Goal: Information Seeking & Learning: Learn about a topic

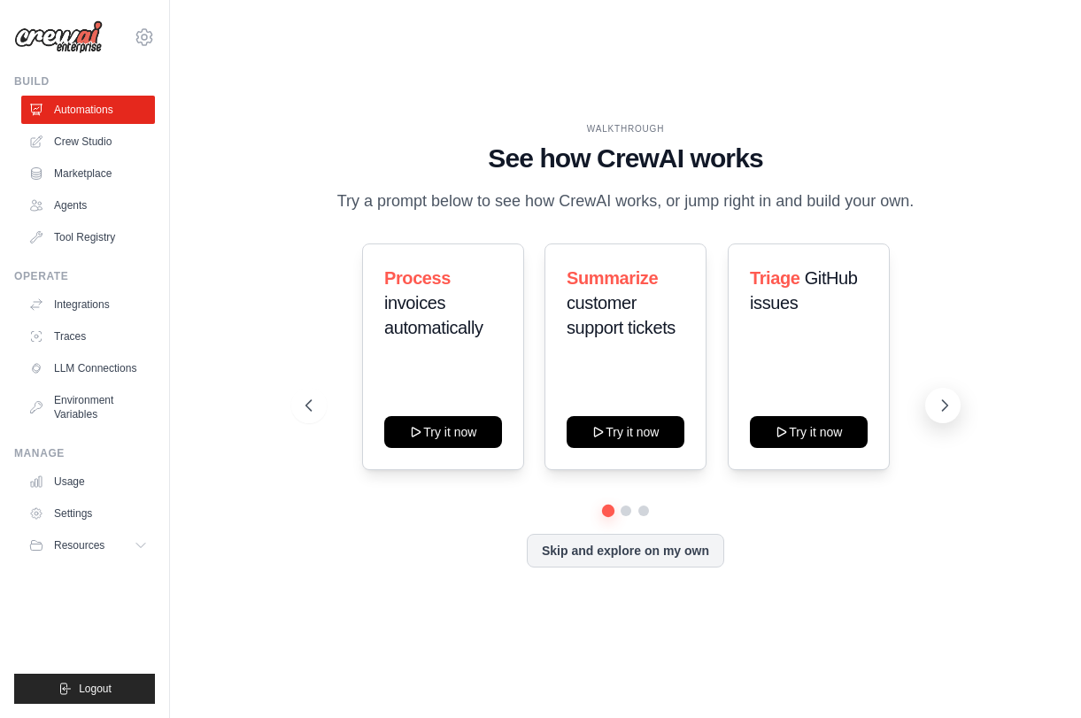
click at [939, 414] on icon at bounding box center [945, 406] width 18 height 18
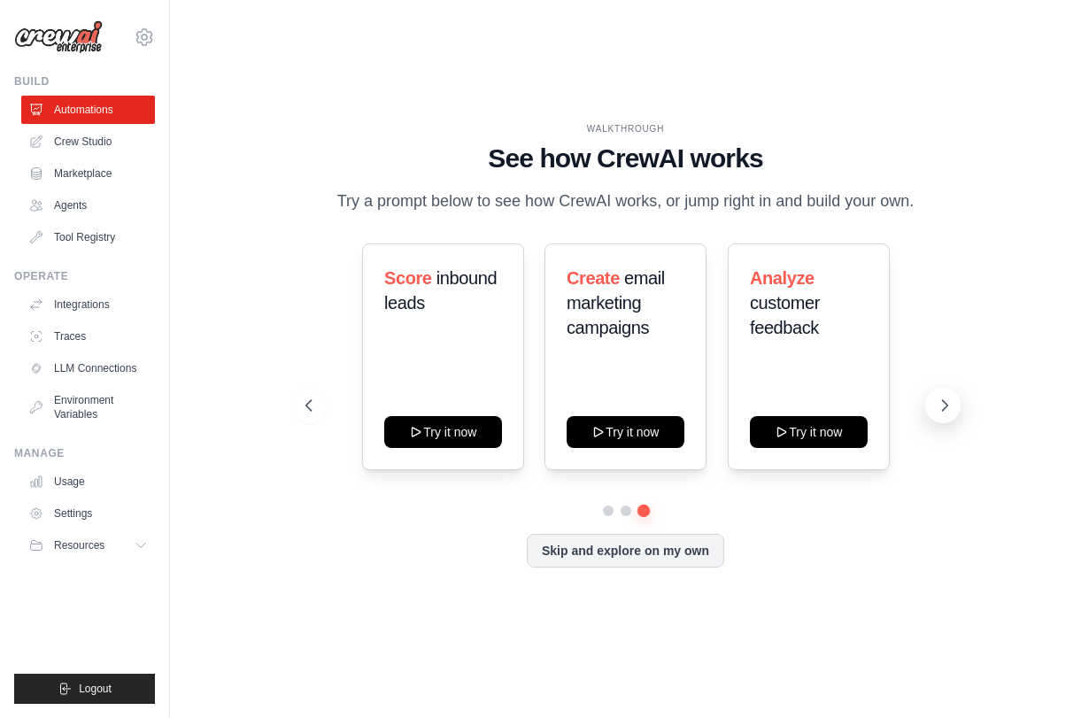
click at [939, 414] on icon at bounding box center [945, 406] width 18 height 18
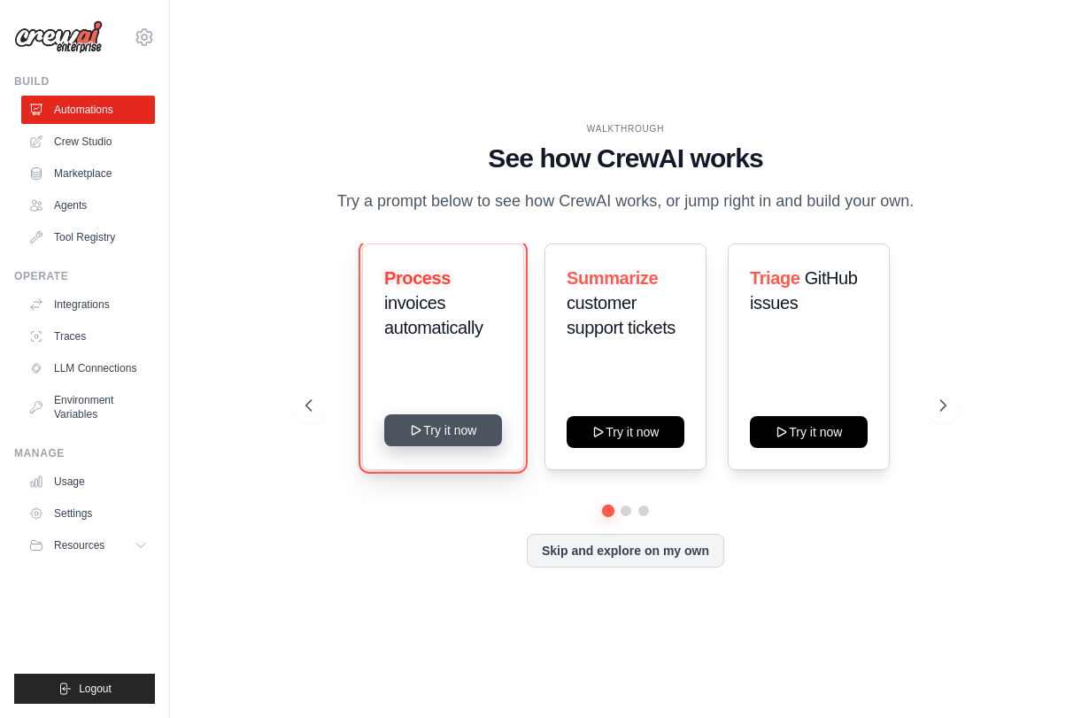
drag, startPoint x: 461, startPoint y: 441, endPoint x: 481, endPoint y: 453, distance: 23.1
click at [481, 446] on button "Try it now" at bounding box center [443, 430] width 118 height 32
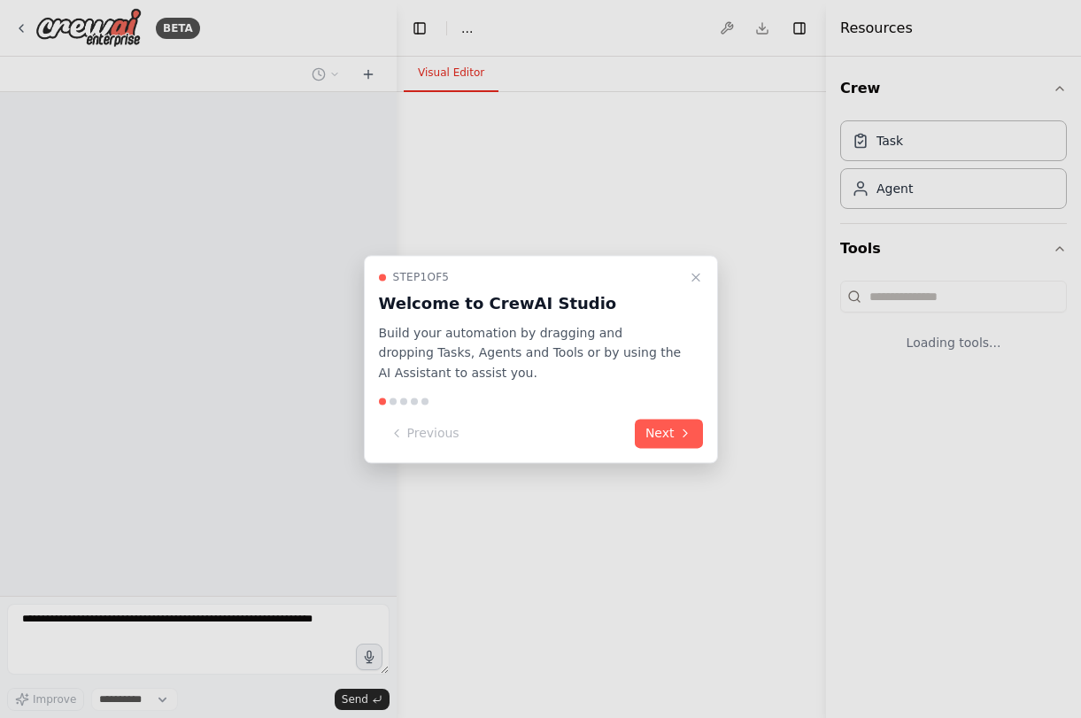
select select "****"
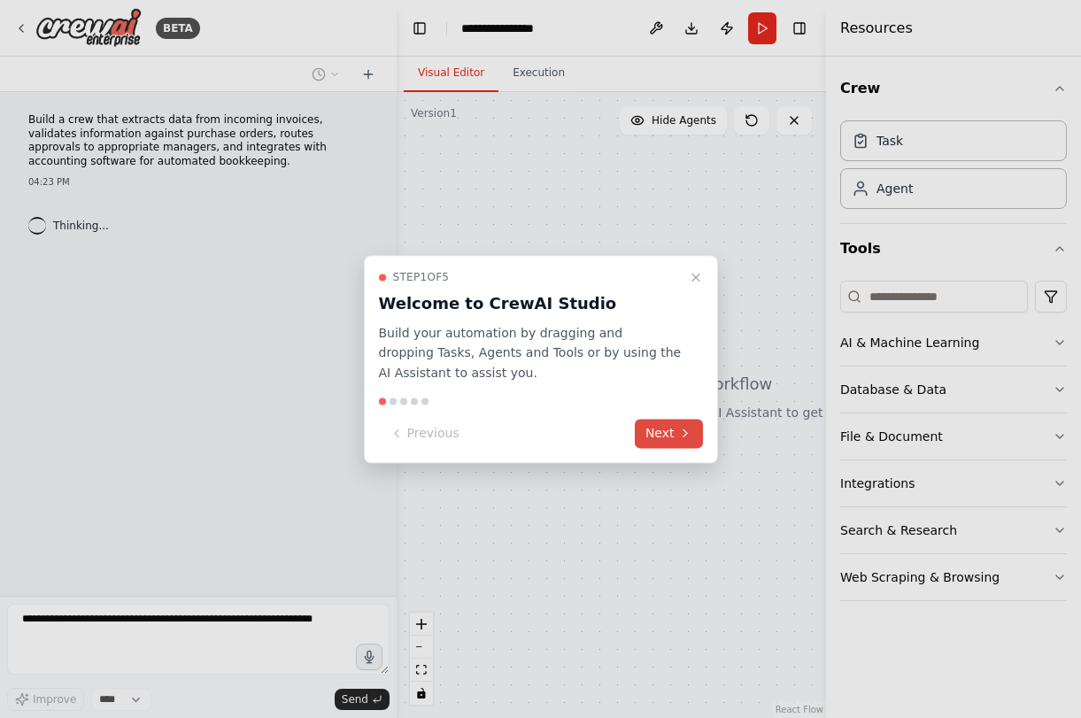
click at [685, 441] on button "Next" at bounding box center [669, 433] width 68 height 29
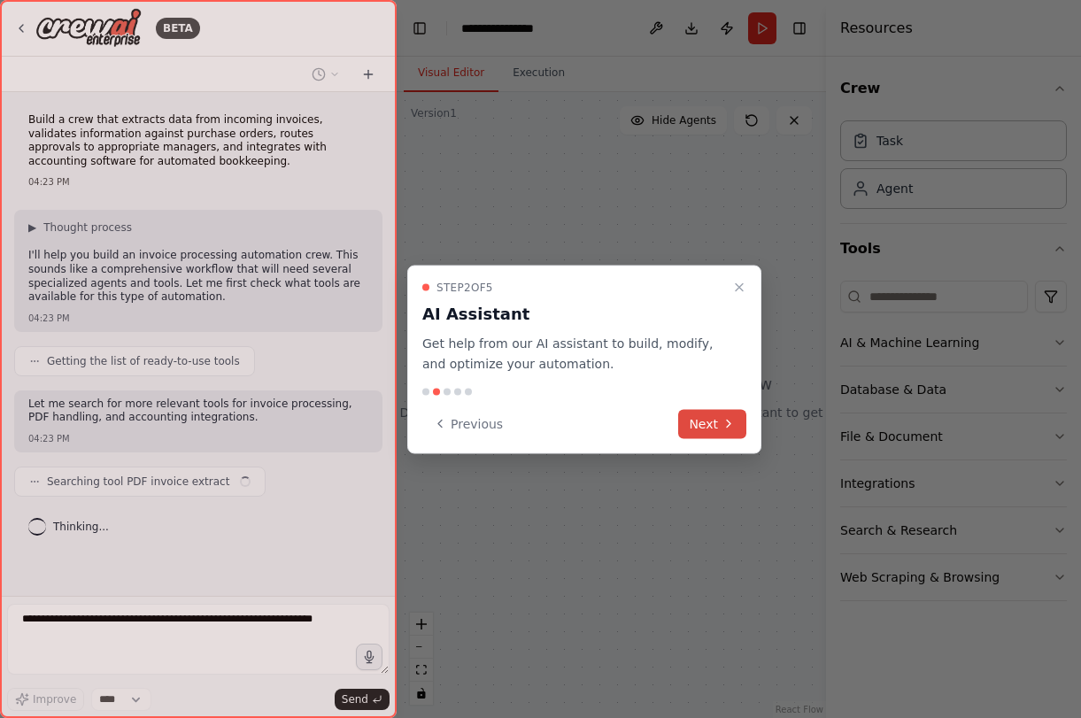
click at [720, 422] on button "Next" at bounding box center [712, 423] width 68 height 29
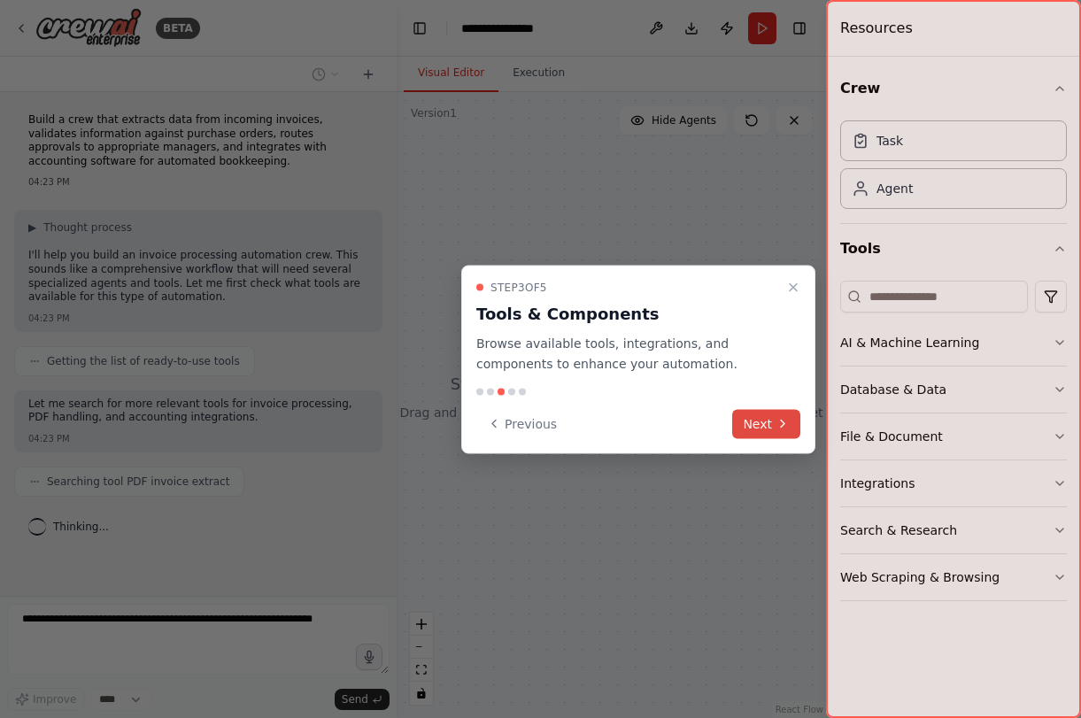
click at [751, 428] on button "Next" at bounding box center [766, 423] width 68 height 29
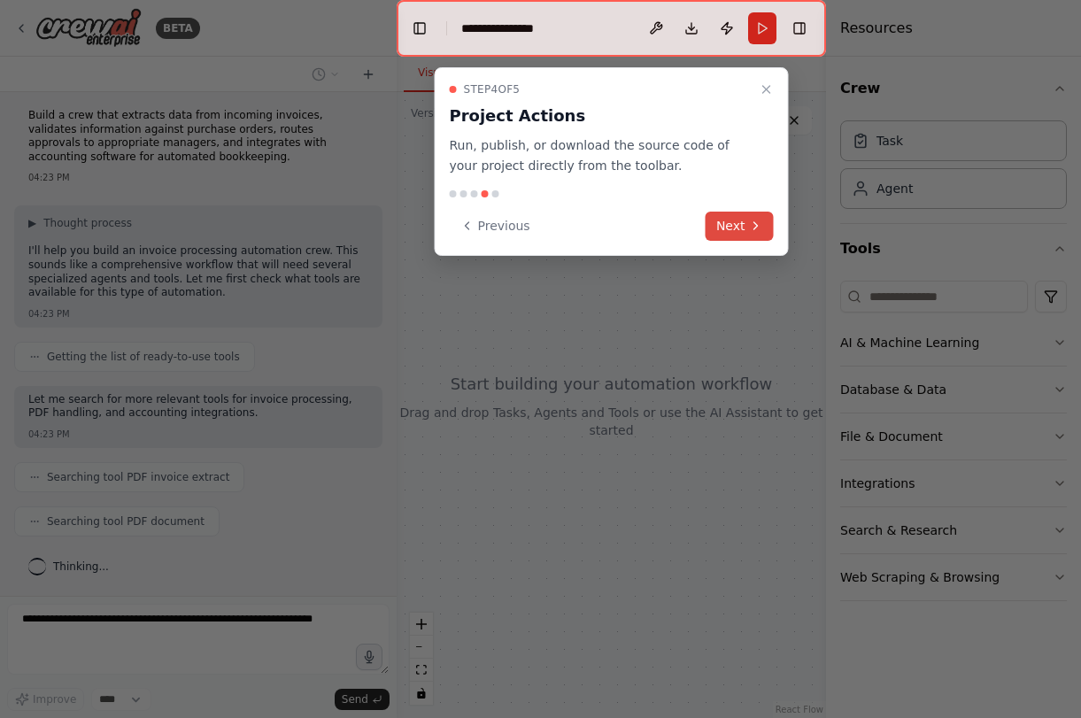
click at [755, 221] on icon at bounding box center [756, 226] width 14 height 14
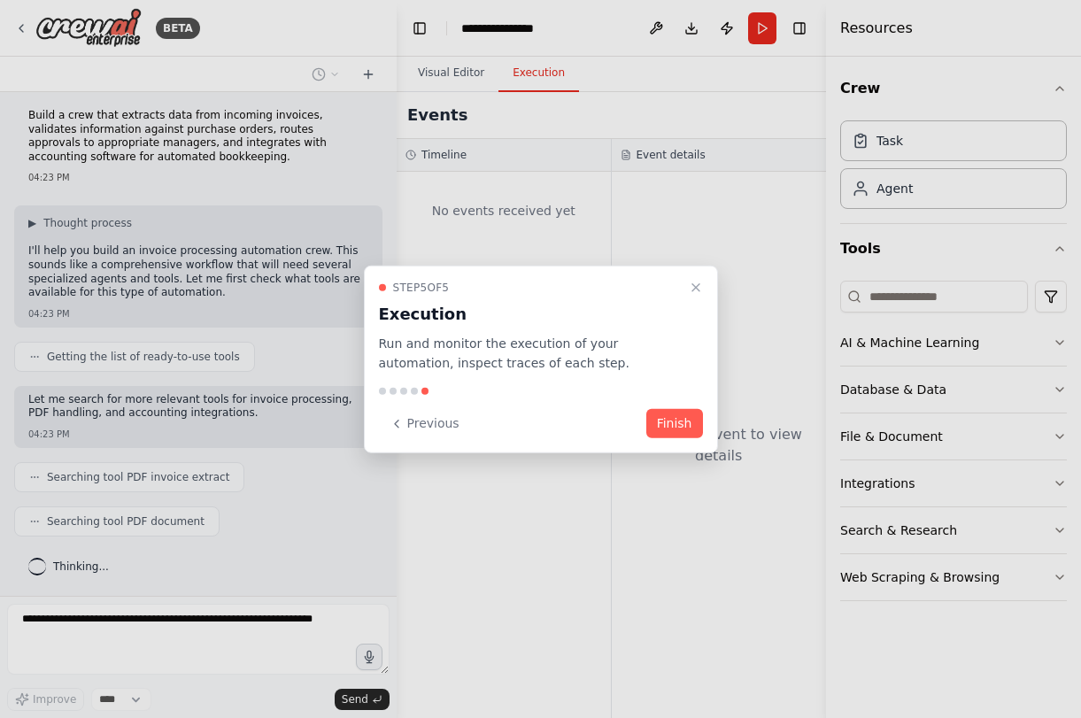
click at [706, 432] on div "Step 5 of 5 Execution Run and monitor the execution of your automation, inspect…" at bounding box center [541, 359] width 354 height 189
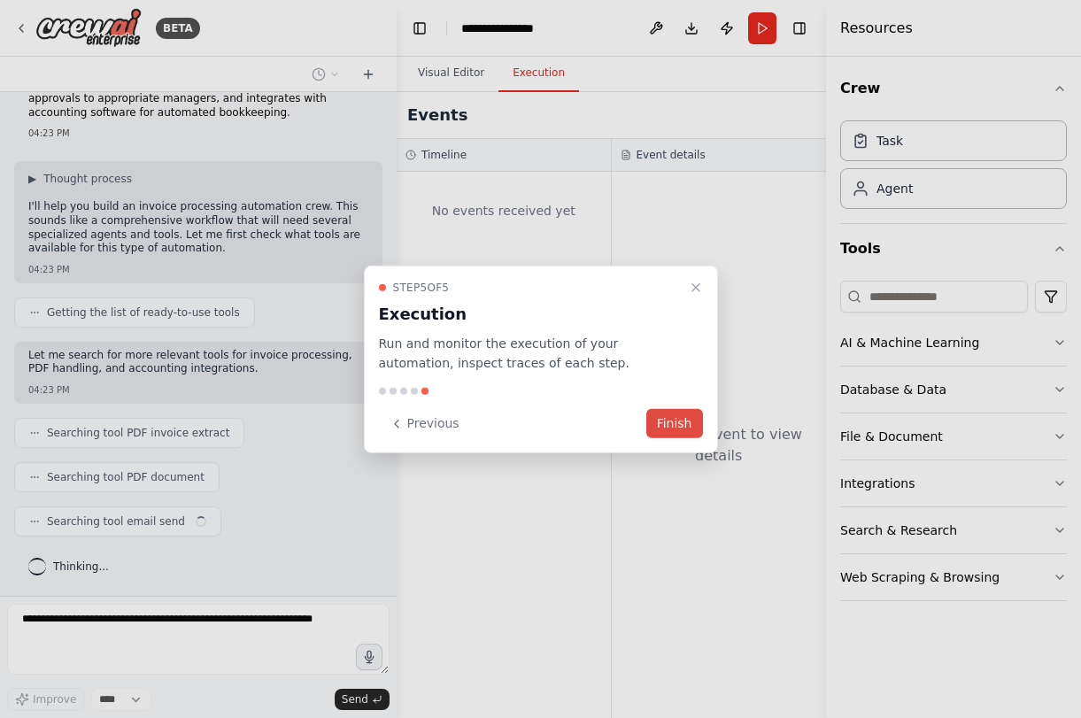
click at [693, 429] on button "Finish" at bounding box center [675, 423] width 57 height 29
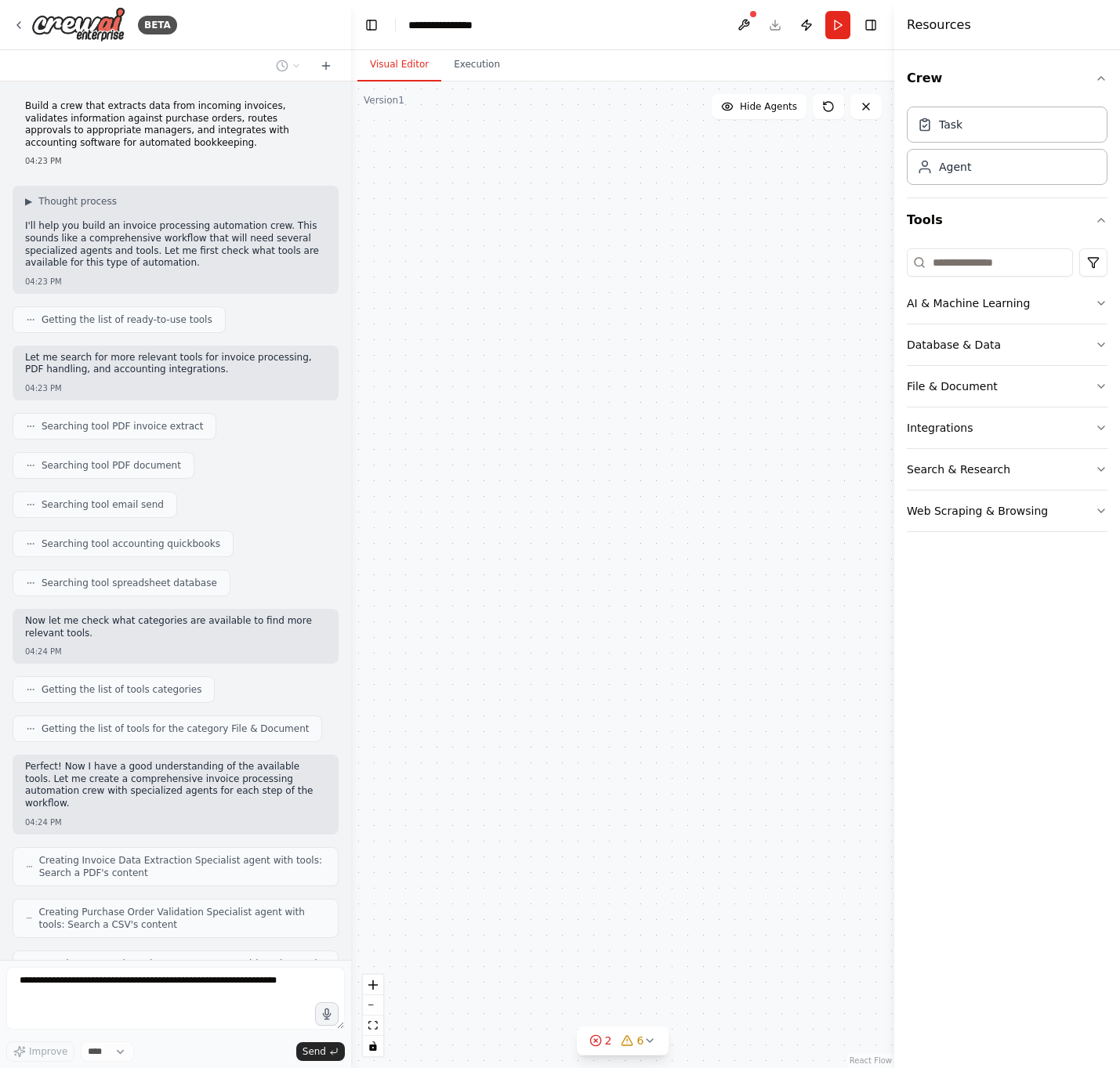
scroll to position [121, 0]
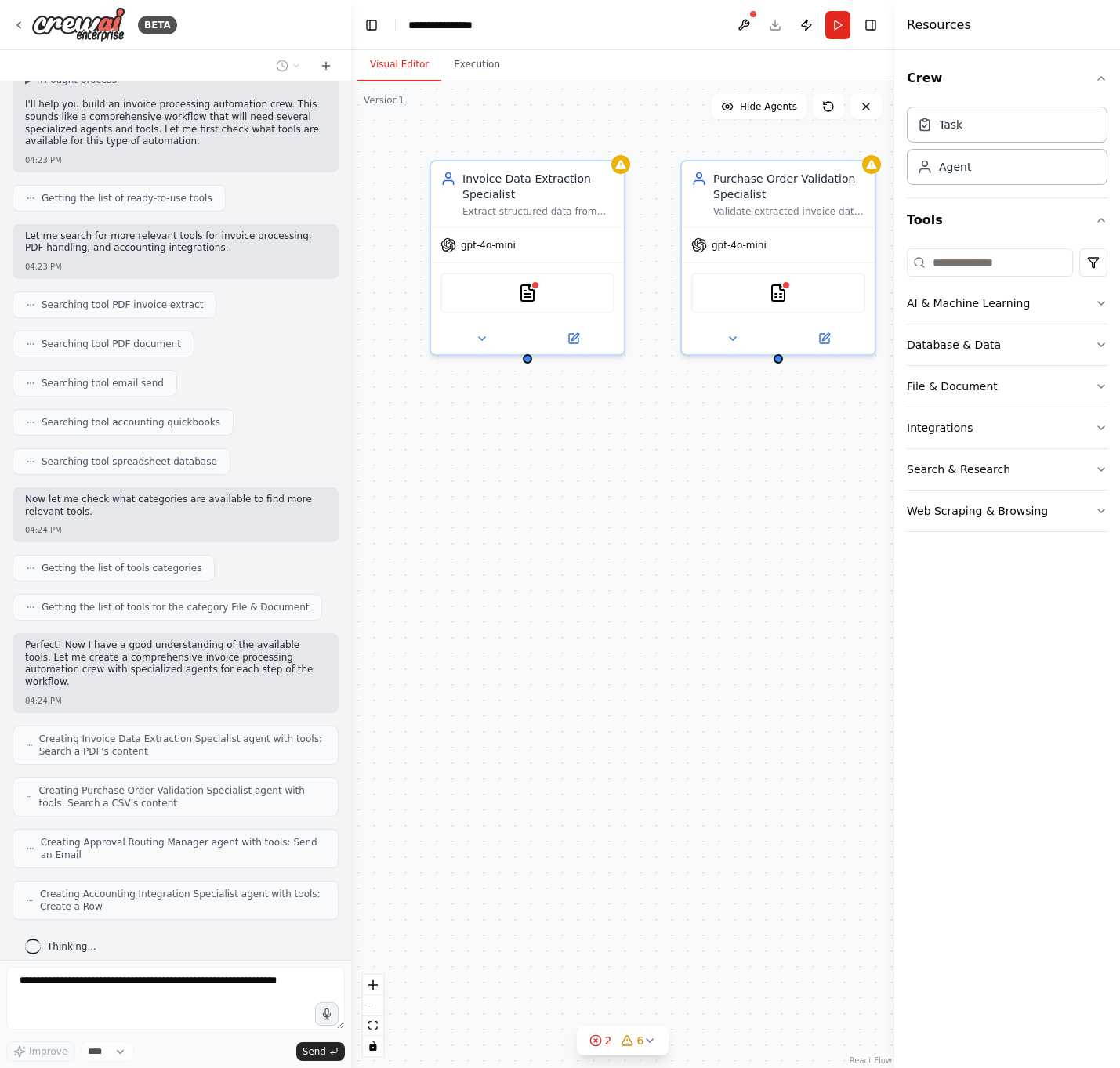
click at [531, 469] on div "Invoice Data Extraction Specialist Extract structured data from incoming invoic…" at bounding box center [623, 574] width 543 height 987
click at [570, 299] on div "PDFSearchTool" at bounding box center [527, 290] width 174 height 41
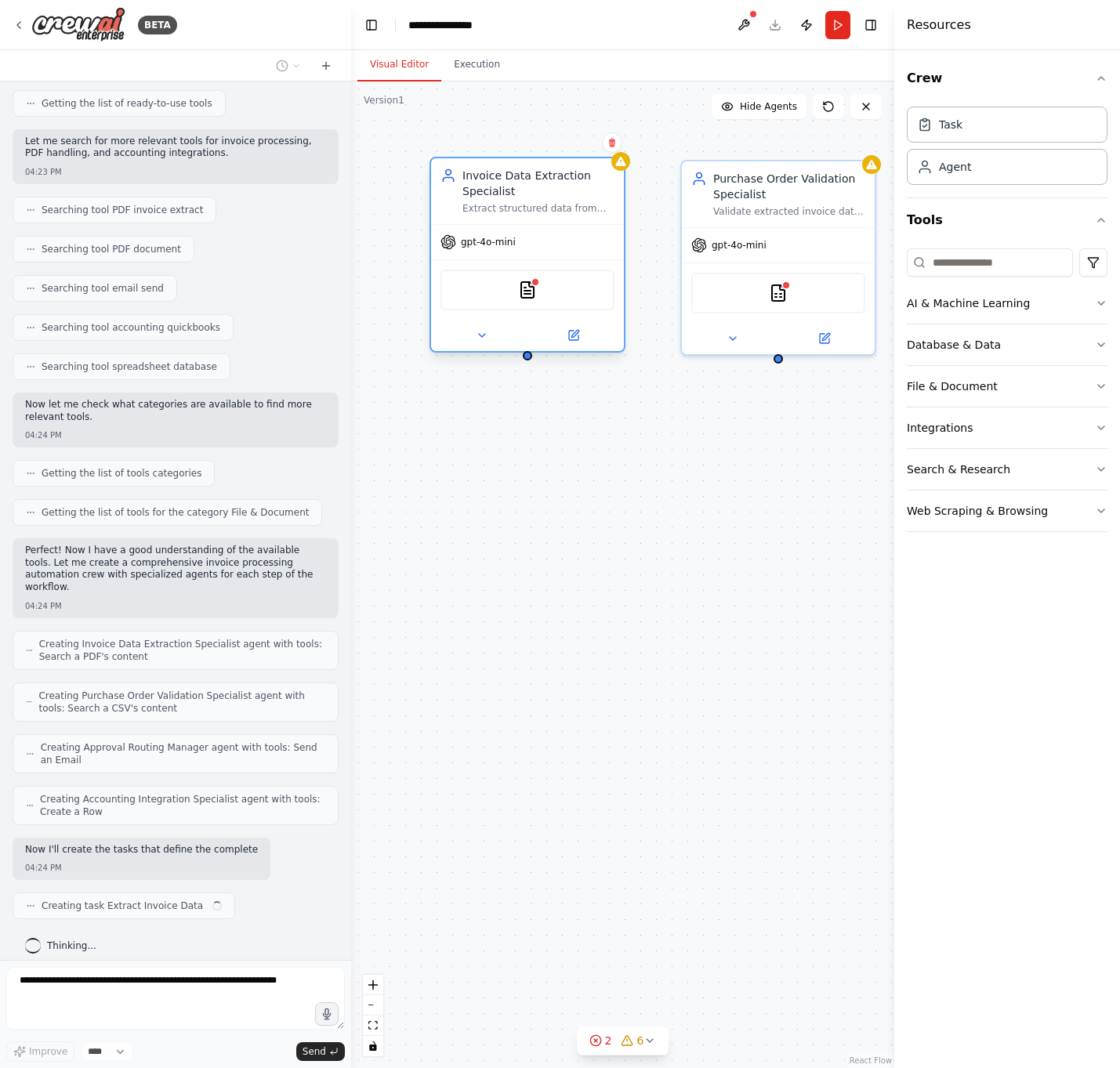
scroll to position [228, 0]
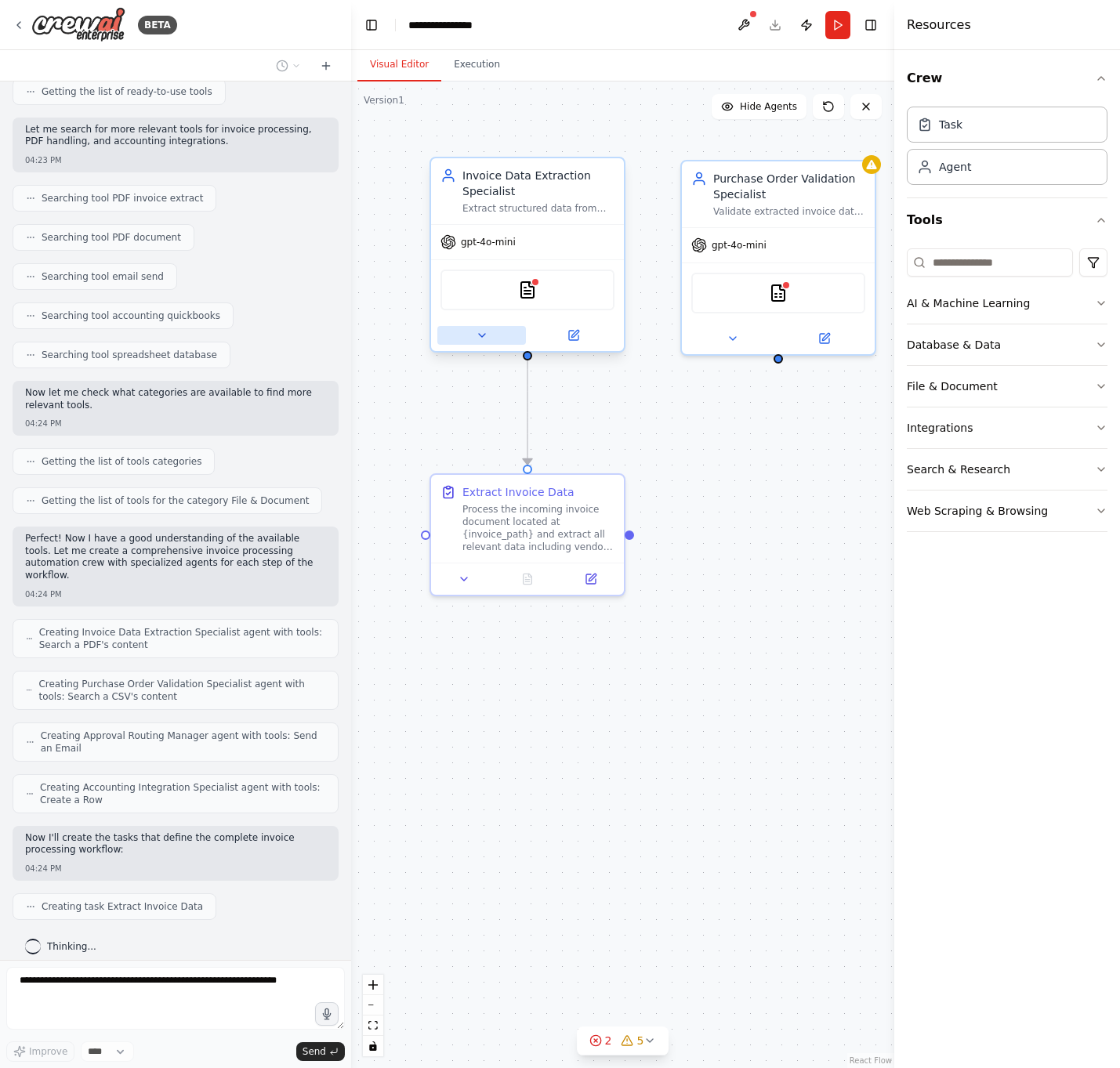
click at [490, 337] on button at bounding box center [481, 334] width 88 height 19
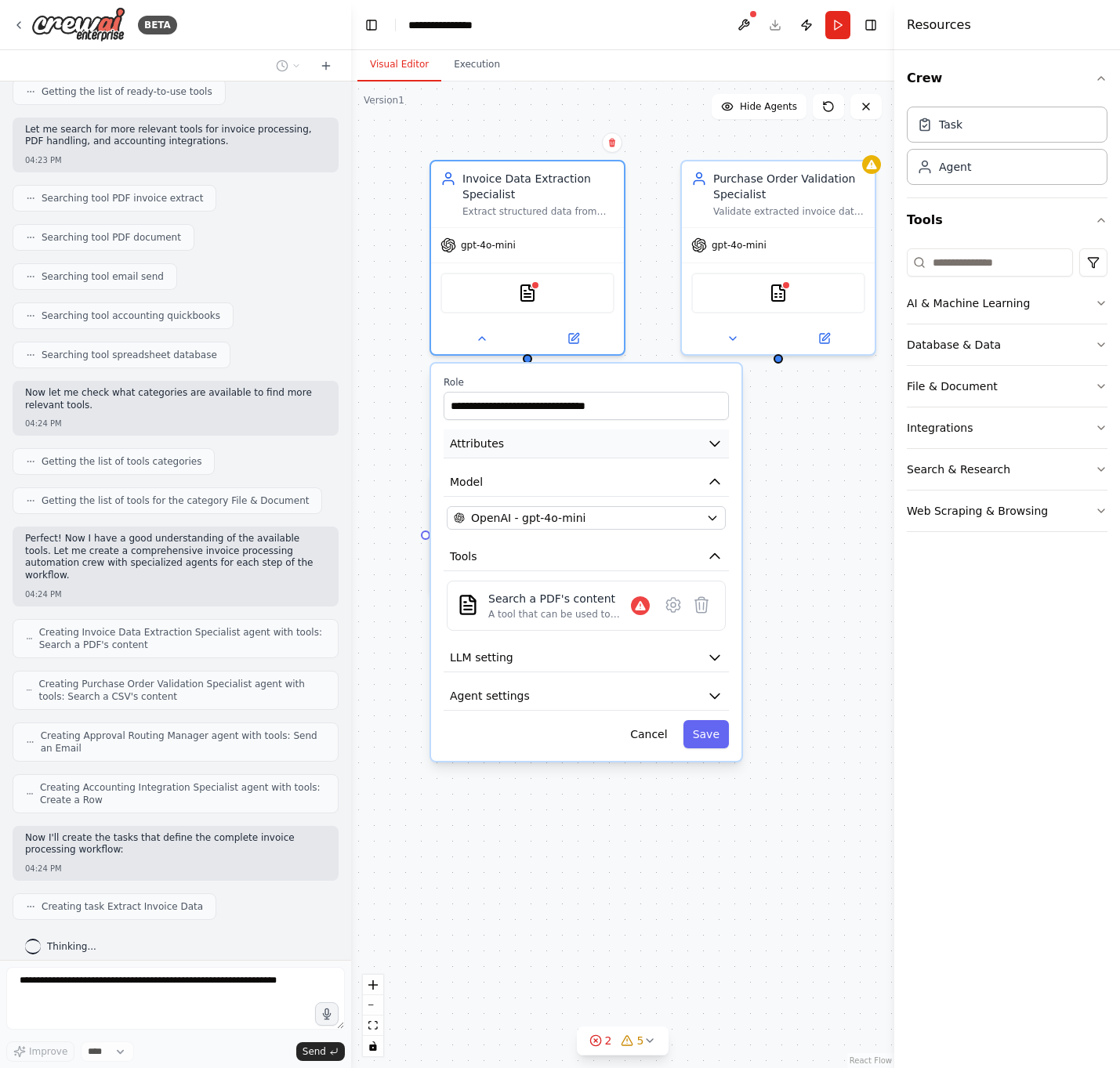
click at [610, 452] on button "Attributes" at bounding box center [586, 443] width 285 height 29
click at [710, 457] on button "Attributes" at bounding box center [586, 443] width 285 height 29
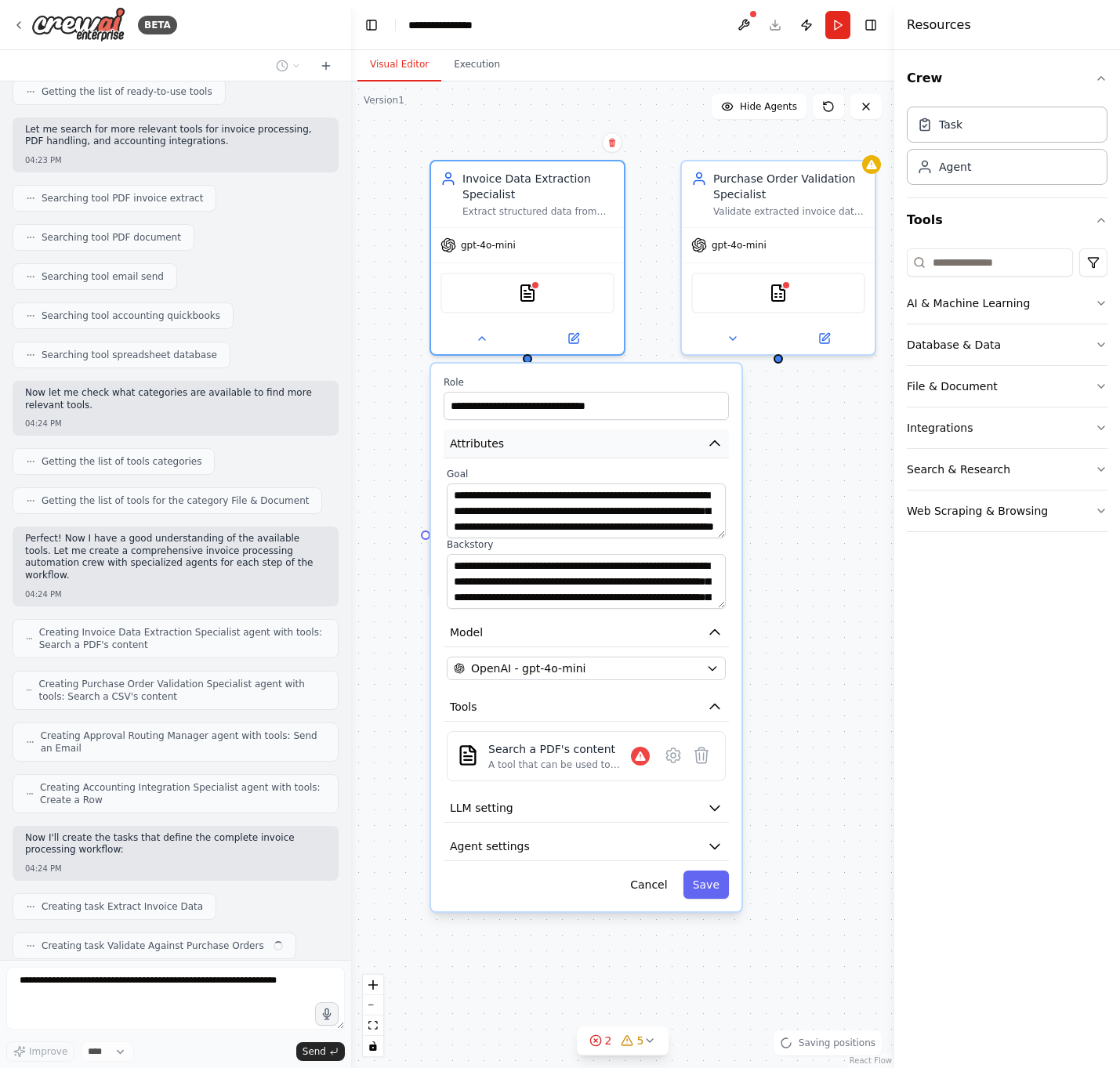
scroll to position [267, 0]
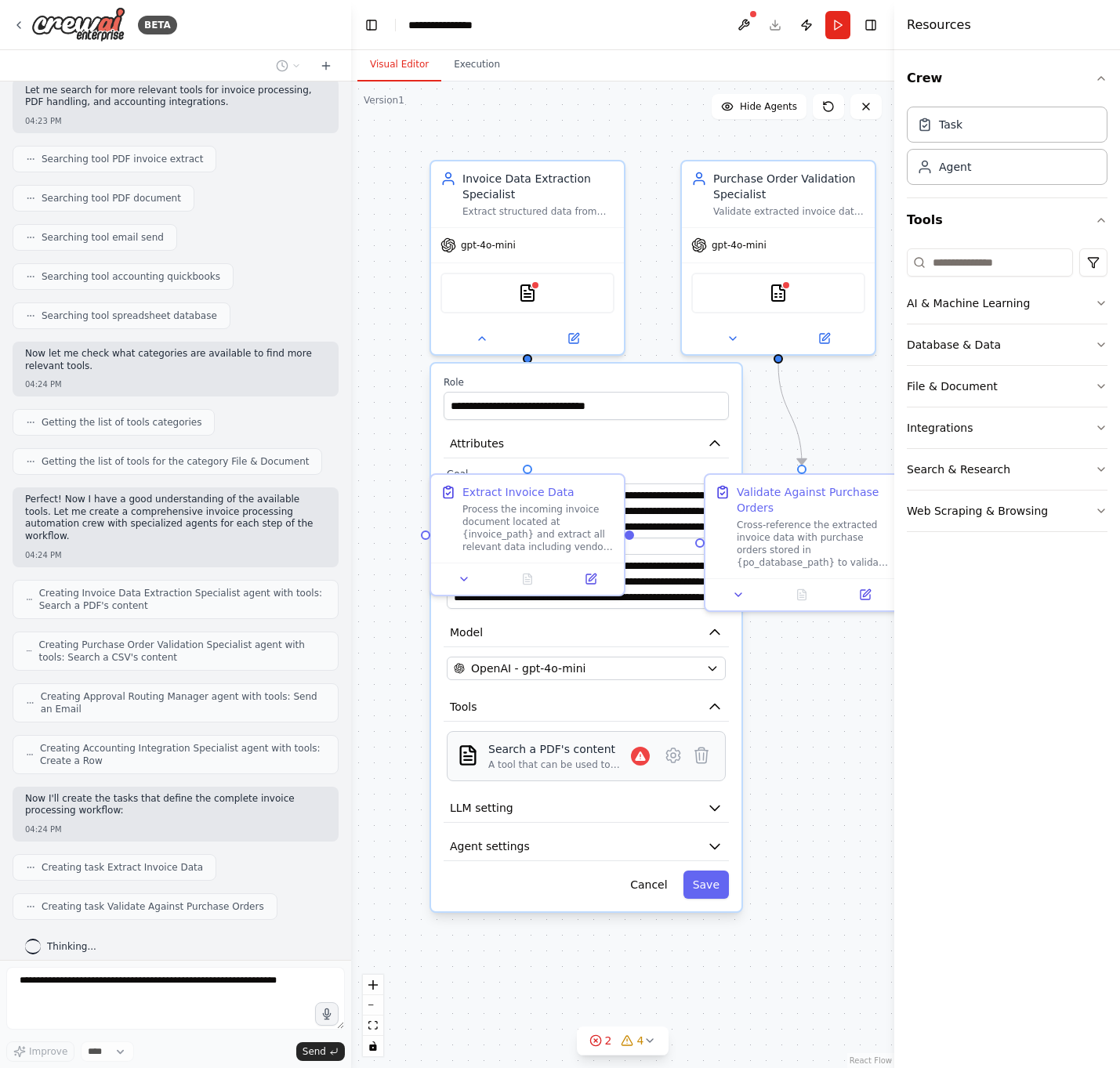
click at [554, 634] on div "A tool that can be used to semantic search a query from a PDF's content." at bounding box center [559, 765] width 142 height 12
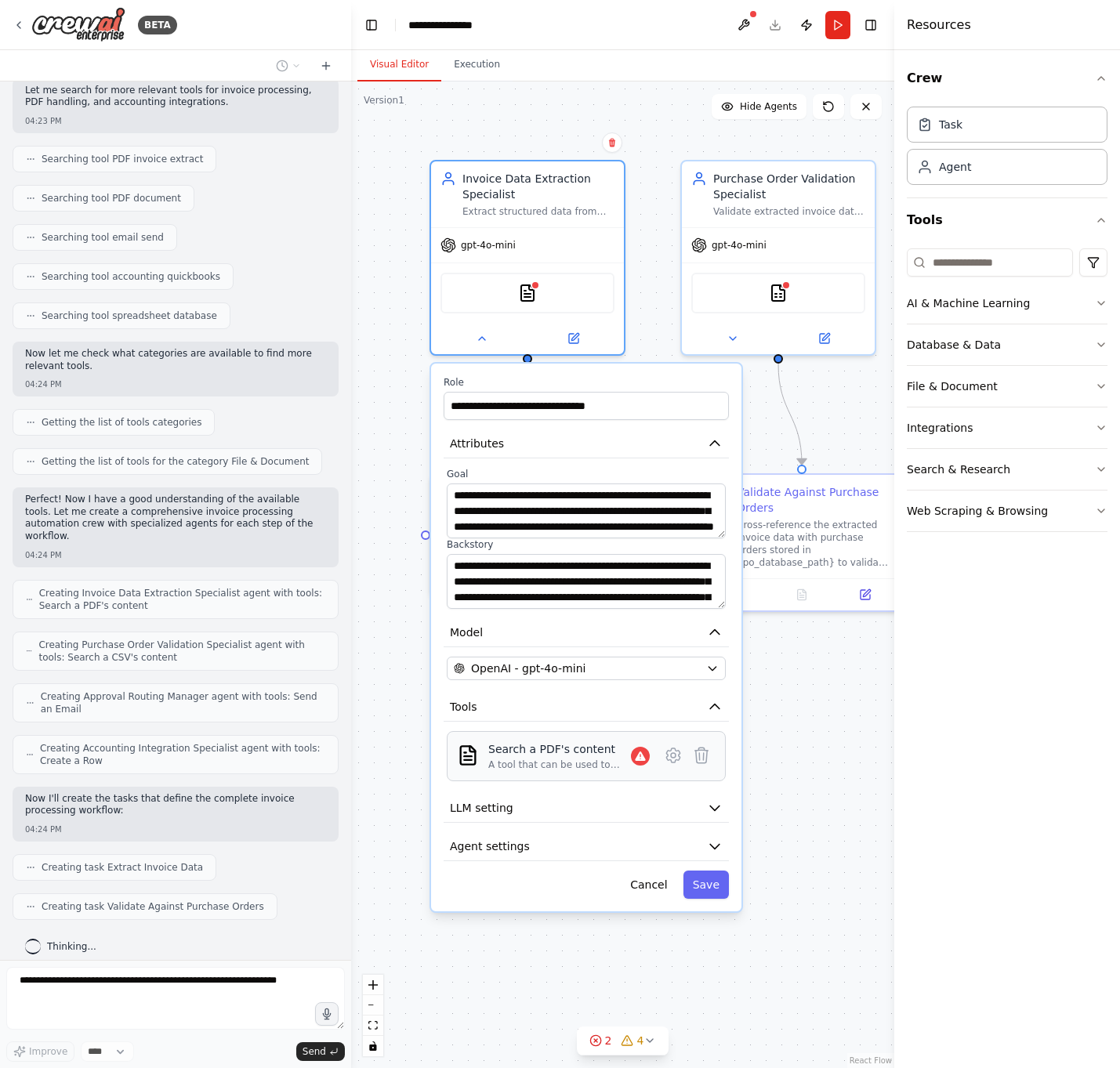
scroll to position [306, 0]
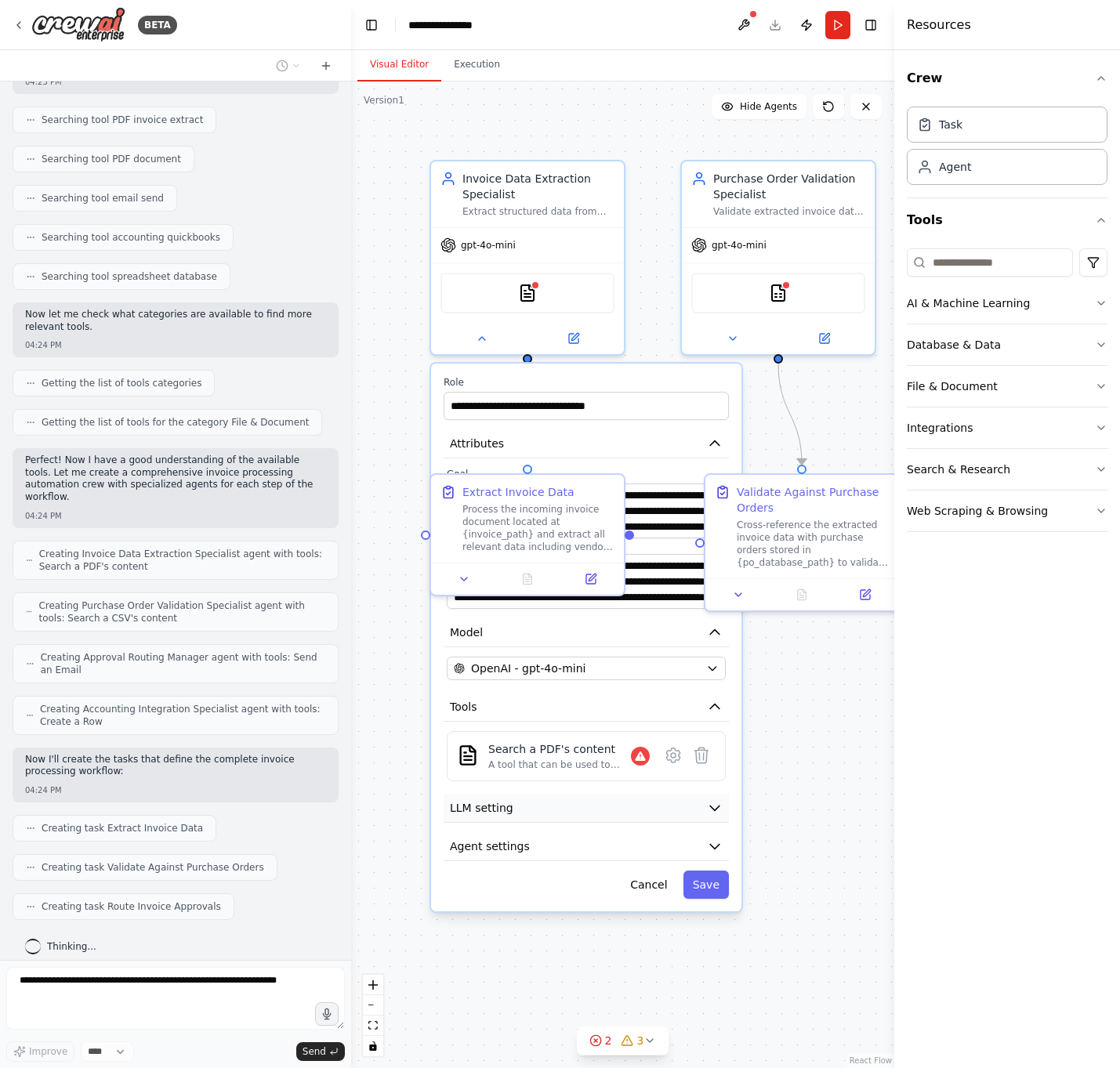
click at [707, 634] on icon "button" at bounding box center [715, 808] width 16 height 16
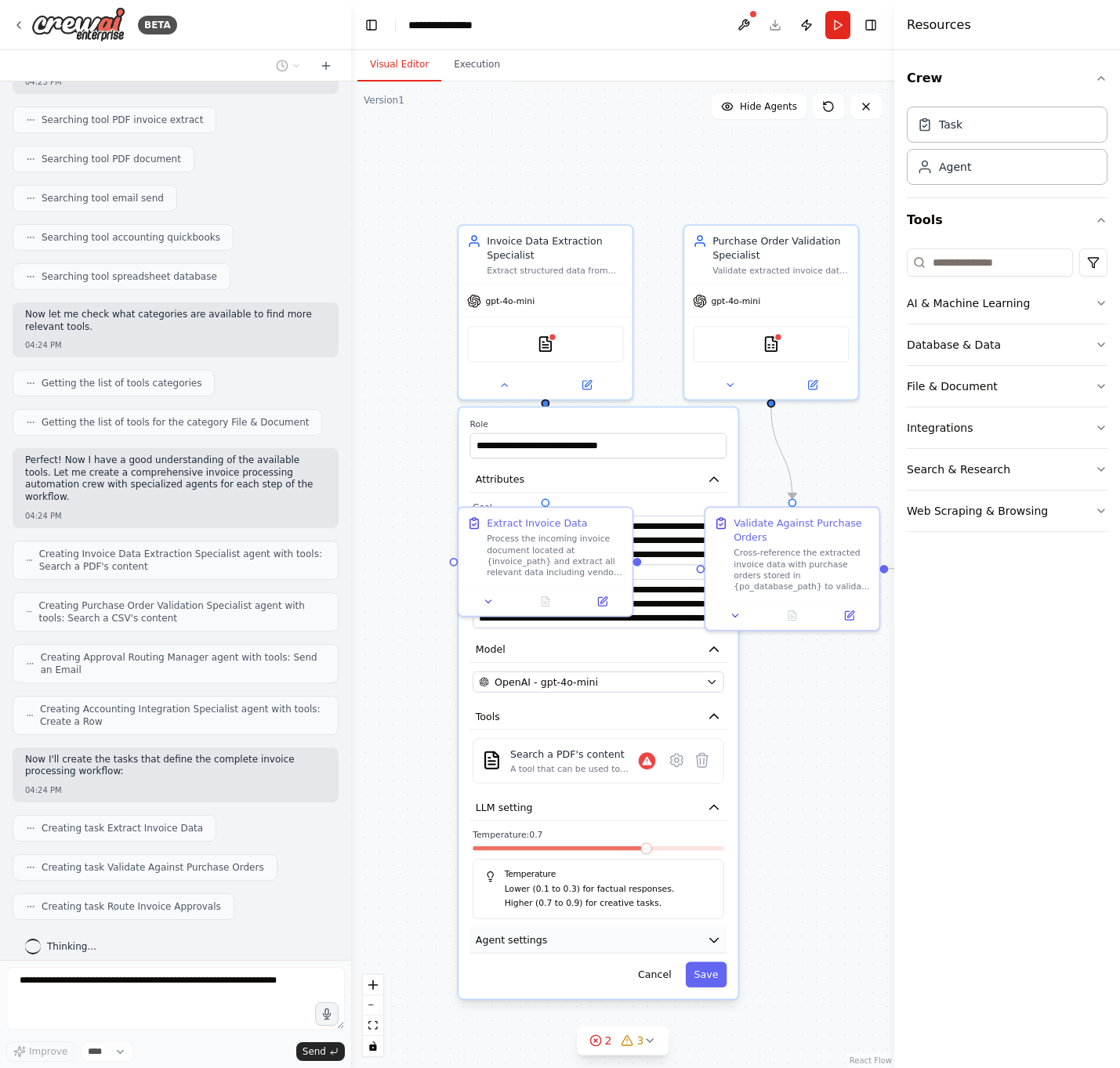
click at [710, 634] on icon "button" at bounding box center [714, 941] width 14 height 14
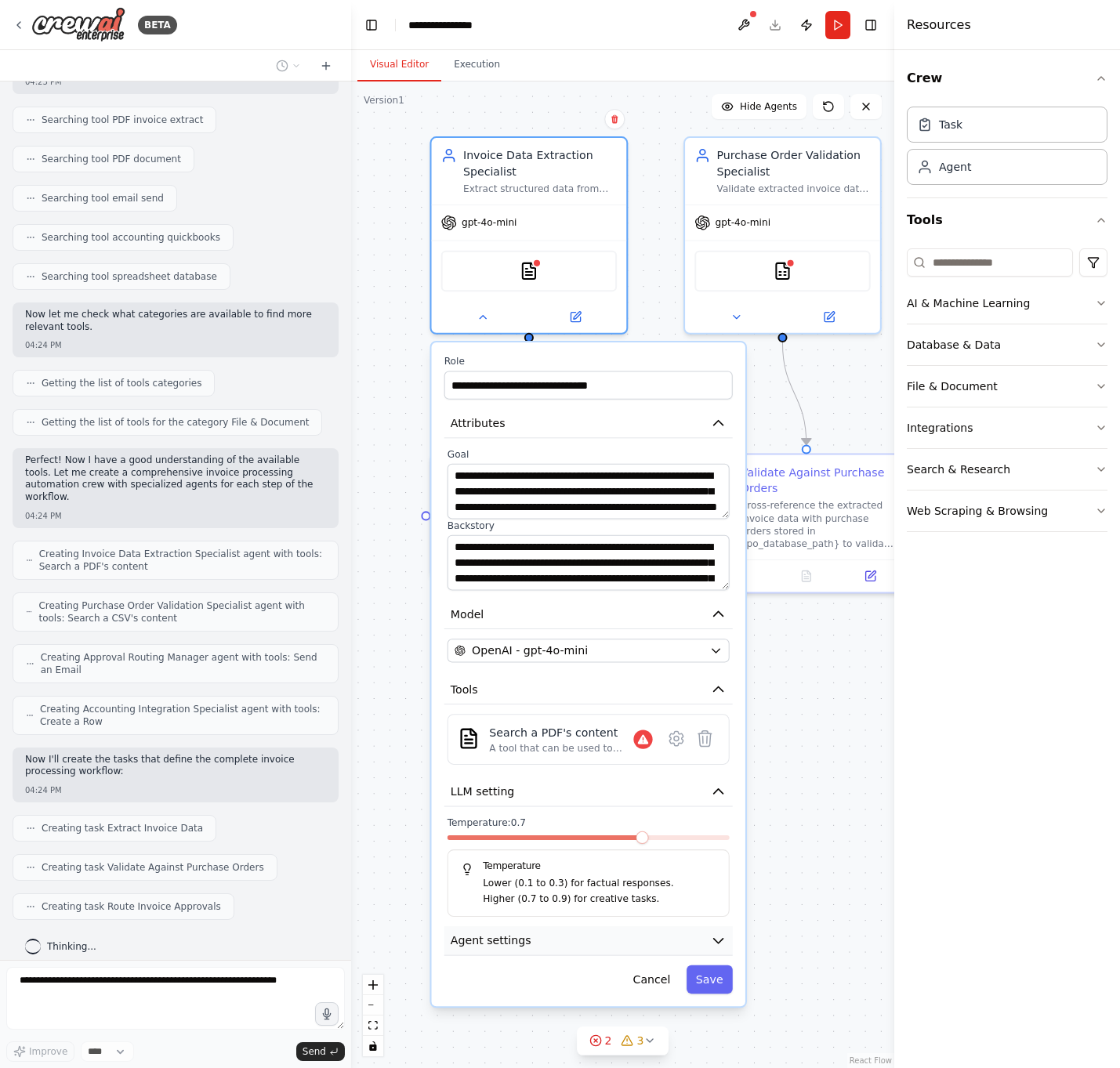
click at [710, 634] on icon "button" at bounding box center [717, 941] width 16 height 16
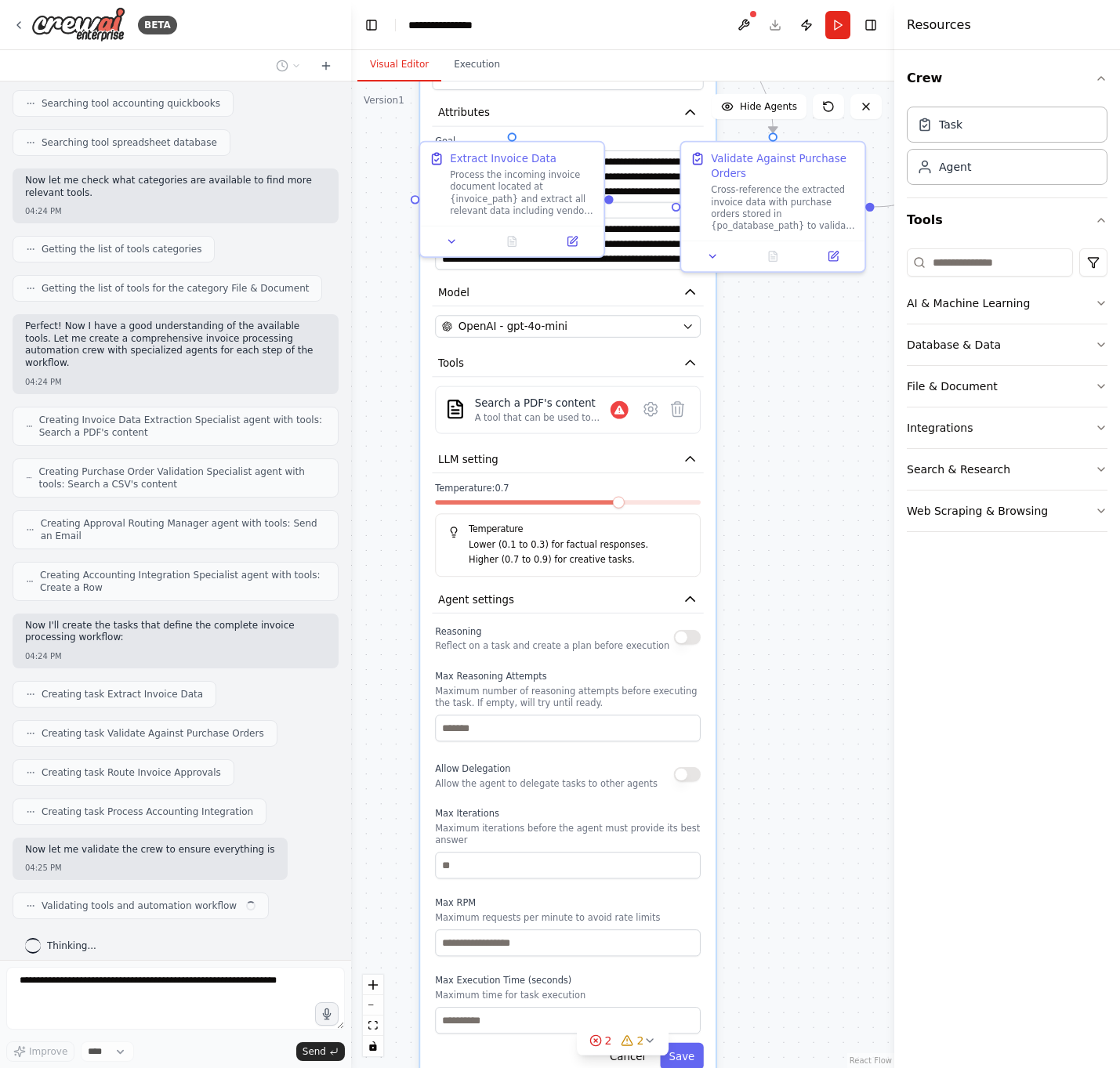
scroll to position [452, 0]
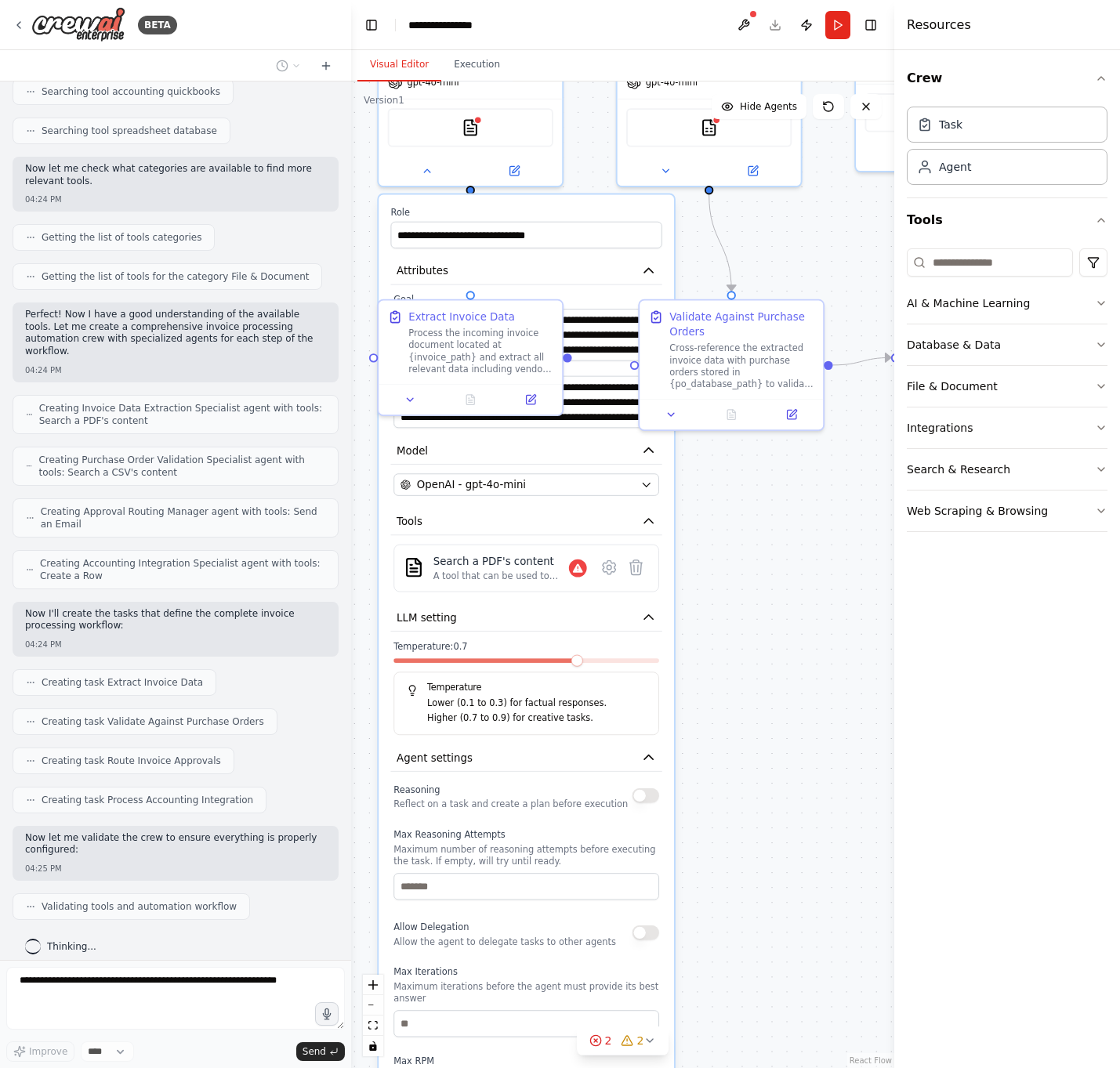
drag, startPoint x: 775, startPoint y: 959, endPoint x: 707, endPoint y: 781, distance: 190.5
click at [707, 634] on div ".deletable-edge-delete-btn { width: 20px; height: 20px; border: 0px solid #ffff…" at bounding box center [623, 574] width 543 height 987
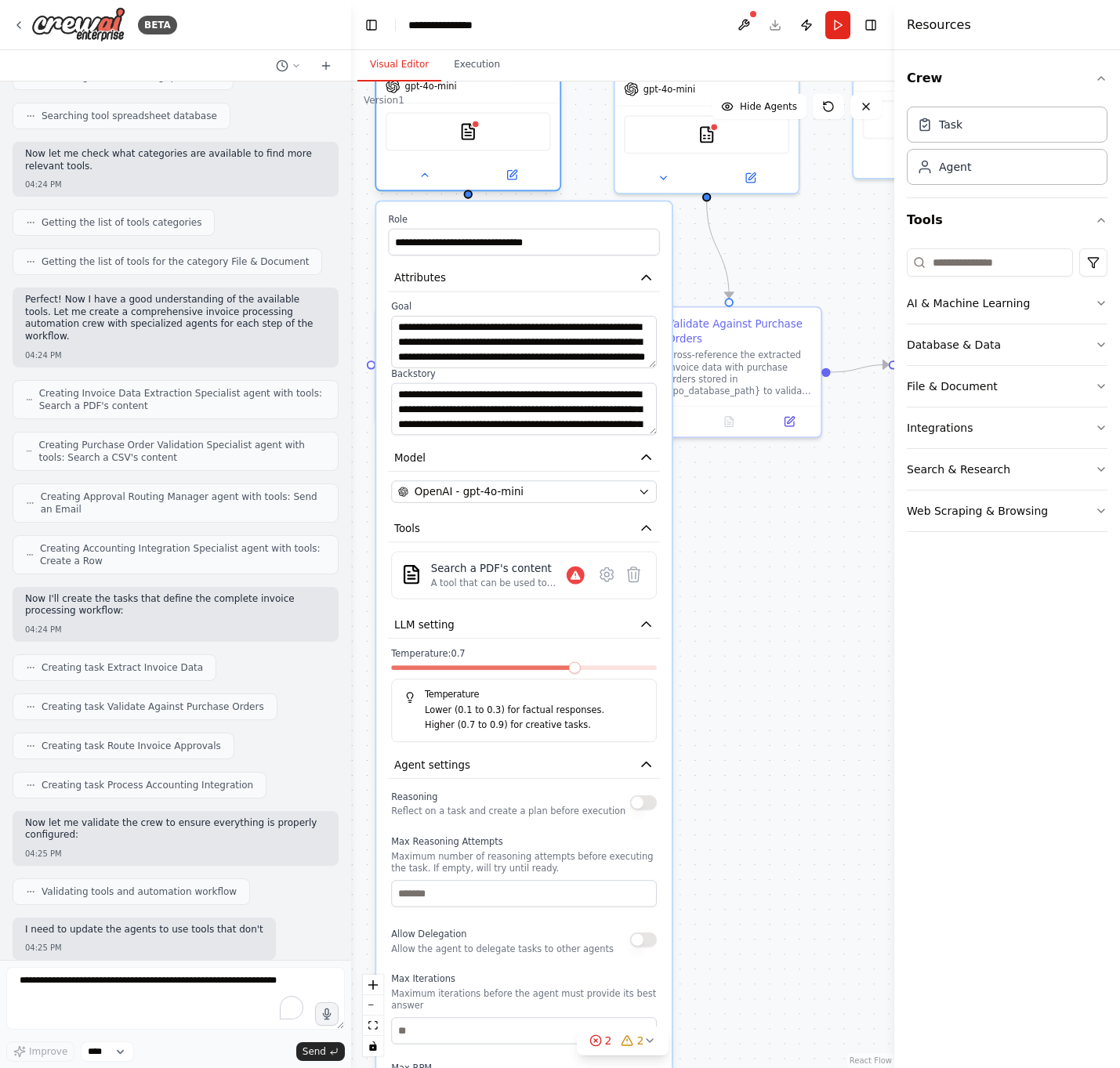
click at [436, 188] on div at bounding box center [467, 175] width 183 height 30
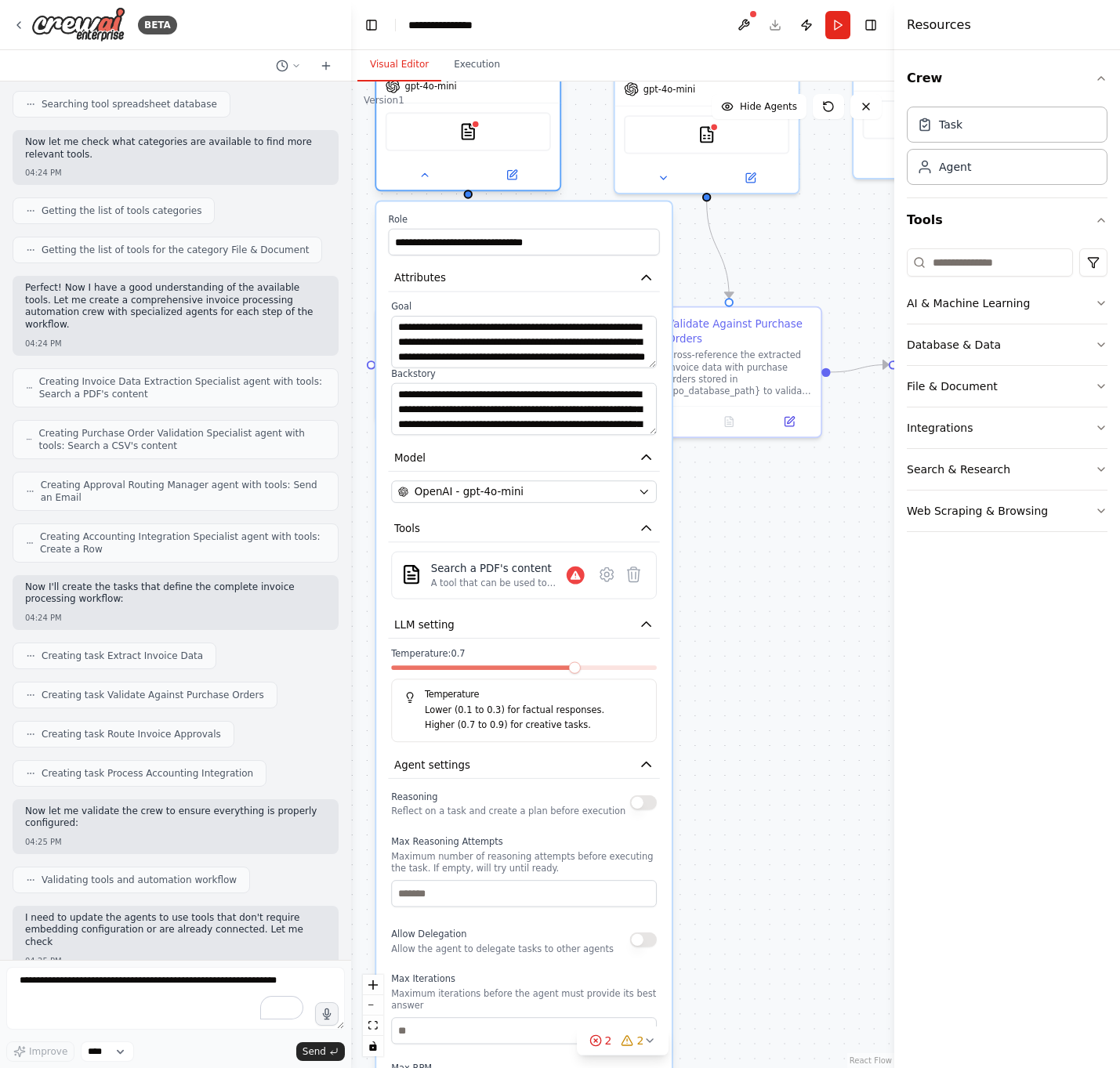
scroll to position [491, 0]
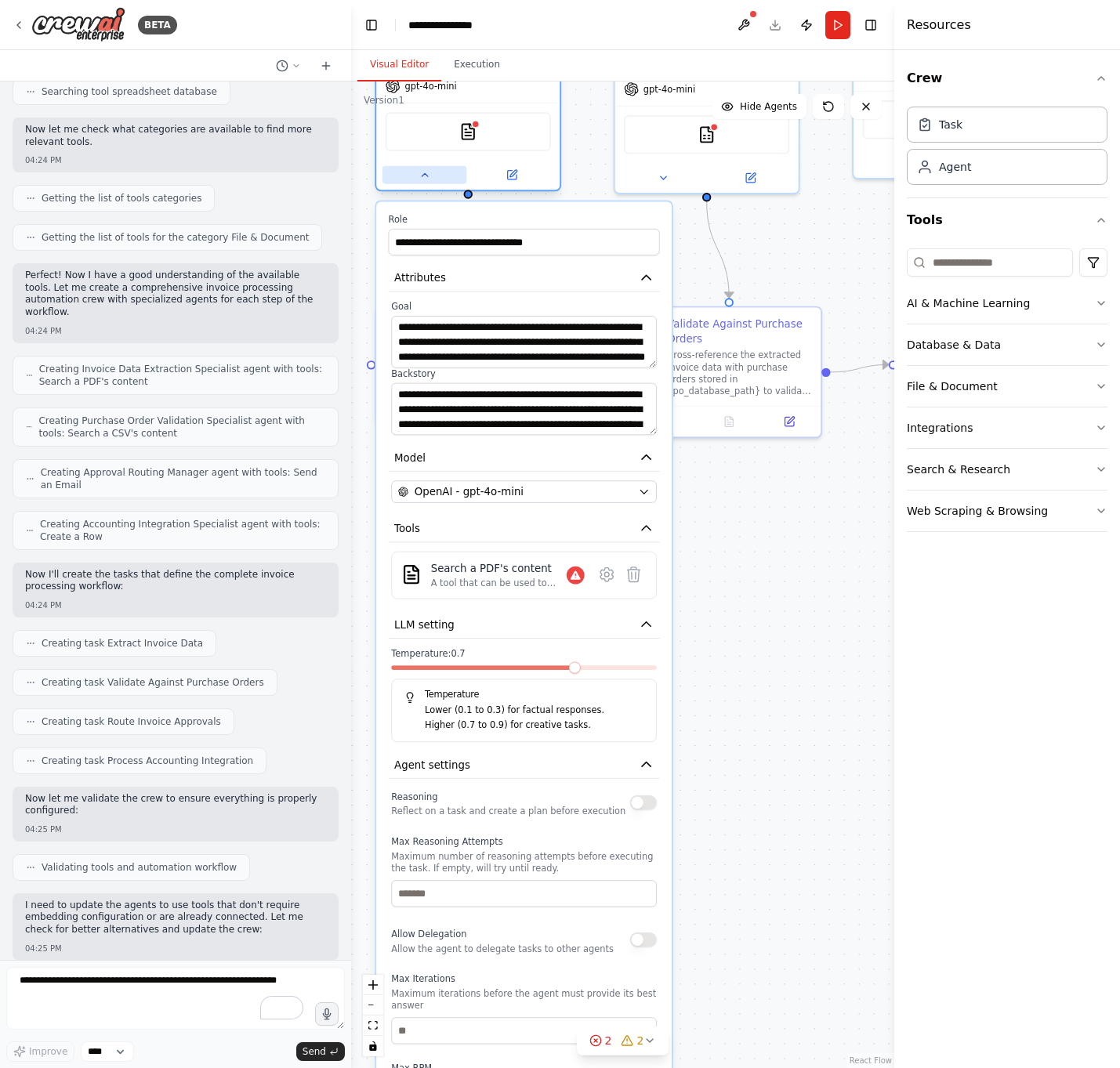
click at [424, 181] on button at bounding box center [424, 175] width 84 height 18
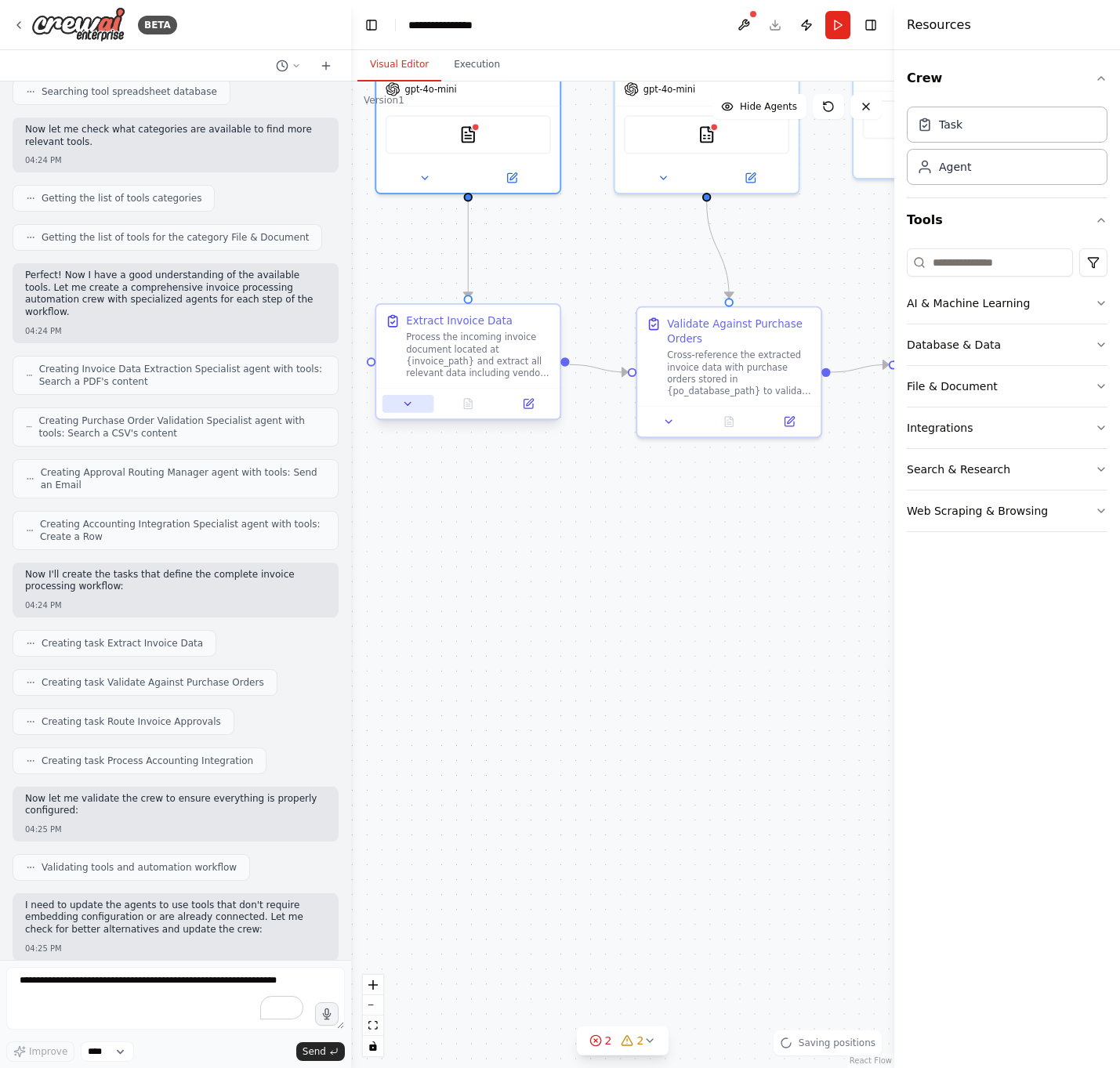
click at [408, 403] on icon at bounding box center [408, 403] width 6 height 4
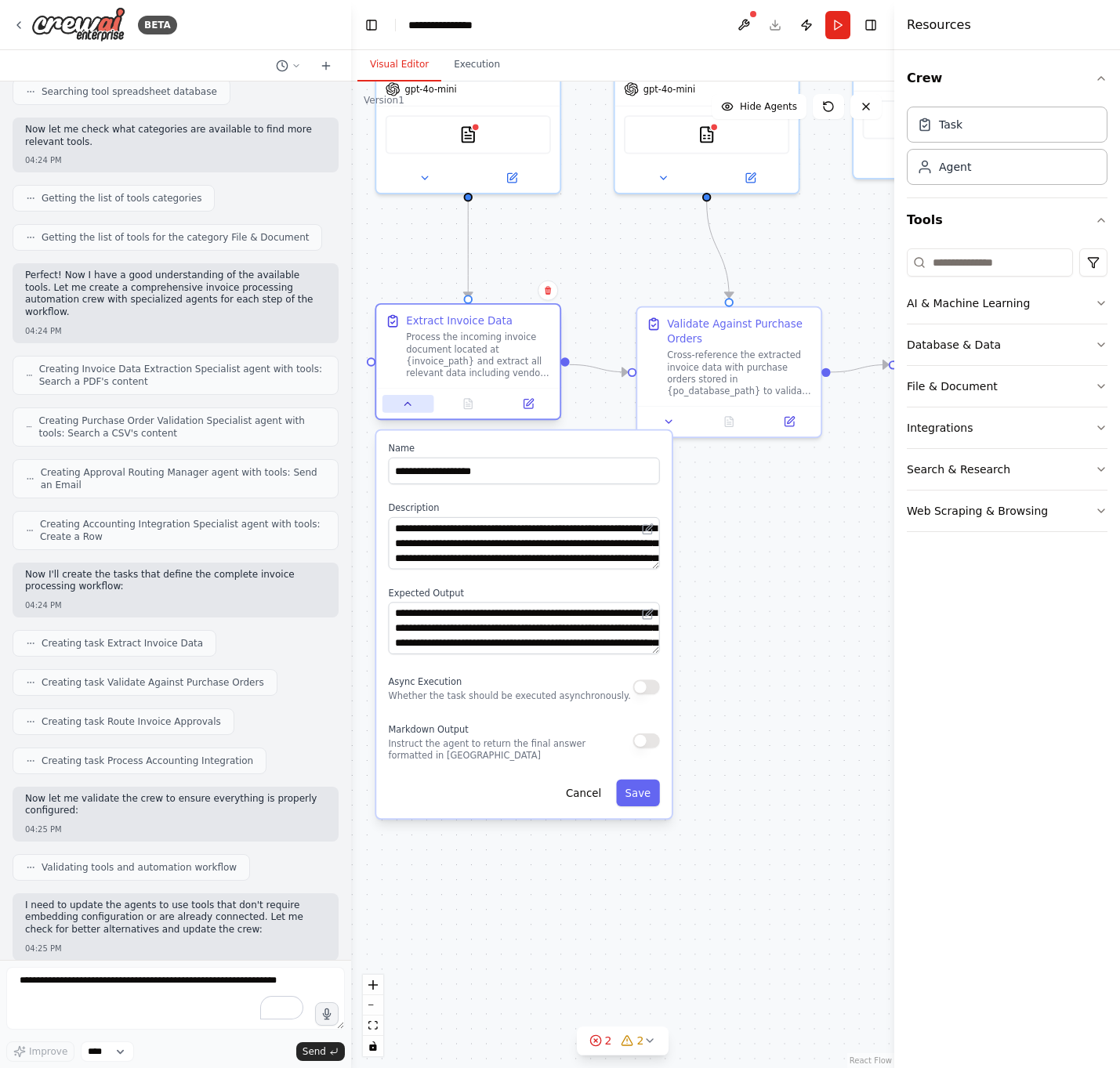
scroll to position [627, 0]
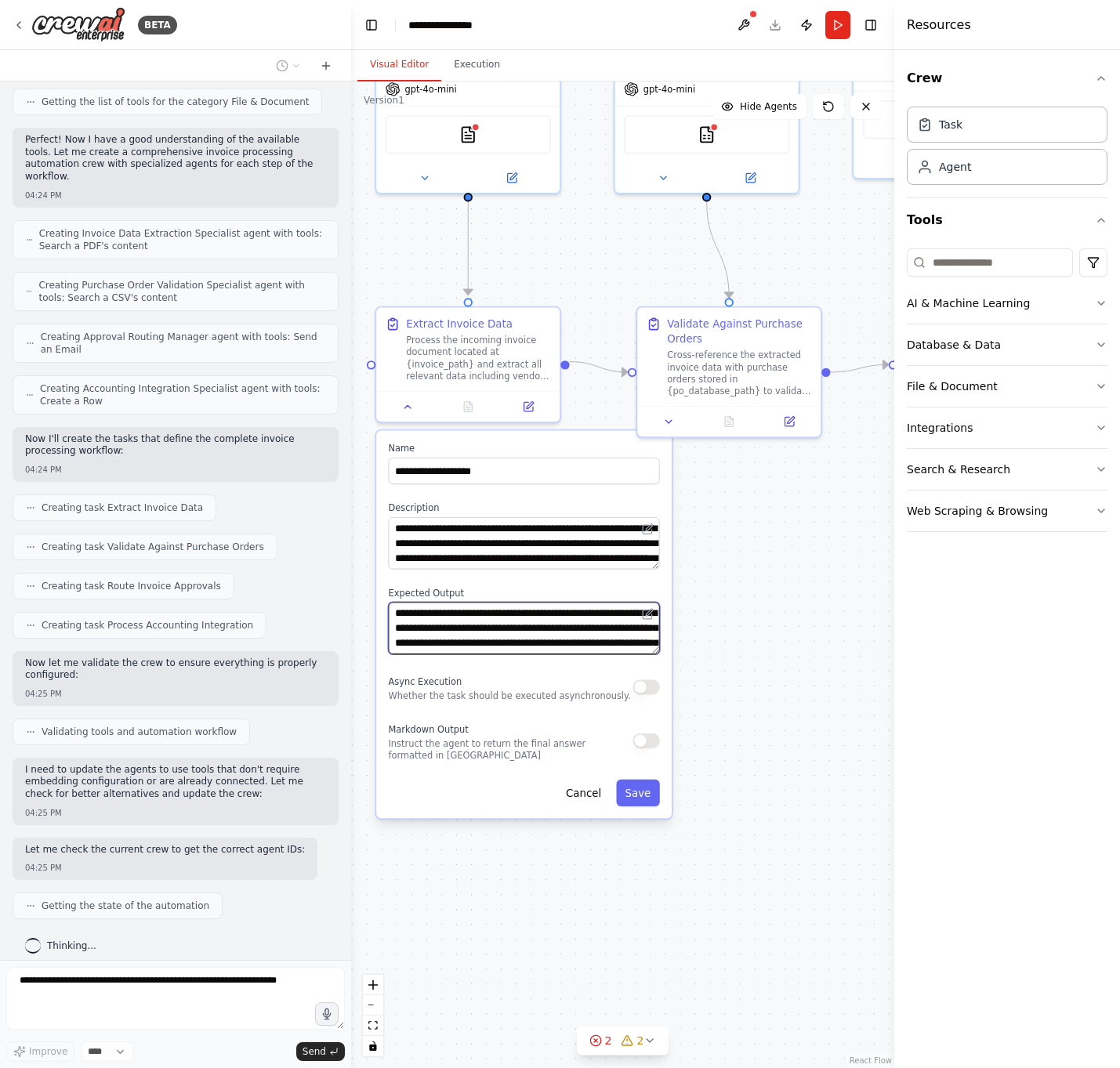
click at [524, 634] on textarea "**********" at bounding box center [523, 627] width 271 height 52
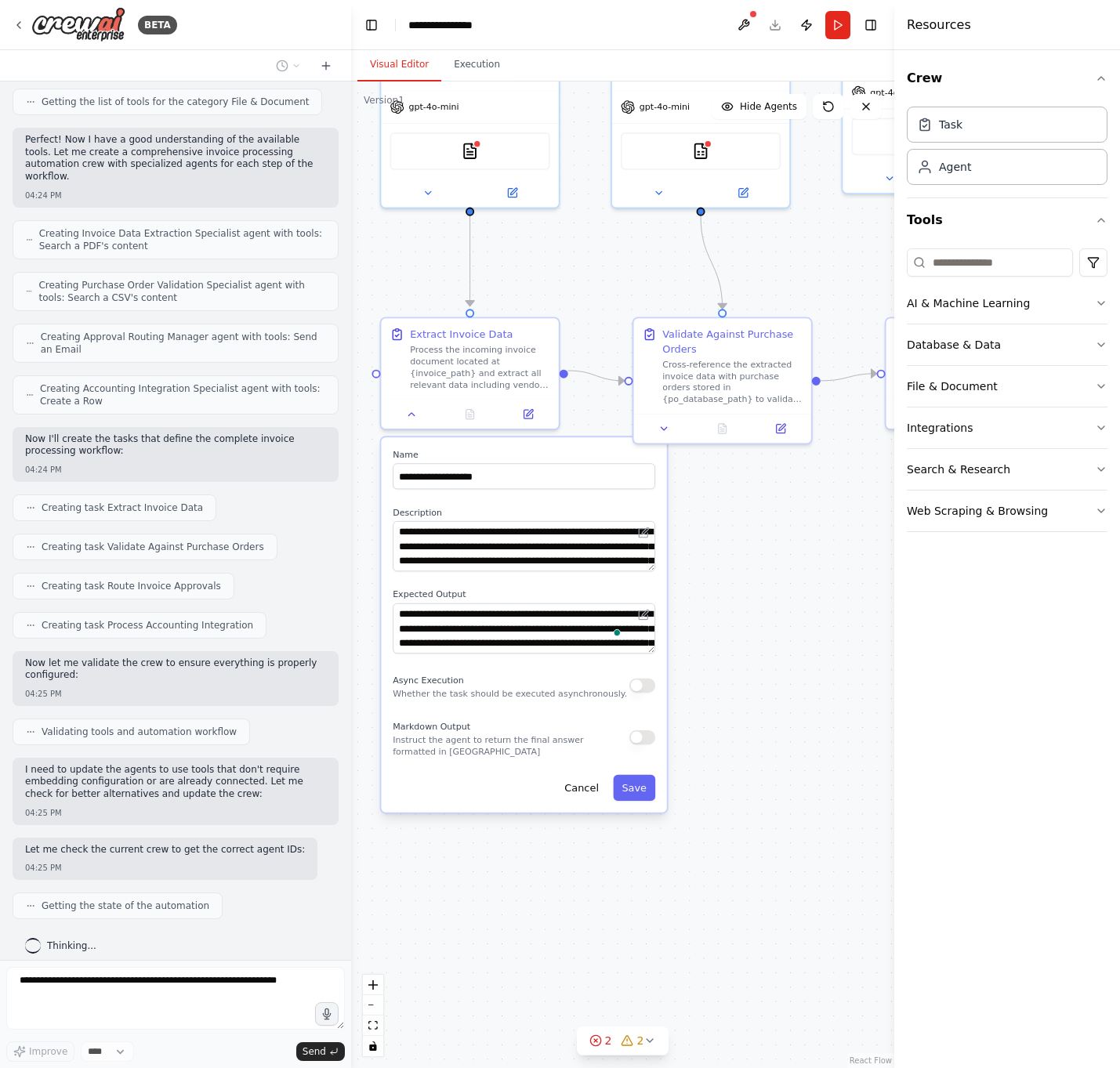
click at [417, 427] on div "Extract Invoice Data Process the incoming invoice document located at {invoice_…" at bounding box center [471, 373] width 180 height 113
click at [414, 414] on icon at bounding box center [411, 411] width 12 height 12
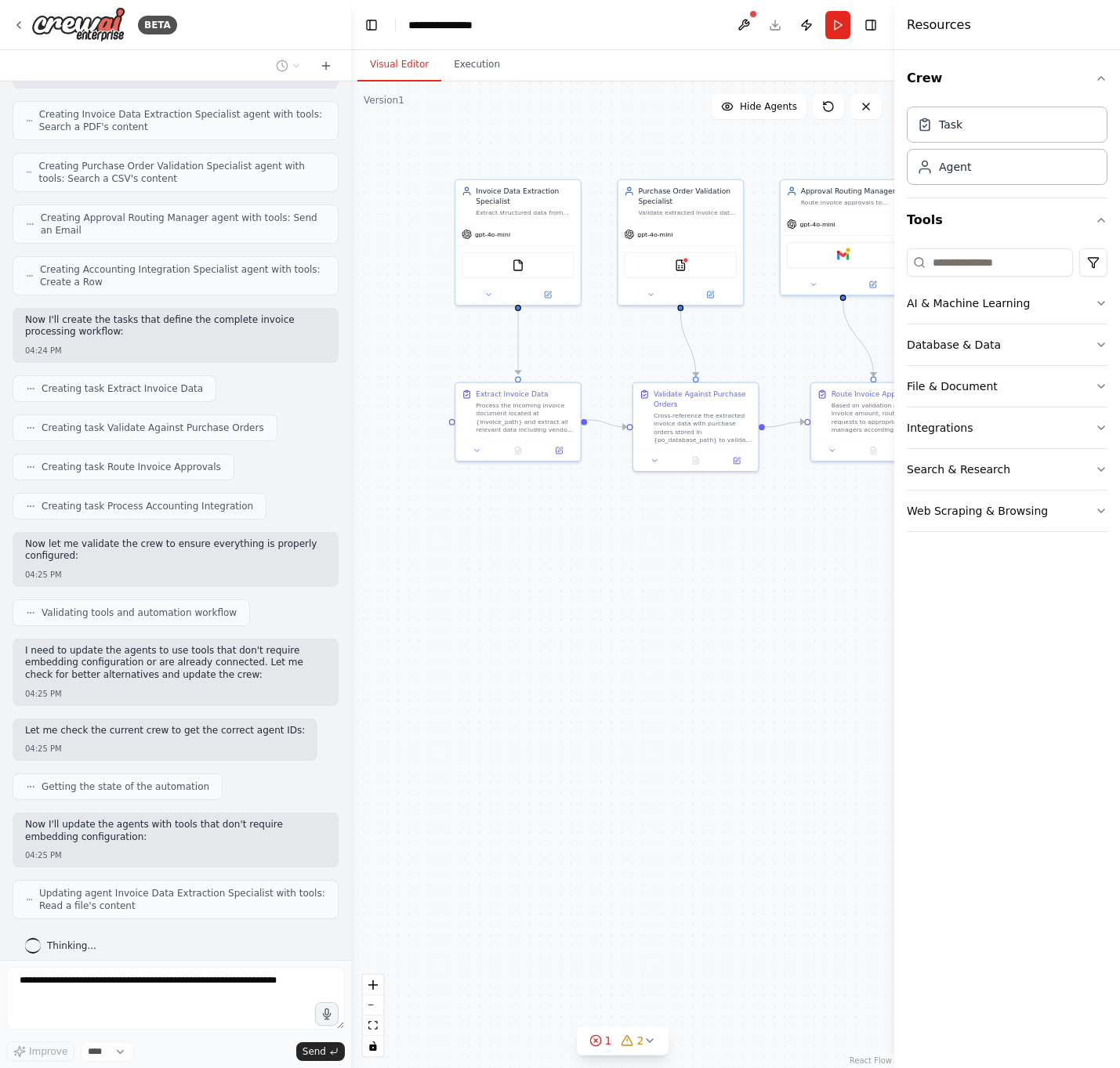
scroll to position [798, 0]
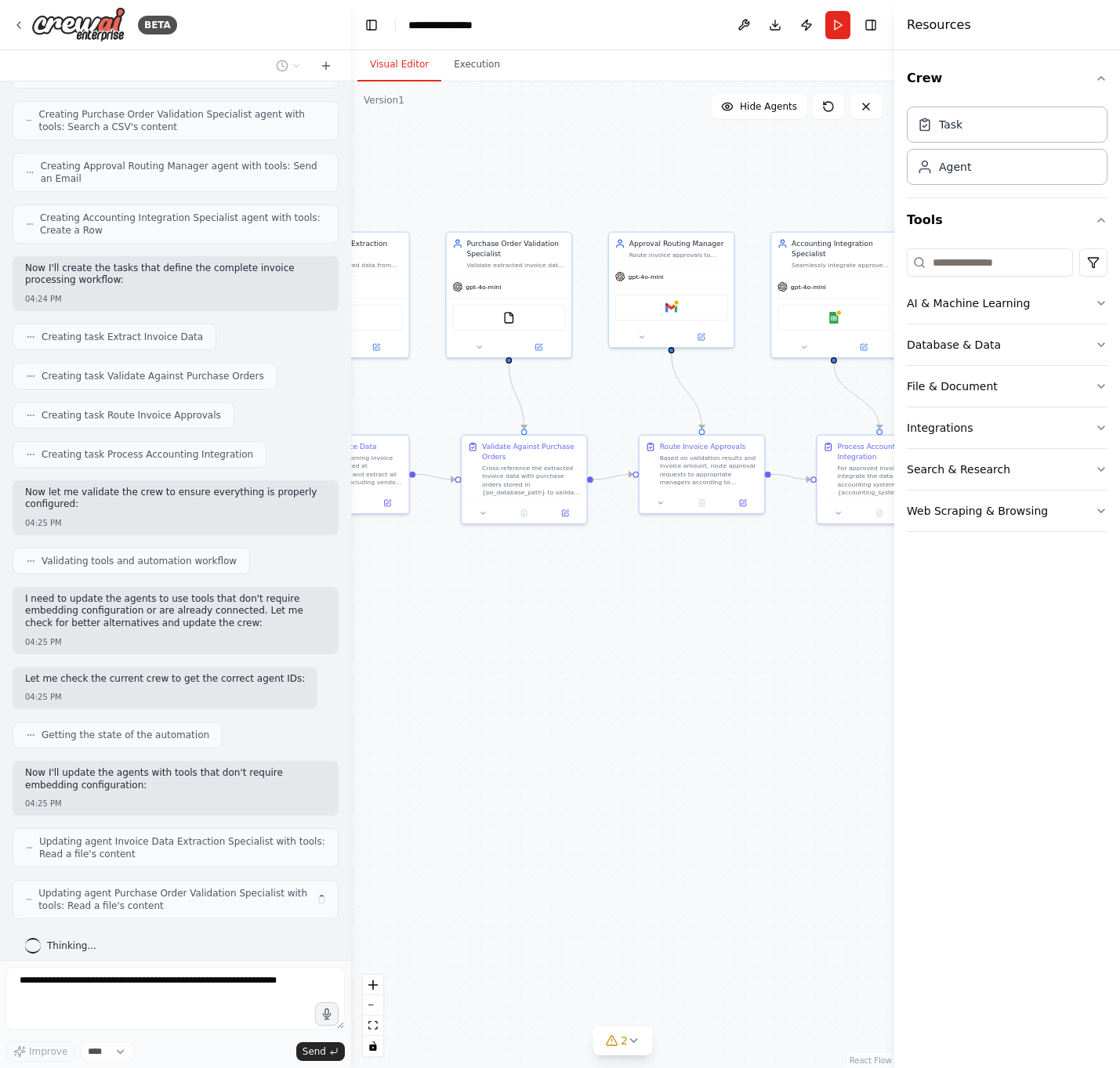
drag, startPoint x: 789, startPoint y: 611, endPoint x: 593, endPoint y: 679, distance: 207.5
click at [594, 634] on div ".deletable-edge-delete-btn { width: 20px; height: 20px; border: 0px solid #ffff…" at bounding box center [623, 574] width 543 height 987
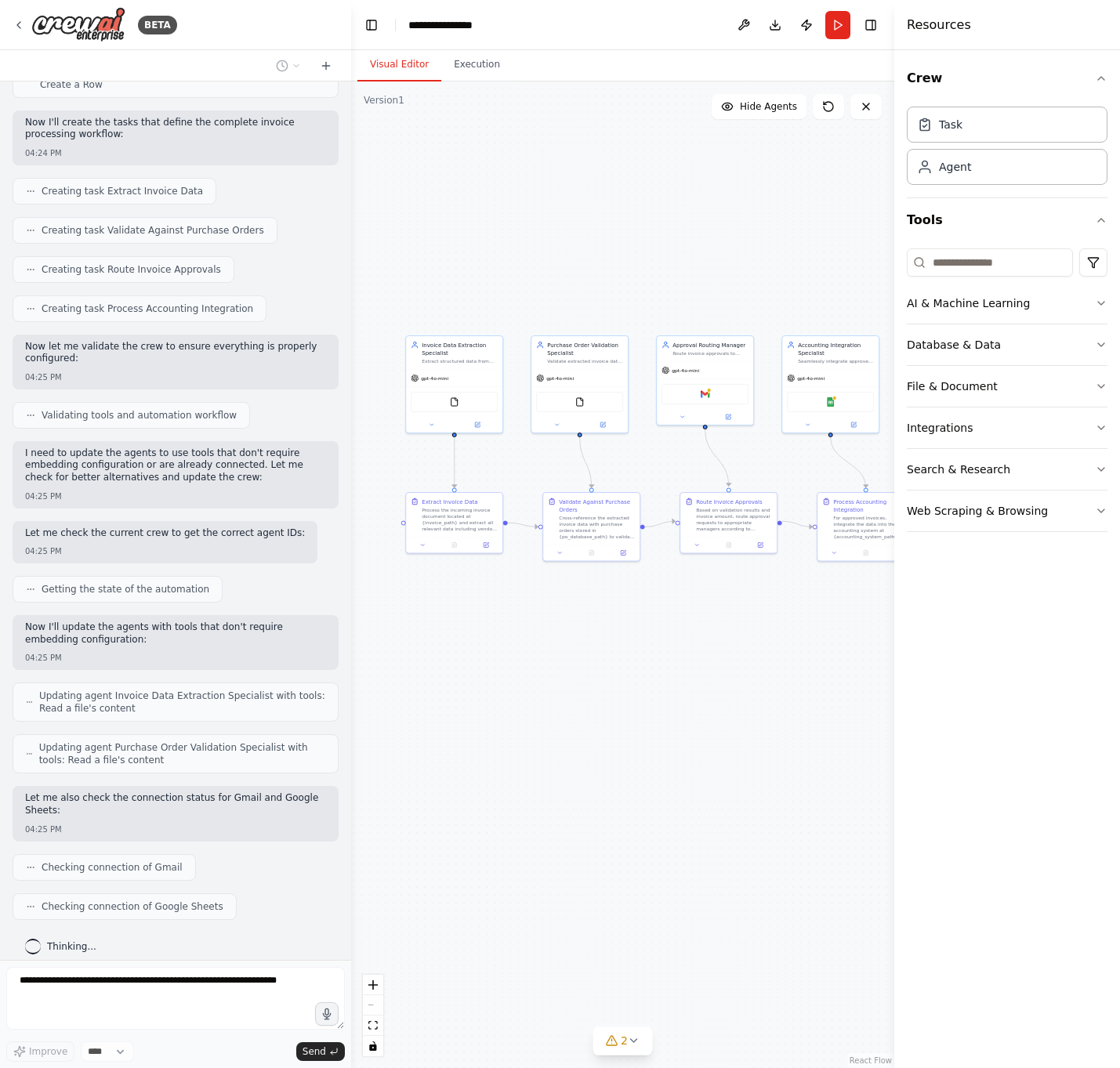
scroll to position [1038, 0]
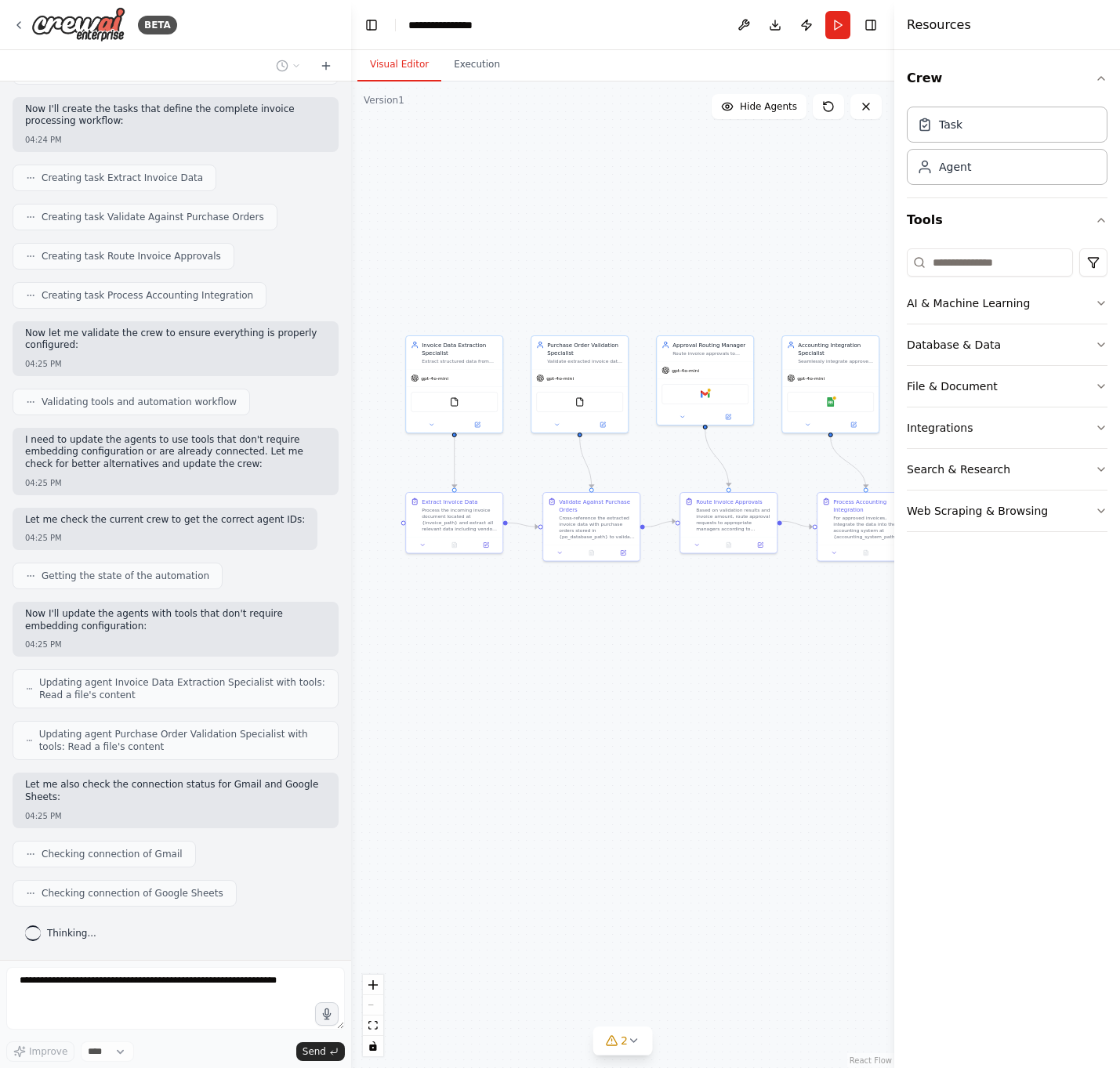
drag, startPoint x: 559, startPoint y: 634, endPoint x: 629, endPoint y: 624, distance: 70.7
click at [629, 624] on div ".deletable-edge-delete-btn { width: 20px; height: 20px; border: 0px solid #ffff…" at bounding box center [623, 574] width 543 height 987
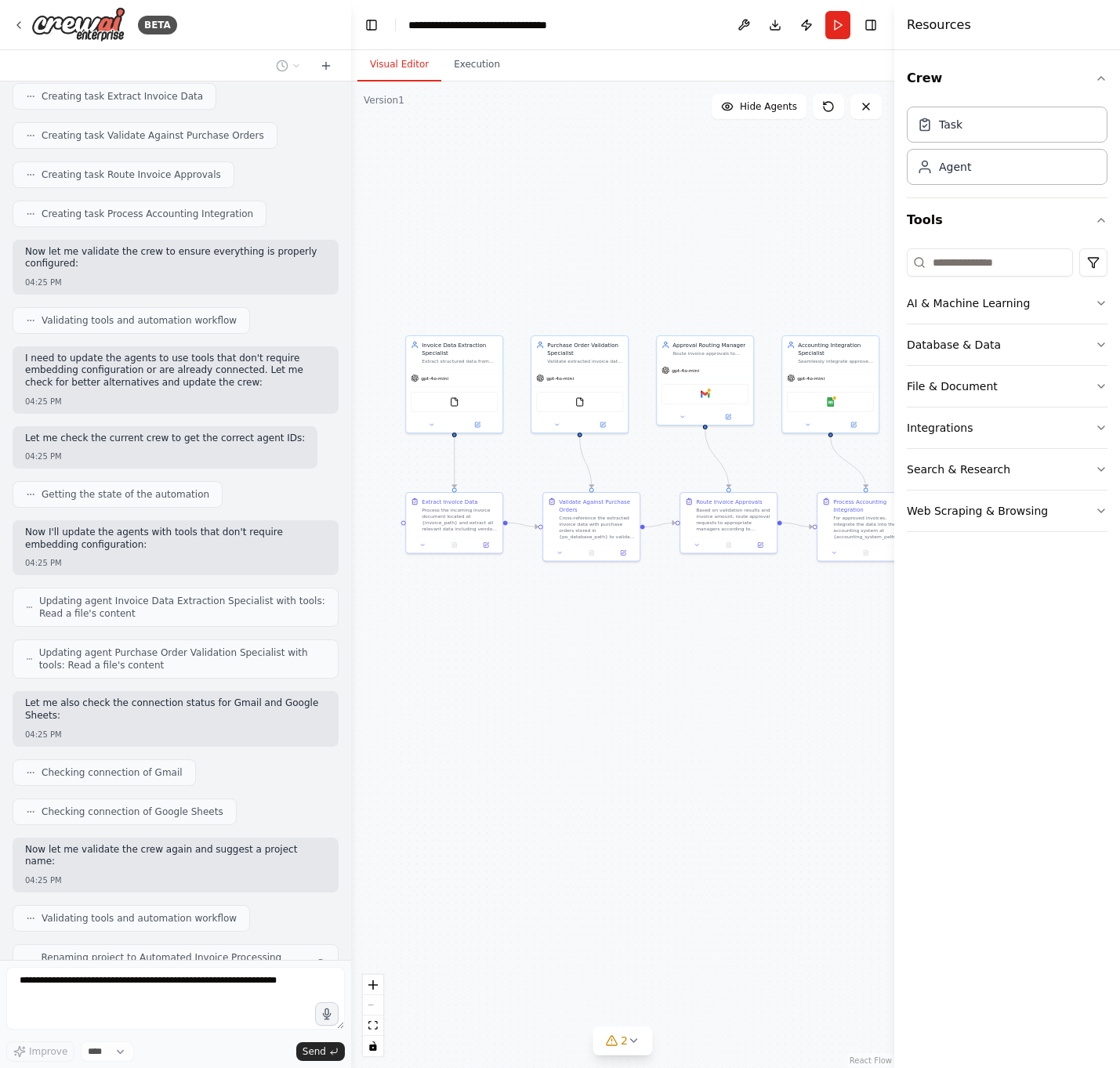
scroll to position [1078, 0]
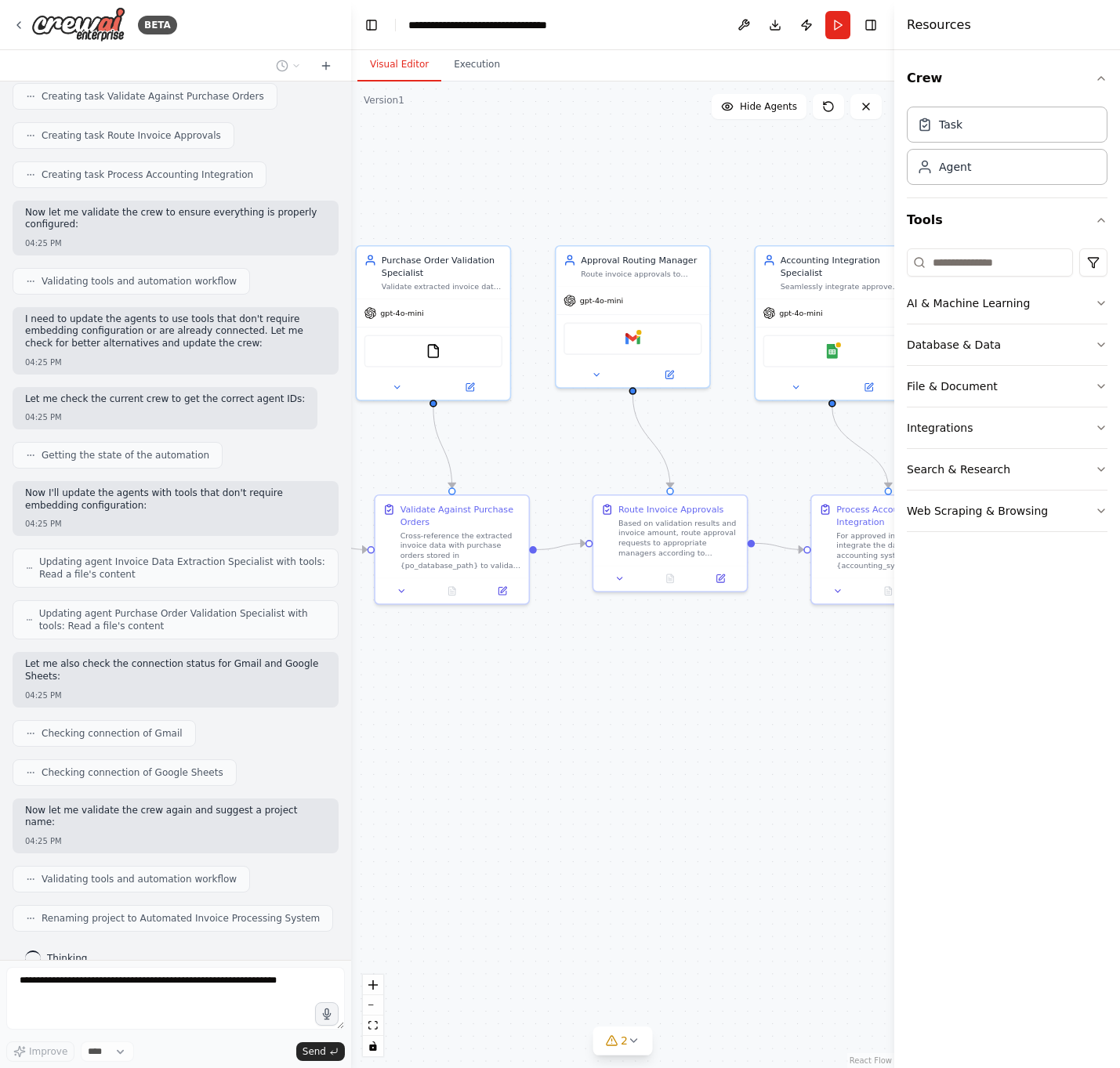
drag, startPoint x: 742, startPoint y: 656, endPoint x: 553, endPoint y: 656, distance: 189.0
click at [553, 634] on div ".deletable-edge-delete-btn { width: 20px; height: 20px; border: 0px solid #ffff…" at bounding box center [623, 574] width 543 height 987
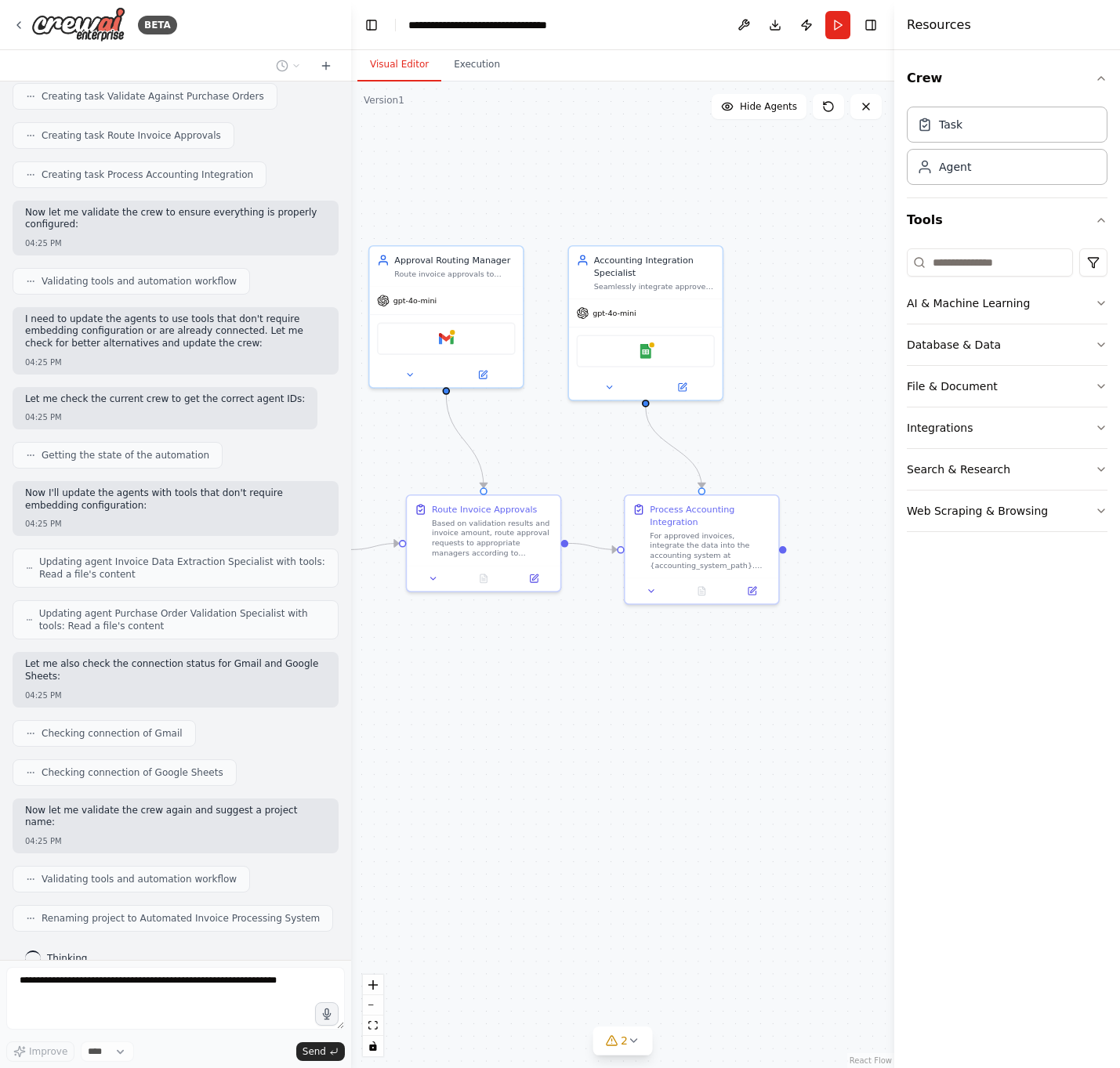
drag, startPoint x: 765, startPoint y: 665, endPoint x: 577, endPoint y: 665, distance: 188.0
click at [577, 634] on div ".deletable-edge-delete-btn { width: 20px; height: 20px; border: 0px solid #ffff…" at bounding box center [623, 574] width 543 height 987
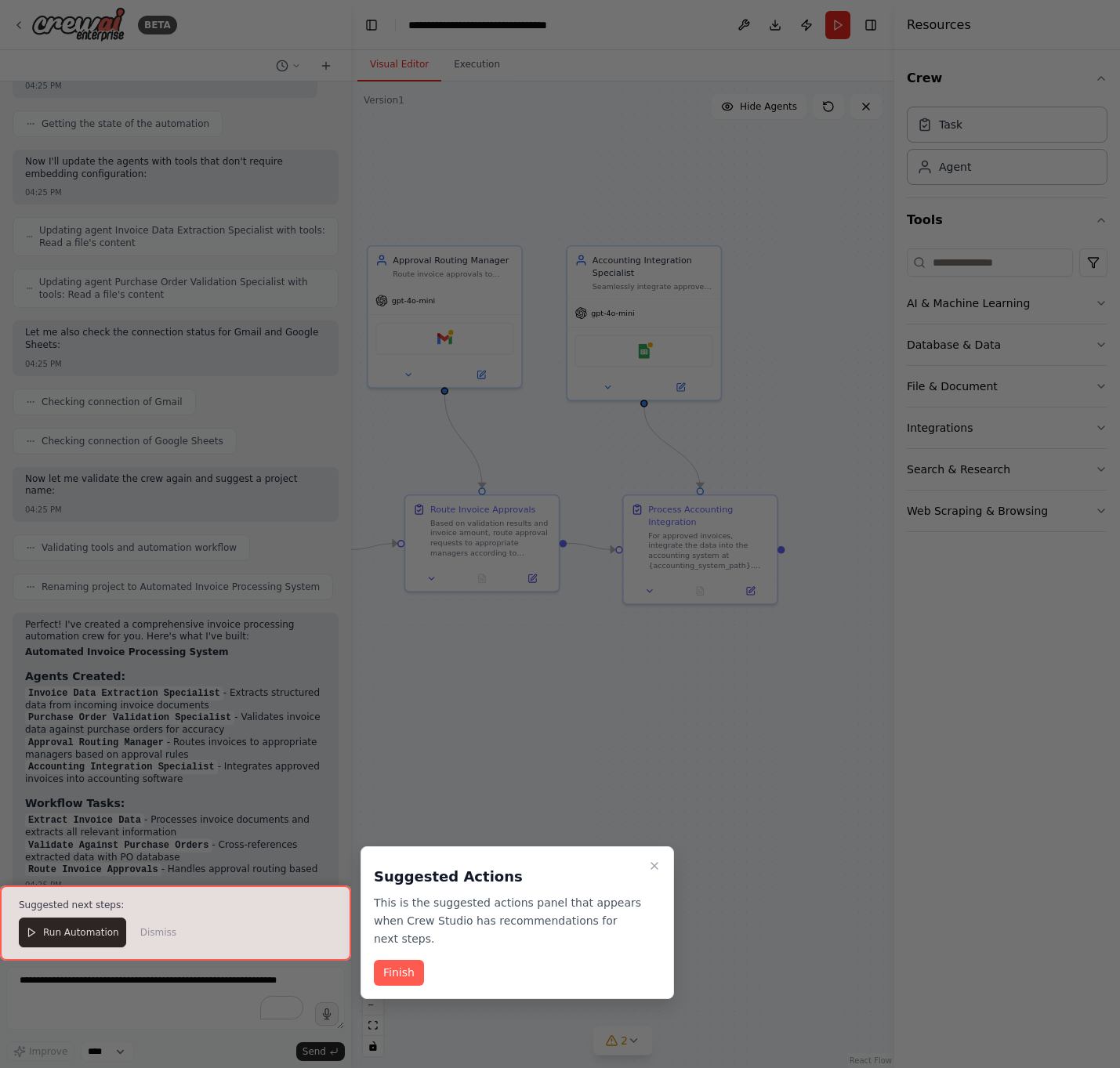
click at [108, 634] on div at bounding box center [175, 923] width 351 height 75
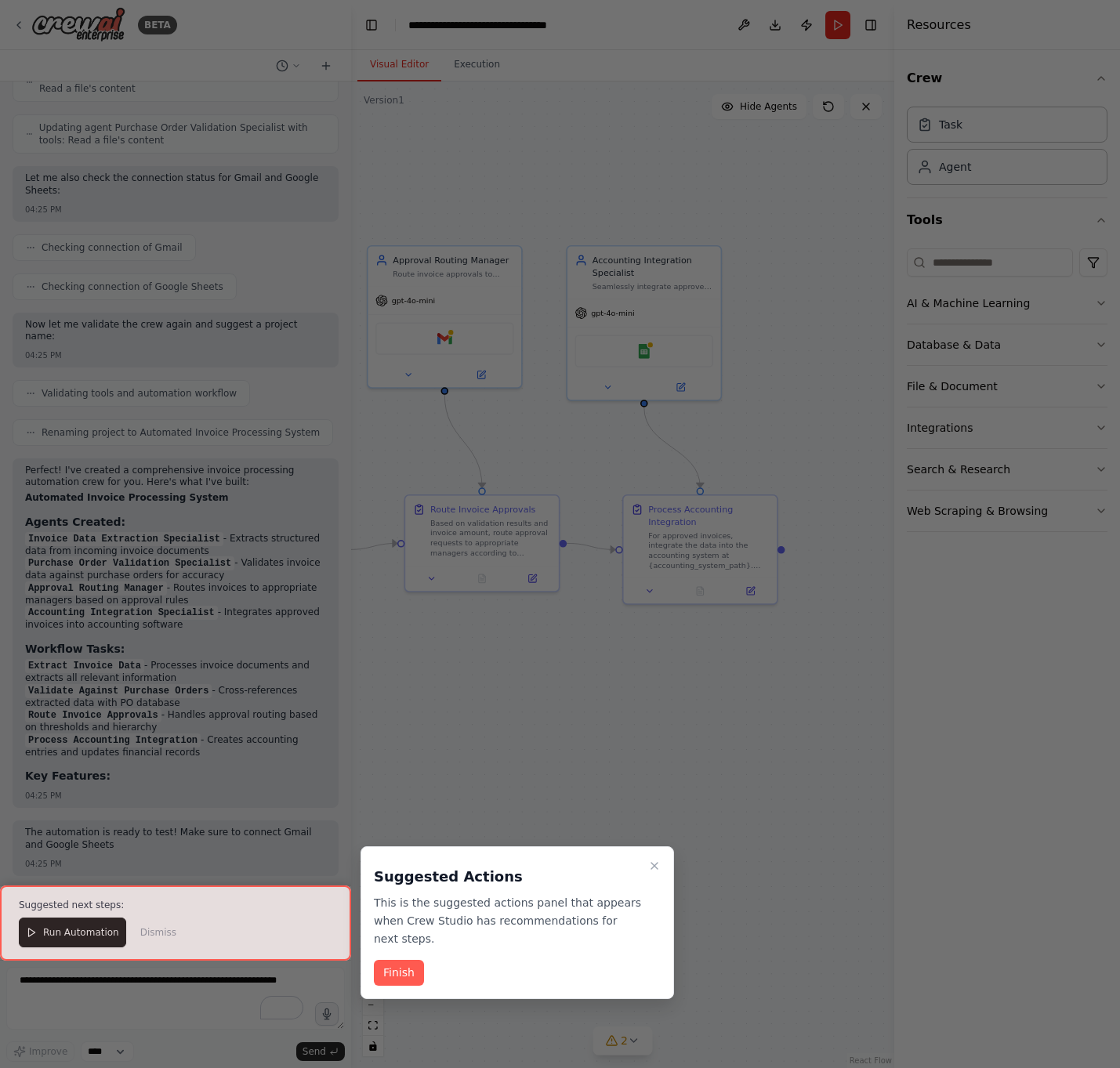
click at [77, 634] on div at bounding box center [175, 923] width 351 height 75
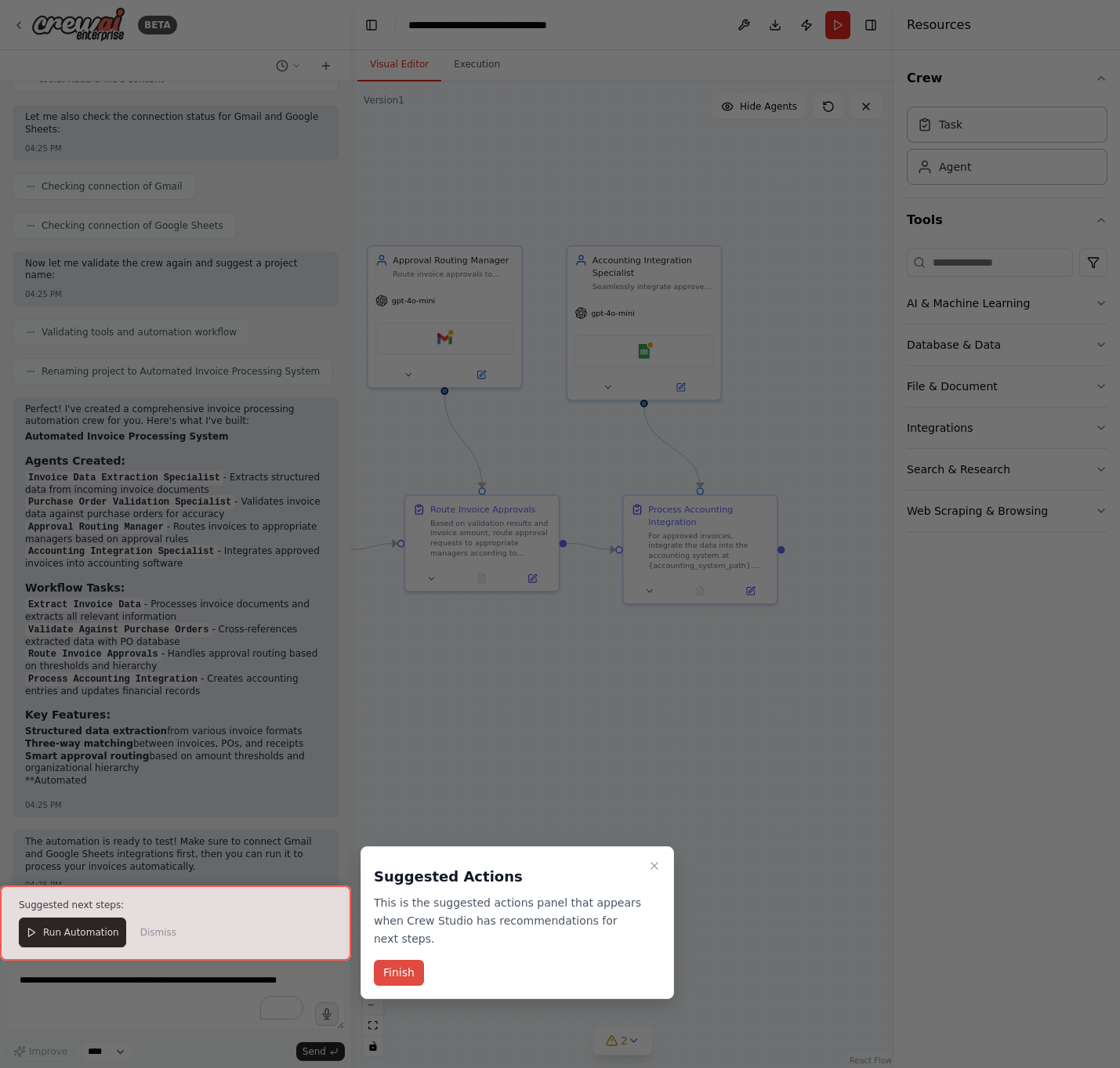
click at [389, 634] on button "Finish" at bounding box center [398, 972] width 50 height 26
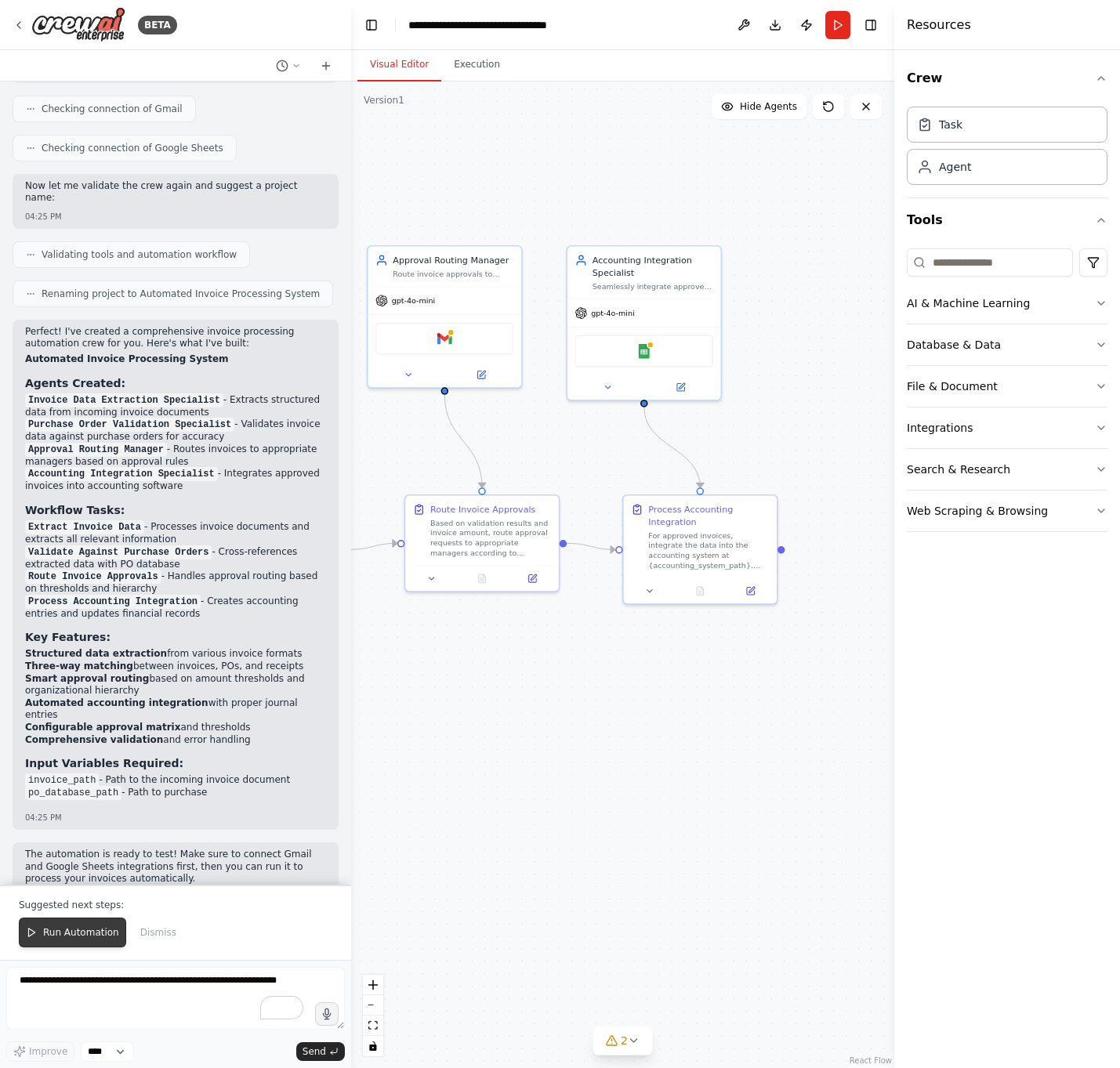
click at [103, 634] on span "Run Automation" at bounding box center [81, 933] width 76 height 12
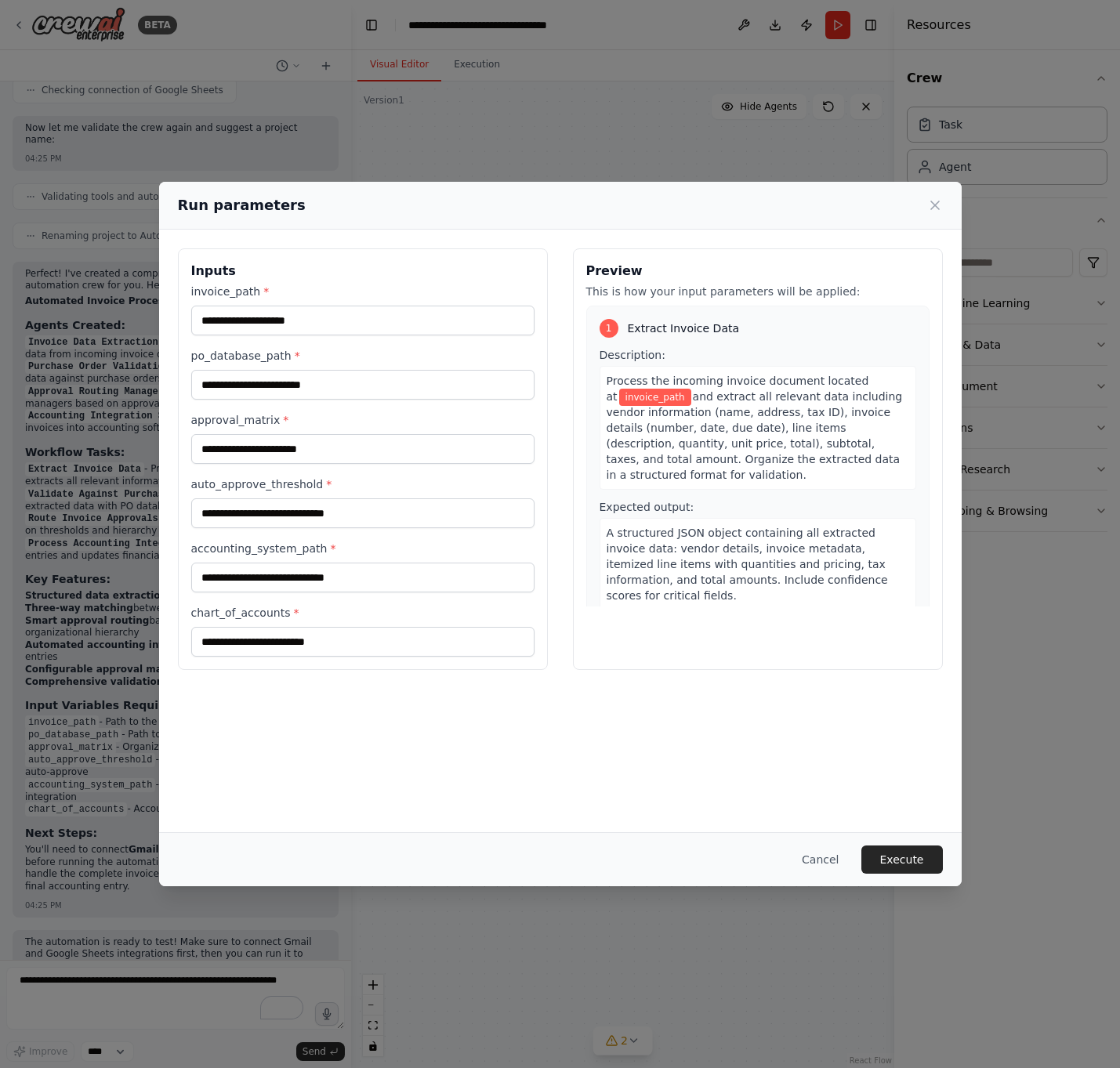
scroll to position [1772, 0]
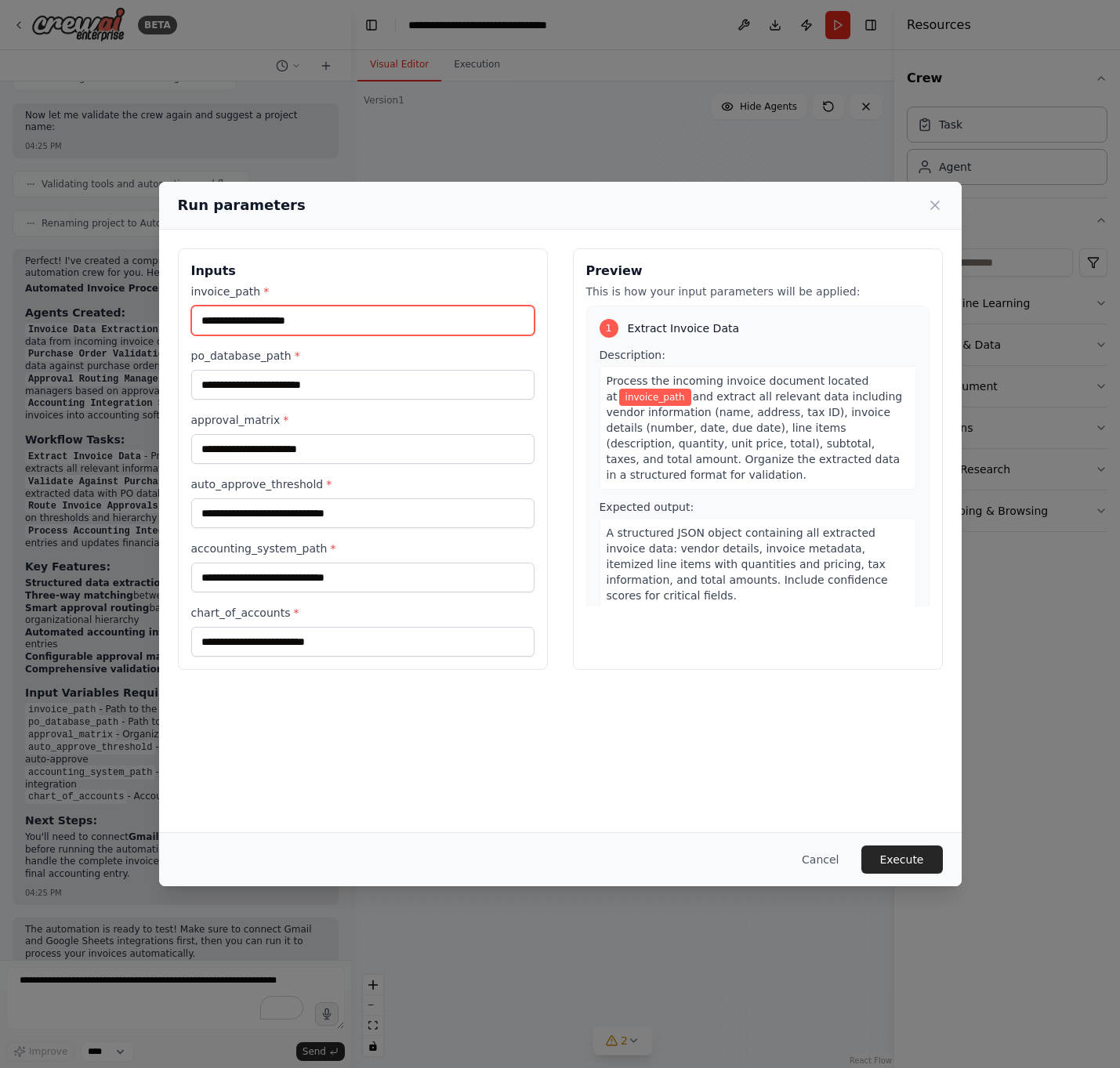
click at [428, 318] on input "invoice_path *" at bounding box center [363, 320] width 343 height 30
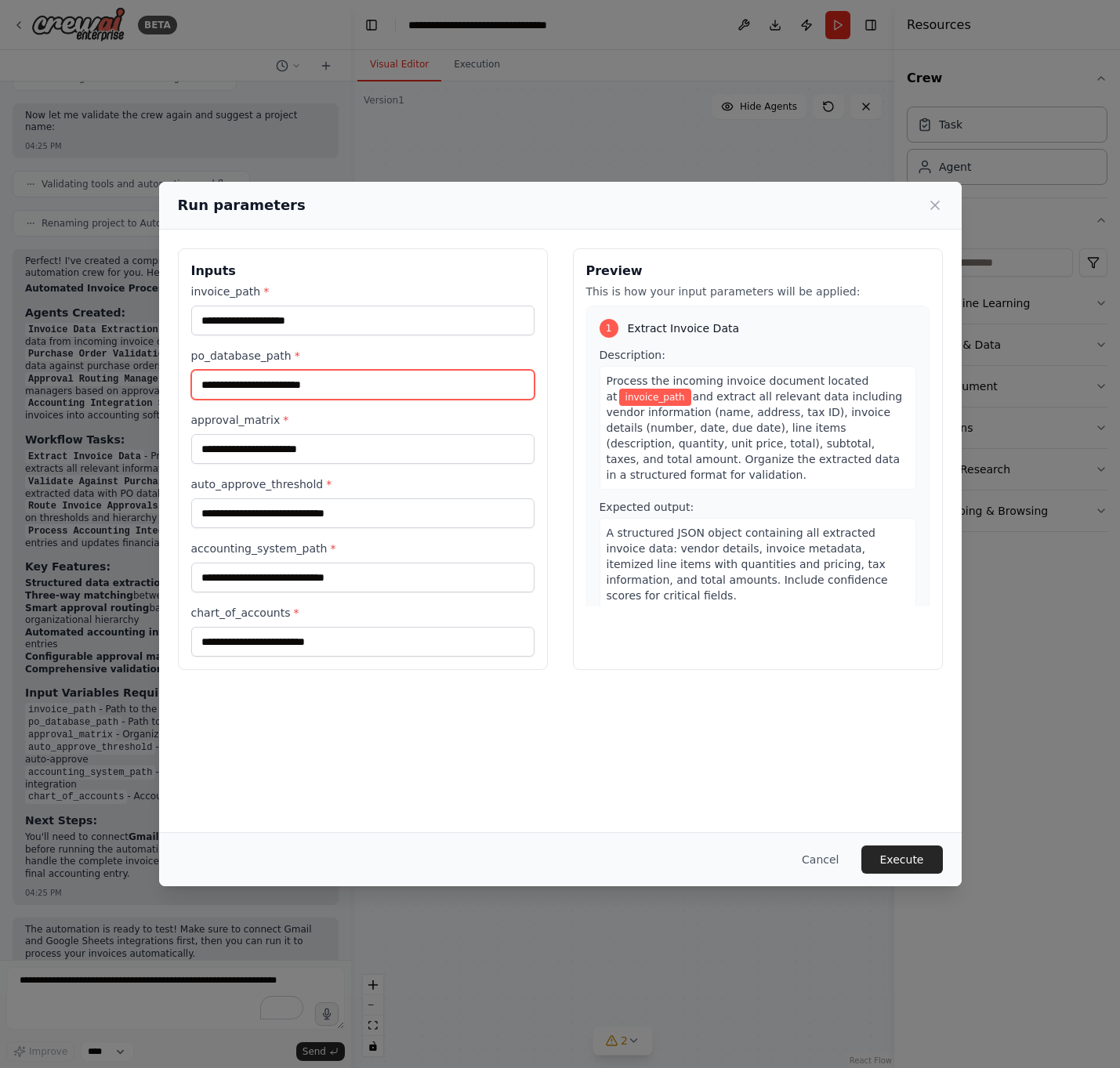
click at [378, 393] on input "po_database_path *" at bounding box center [363, 385] width 343 height 30
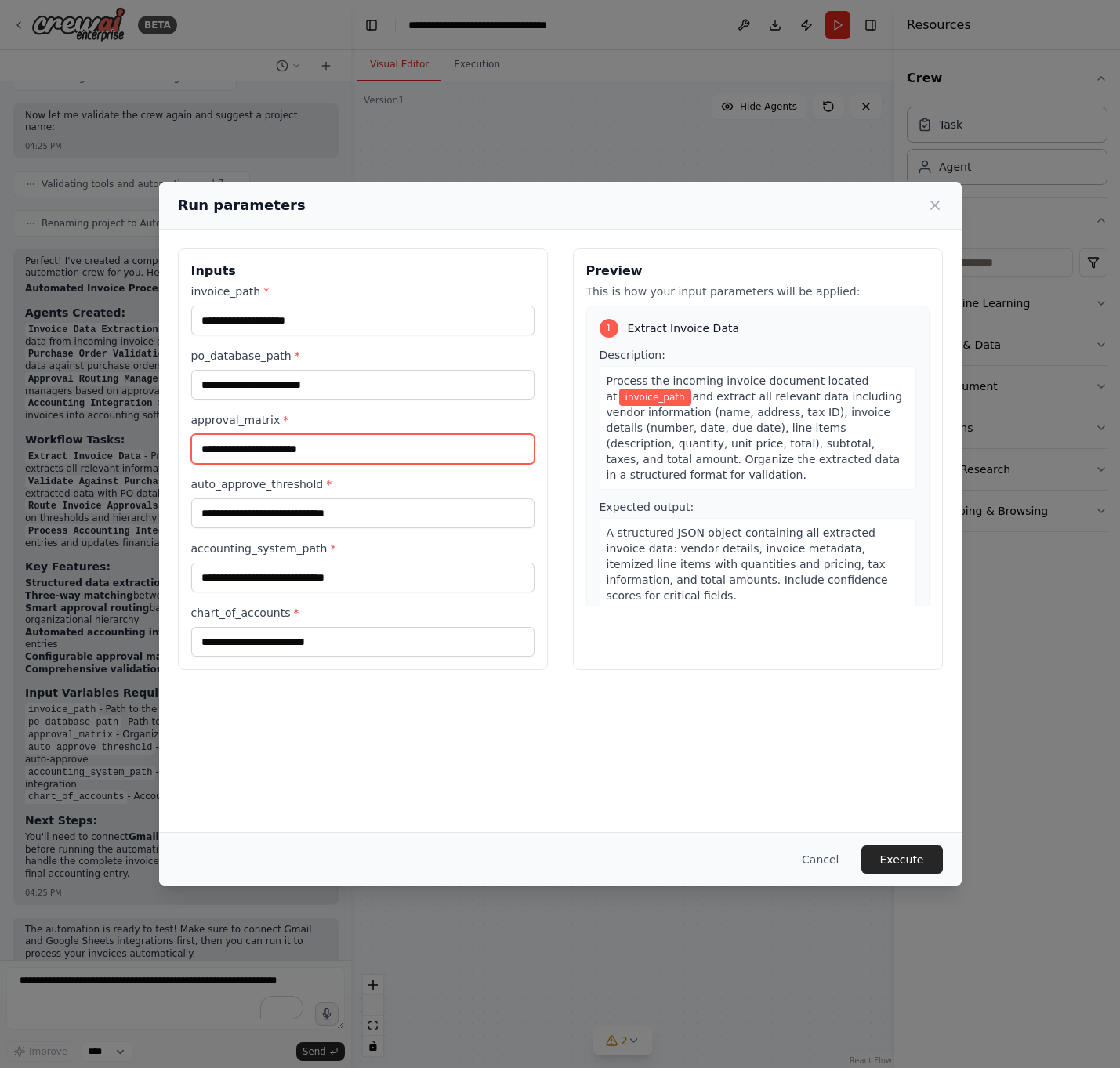
click at [423, 441] on input "approval_matrix *" at bounding box center [363, 449] width 343 height 30
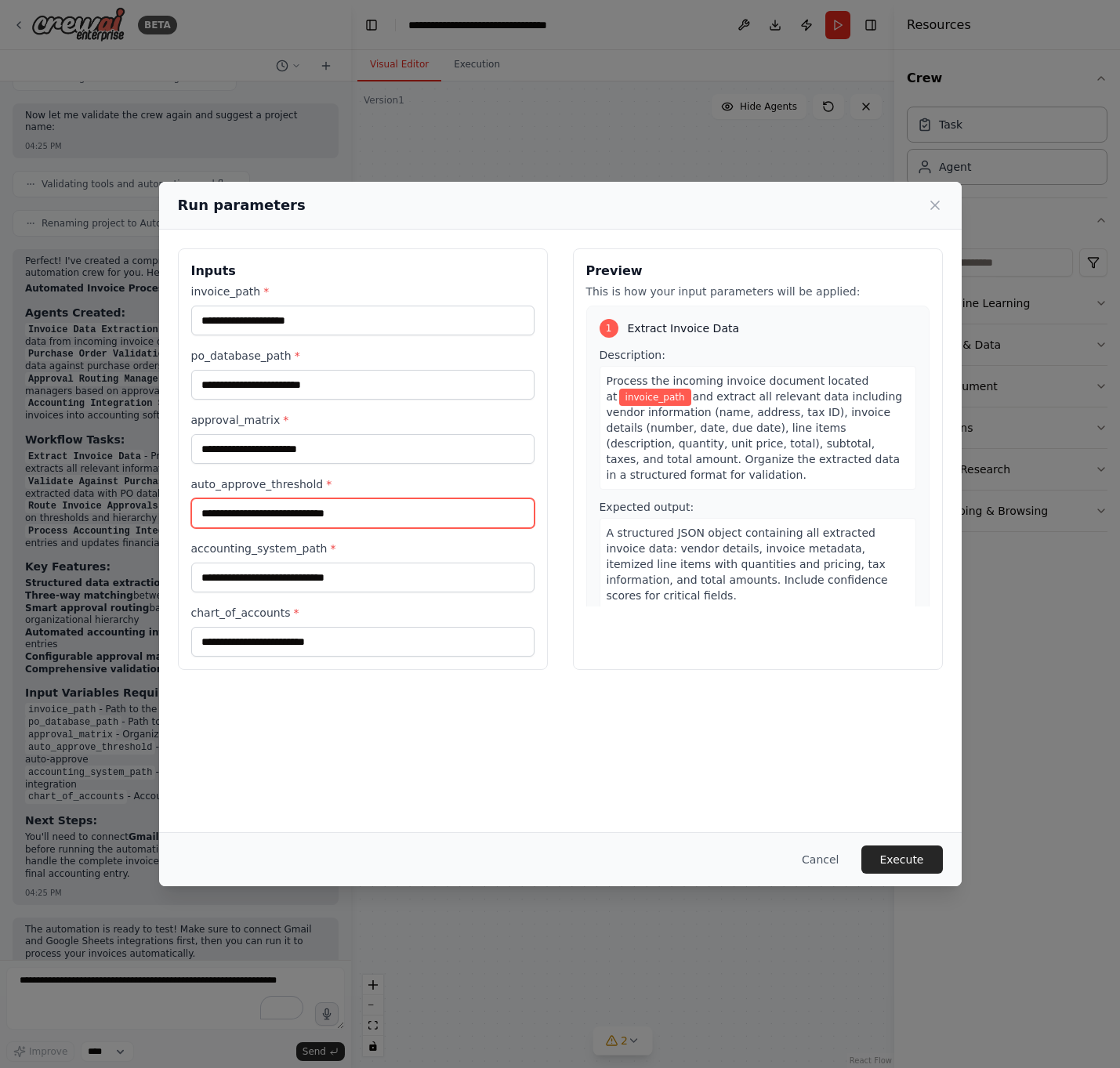
click at [387, 511] on input "auto_approve_threshold *" at bounding box center [363, 513] width 343 height 30
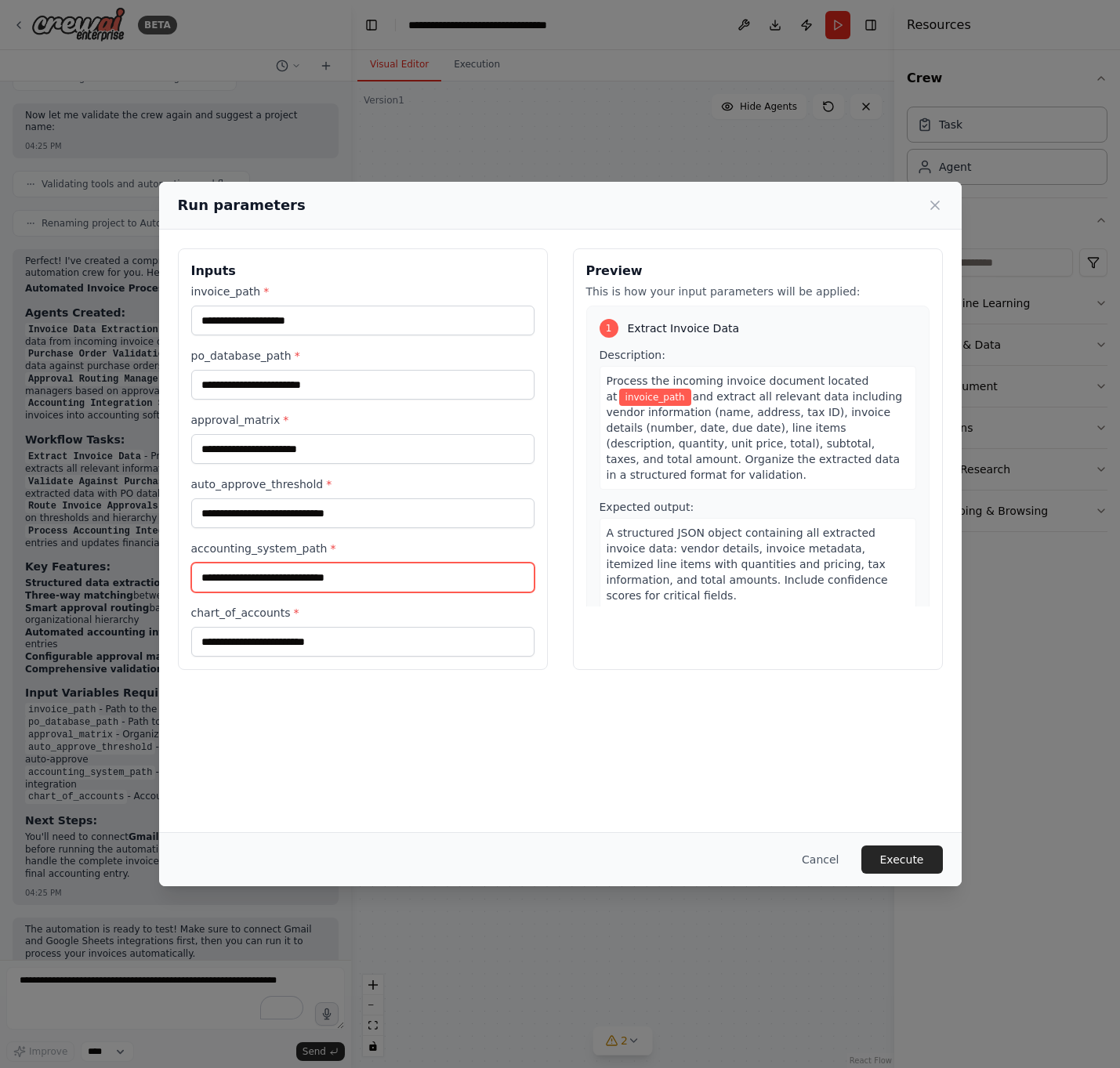
click at [366, 565] on input "accounting_system_path *" at bounding box center [363, 578] width 343 height 30
click at [334, 586] on input "accounting_system_path *" at bounding box center [363, 578] width 343 height 30
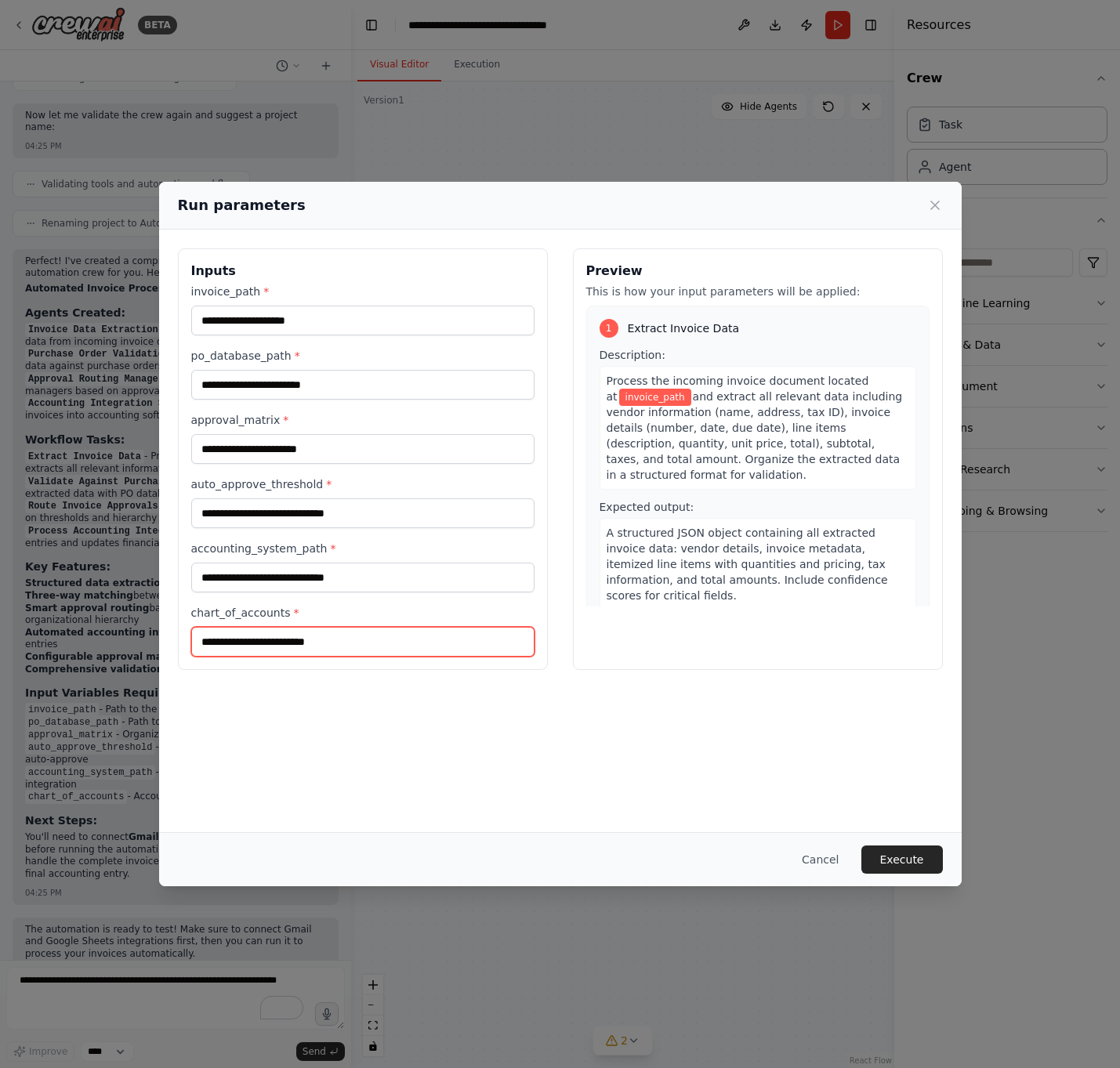
click at [337, 634] on input "chart_of_accounts *" at bounding box center [363, 642] width 343 height 30
click at [832, 634] on button "Cancel" at bounding box center [820, 860] width 62 height 28
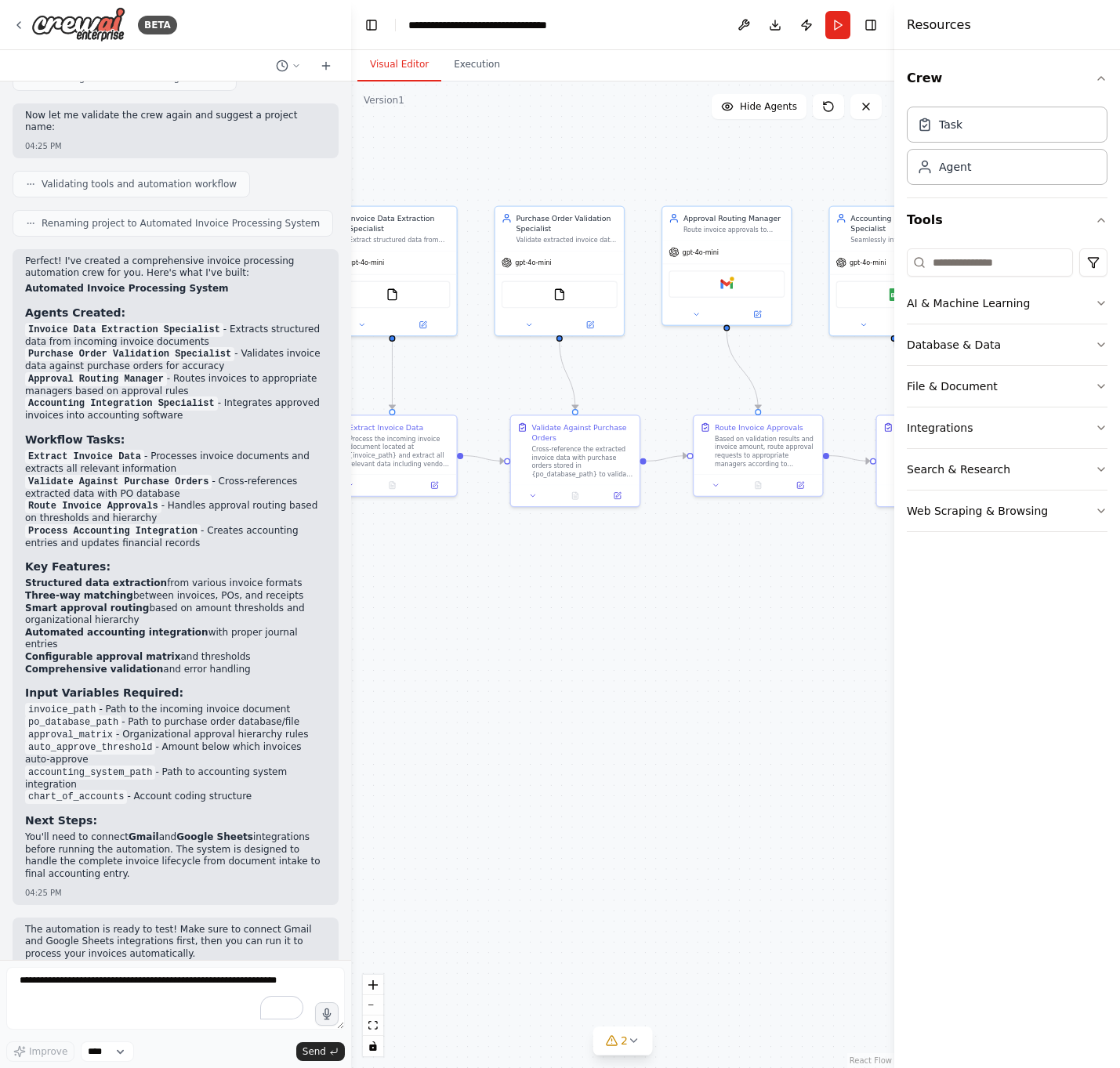
drag, startPoint x: 459, startPoint y: 665, endPoint x: 713, endPoint y: 557, distance: 276.0
click at [716, 555] on div ".deletable-edge-delete-btn { width: 20px; height: 20px; border: 0px solid #ffff…" at bounding box center [623, 574] width 543 height 987
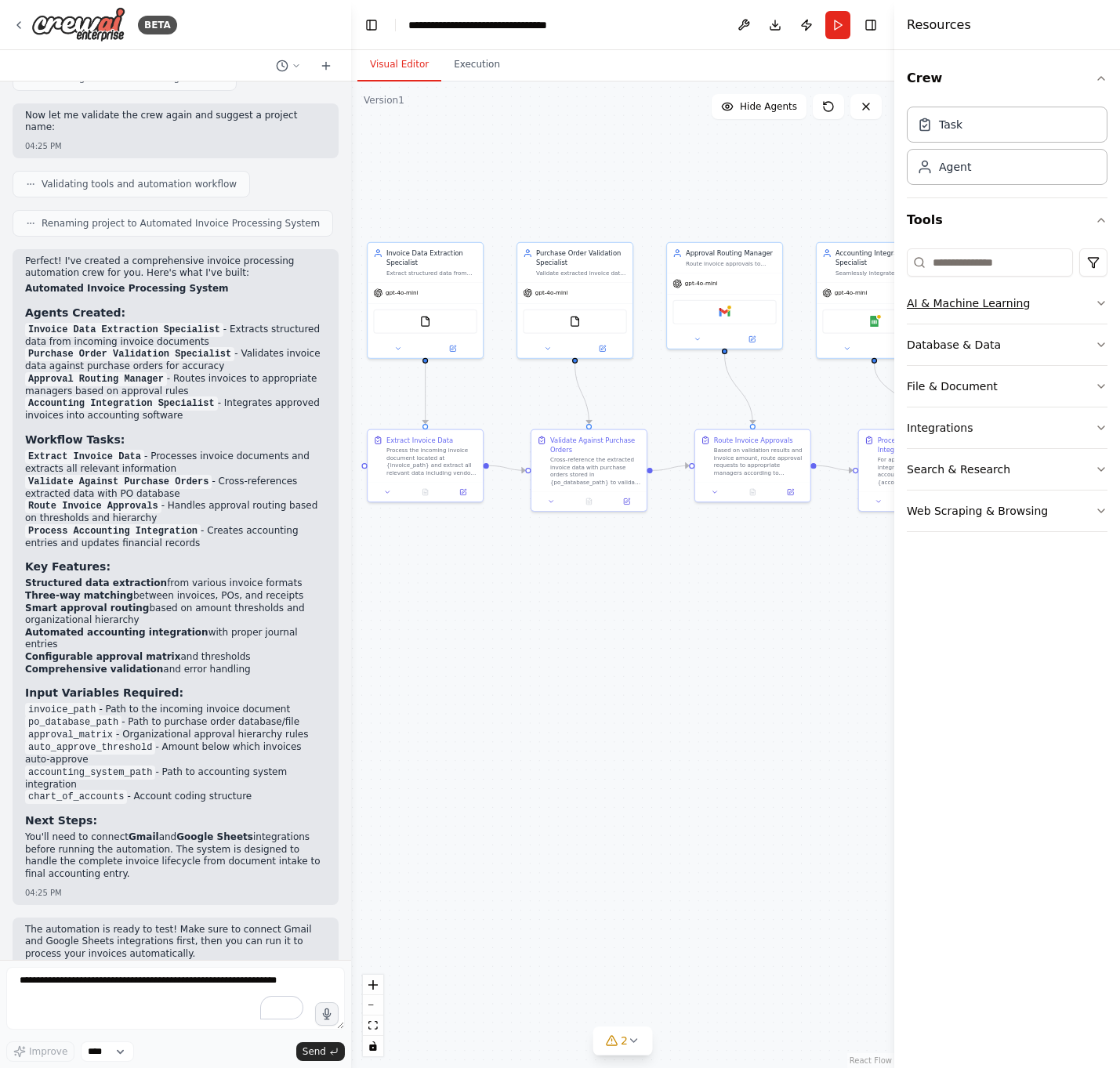
click at [955, 311] on div "AI & Machine Learning" at bounding box center [968, 303] width 123 height 16
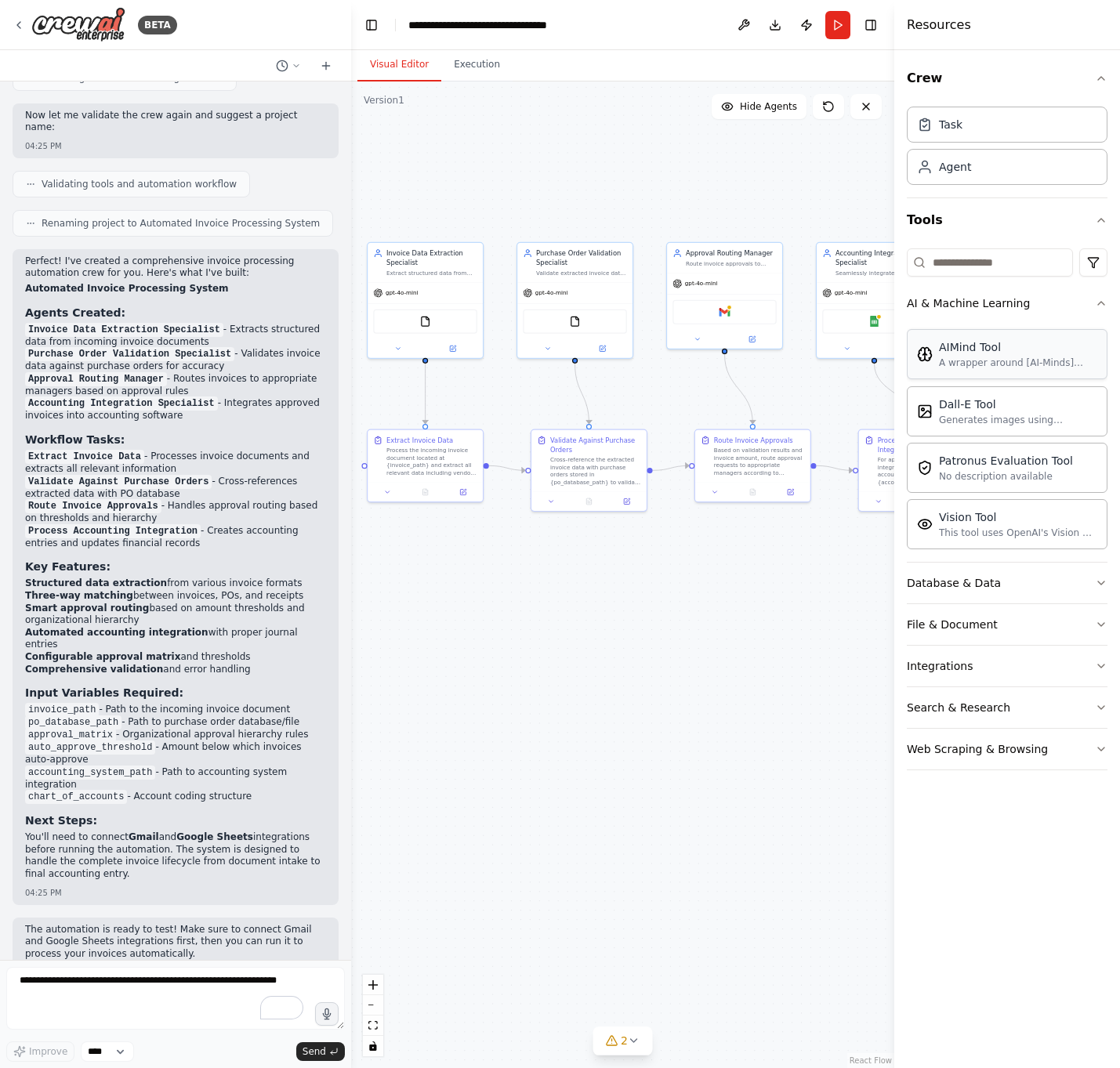
click at [955, 371] on div "AIMind Tool A wrapper around [AI-Minds]([URL][DOMAIN_NAME]). Useful for when yo…" at bounding box center [1007, 354] width 201 height 50
click at [955, 357] on div "A wrapper around [AI-Minds]([URL][DOMAIN_NAME]). Useful for when you need answe…" at bounding box center [1017, 363] width 158 height 12
click at [955, 576] on div "Database & Data" at bounding box center [954, 583] width 94 height 16
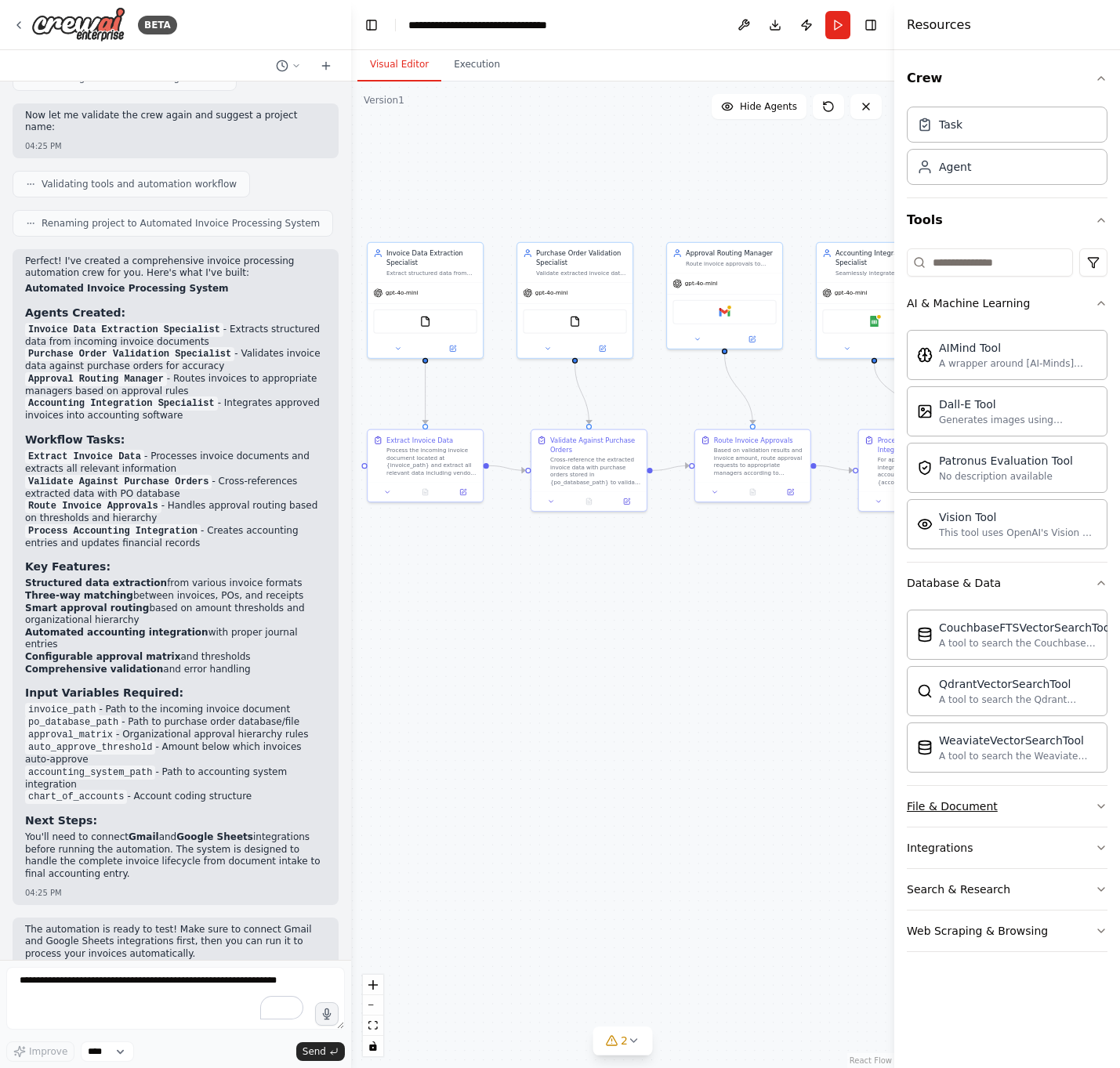
click at [955, 634] on button "File & Document" at bounding box center [1007, 806] width 201 height 41
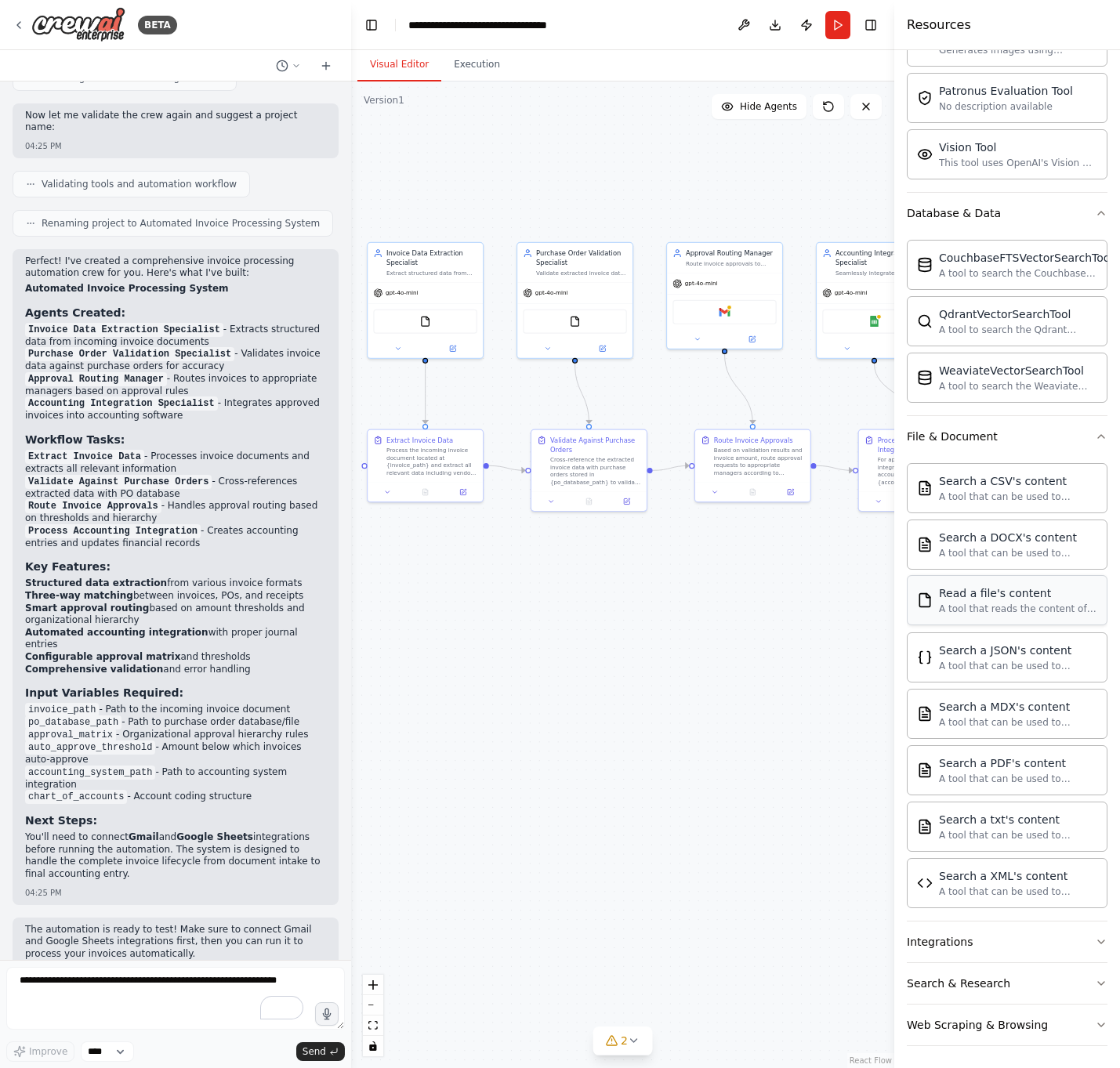
scroll to position [373, 0]
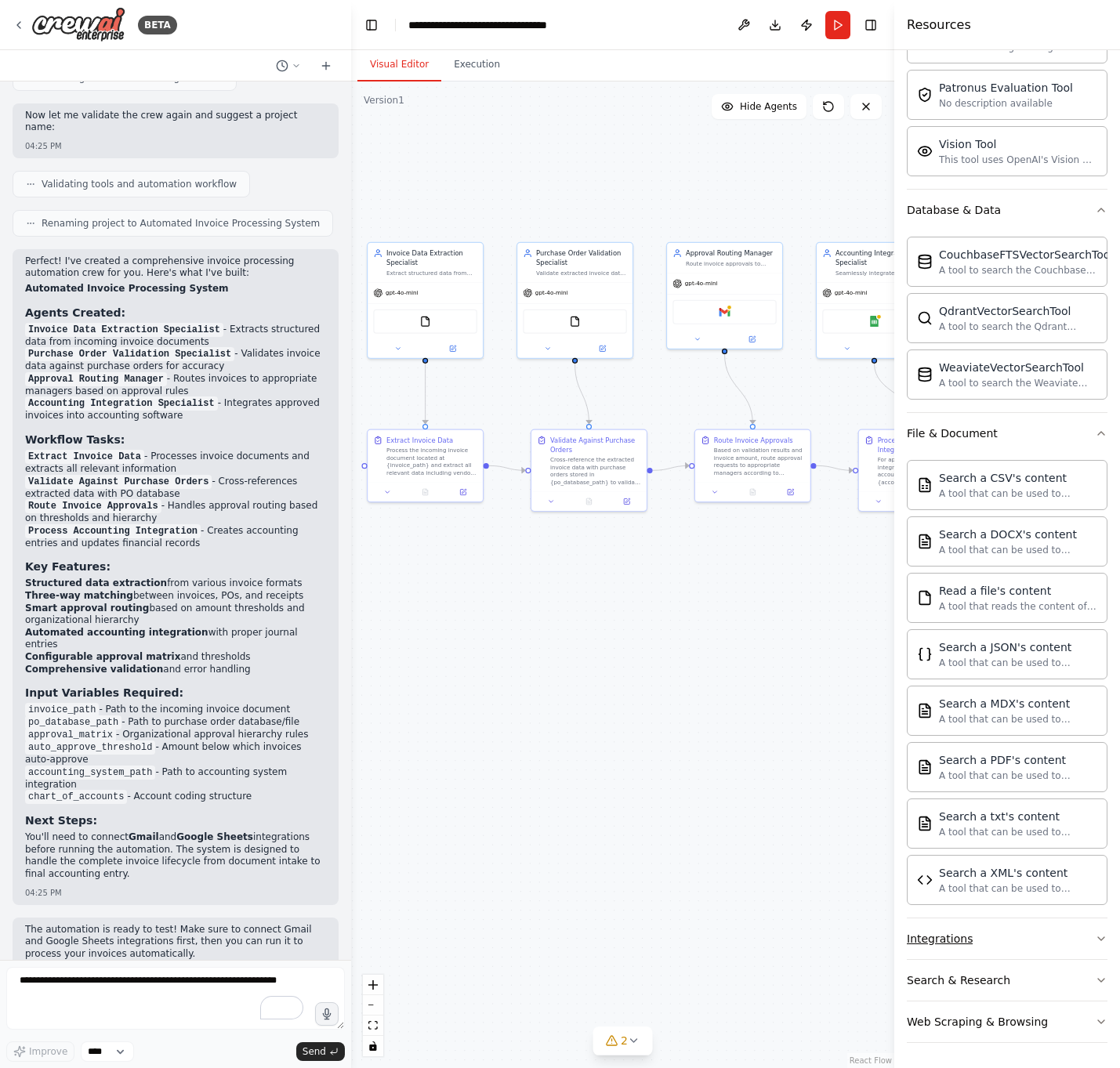
click at [955, 634] on button "Integrations" at bounding box center [1007, 939] width 201 height 41
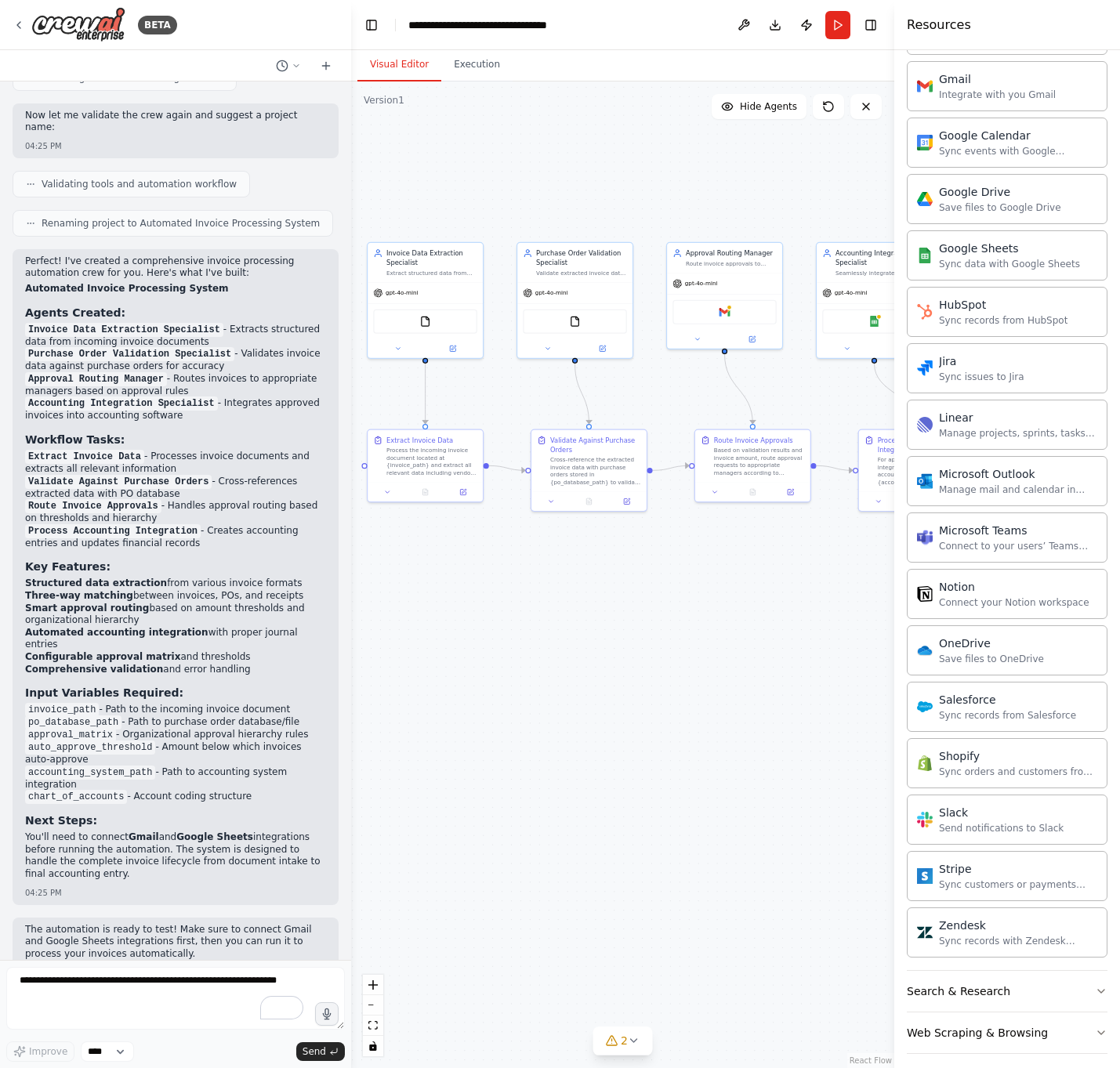
scroll to position [1571, 0]
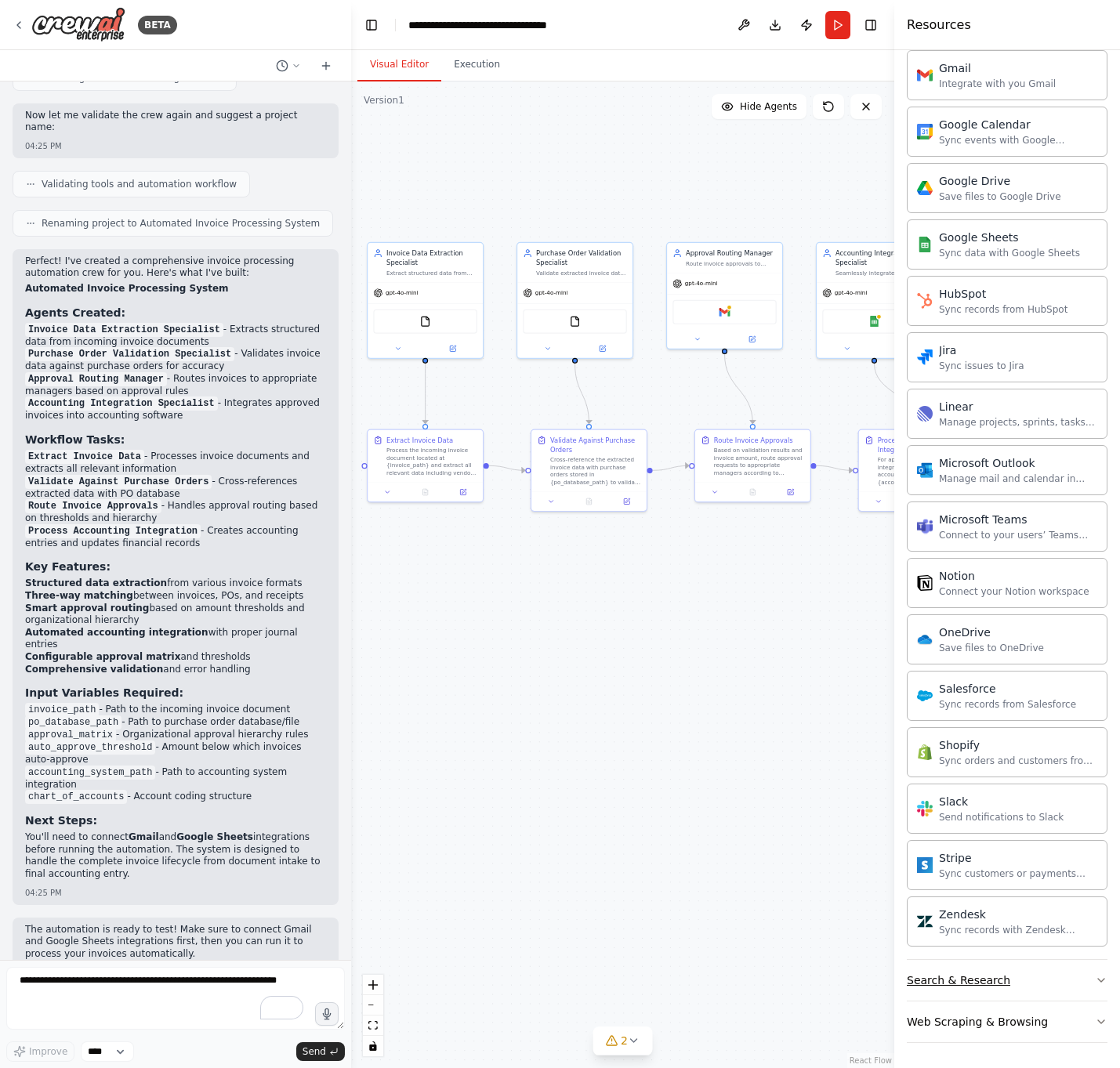
click at [955, 634] on button "Search & Research" at bounding box center [1007, 980] width 201 height 41
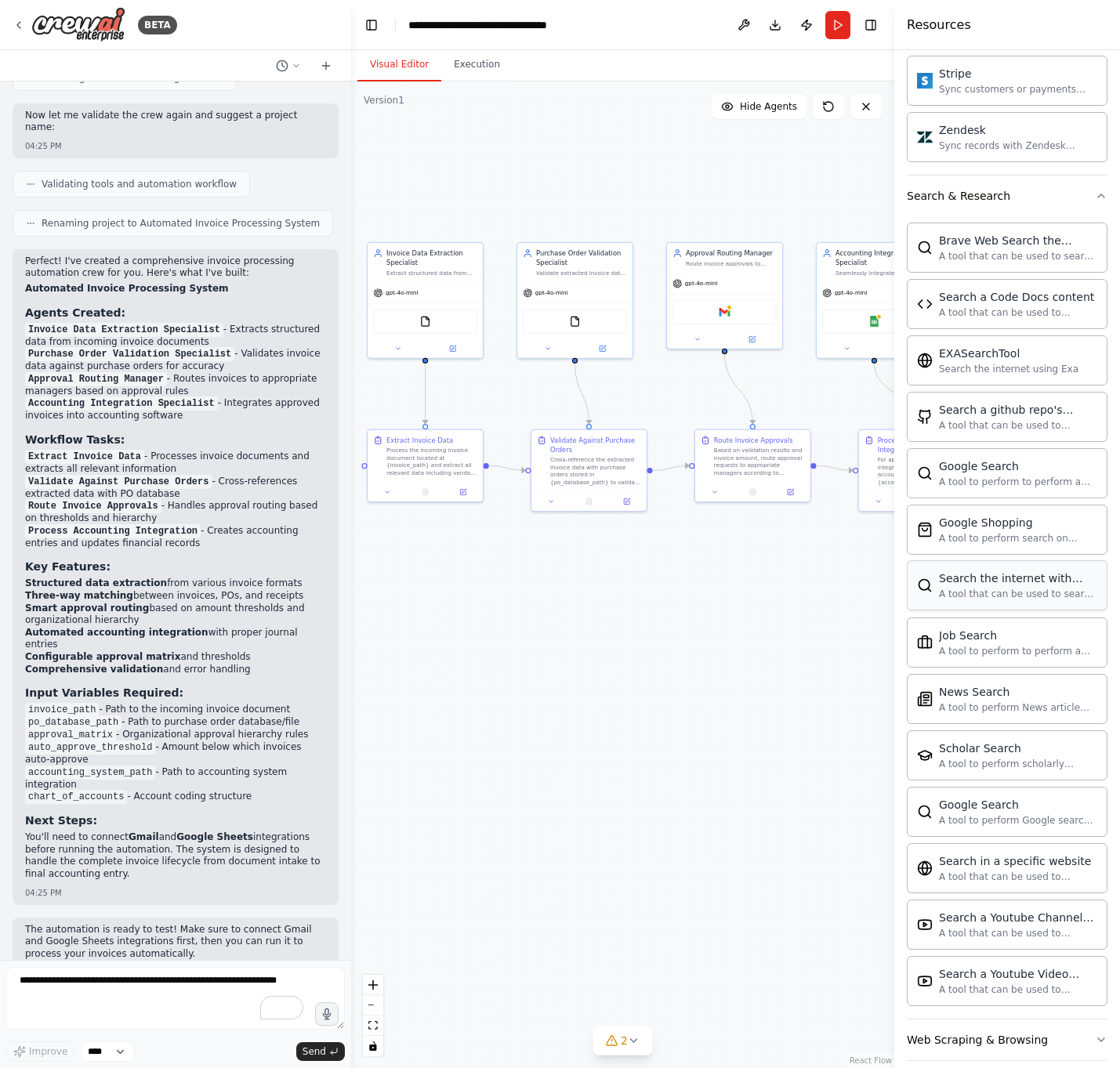
scroll to position [2373, 0]
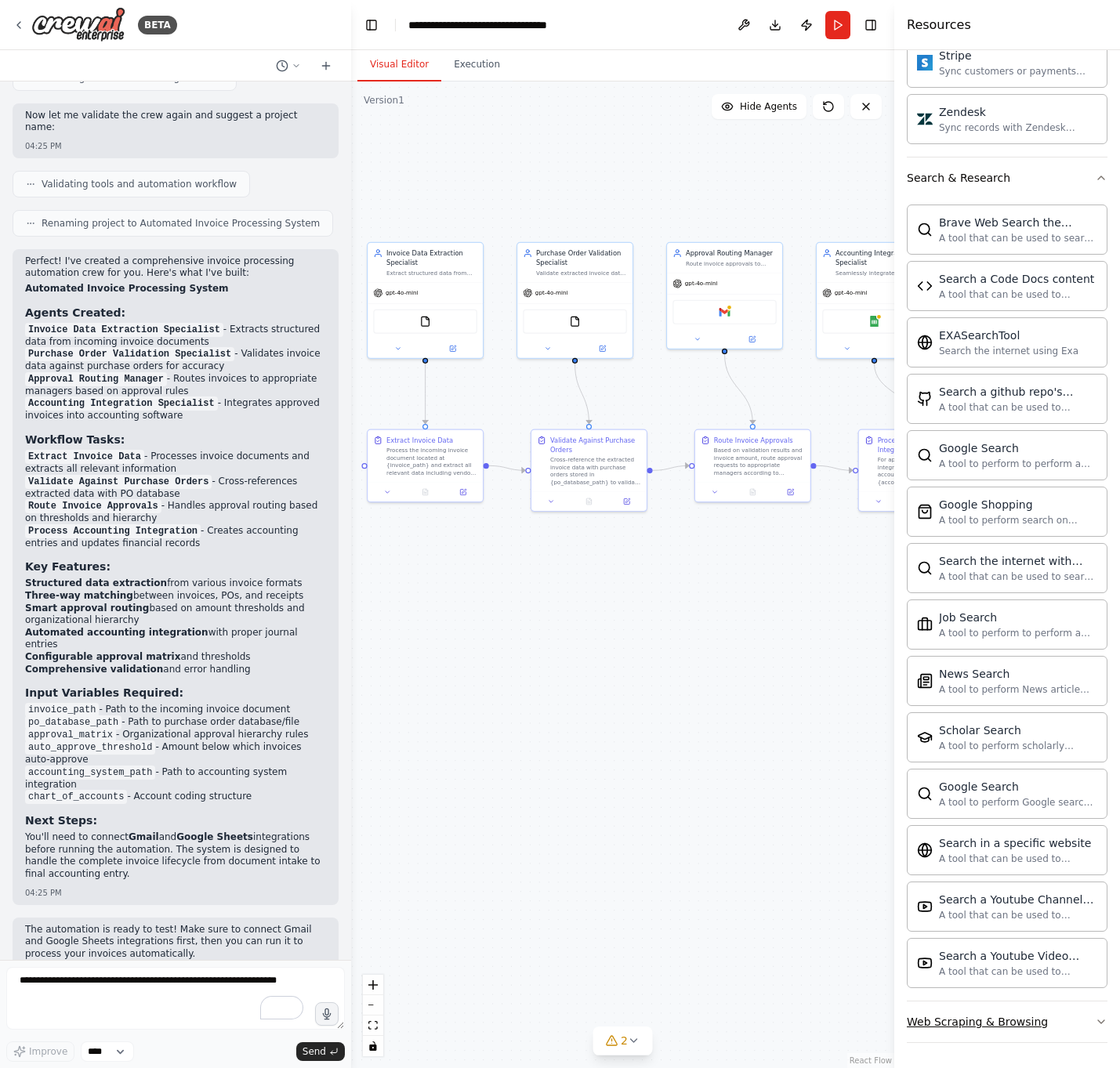
click at [955, 634] on button "Web Scraping & Browsing" at bounding box center [1007, 1022] width 201 height 41
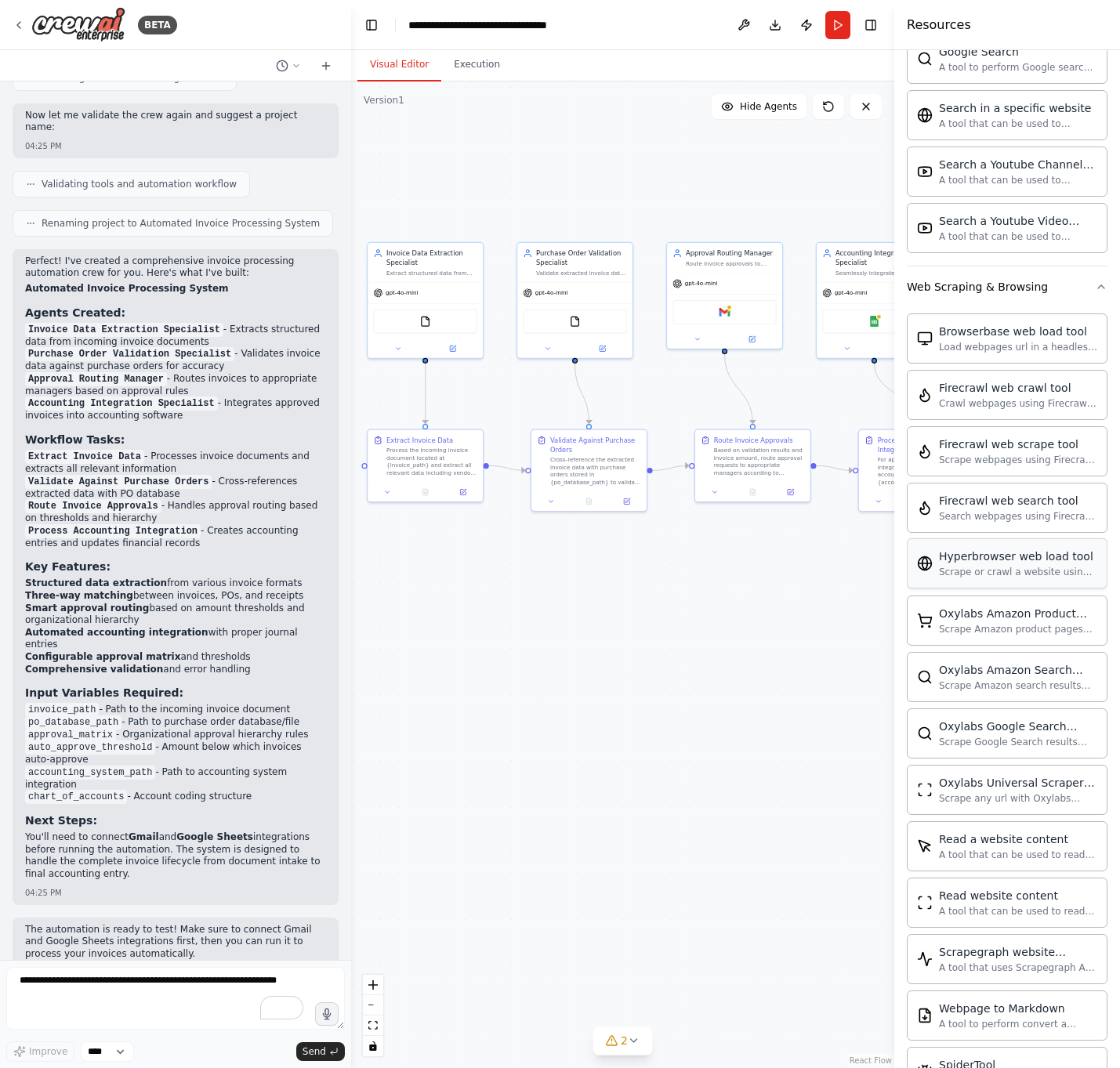
scroll to position [3231, 0]
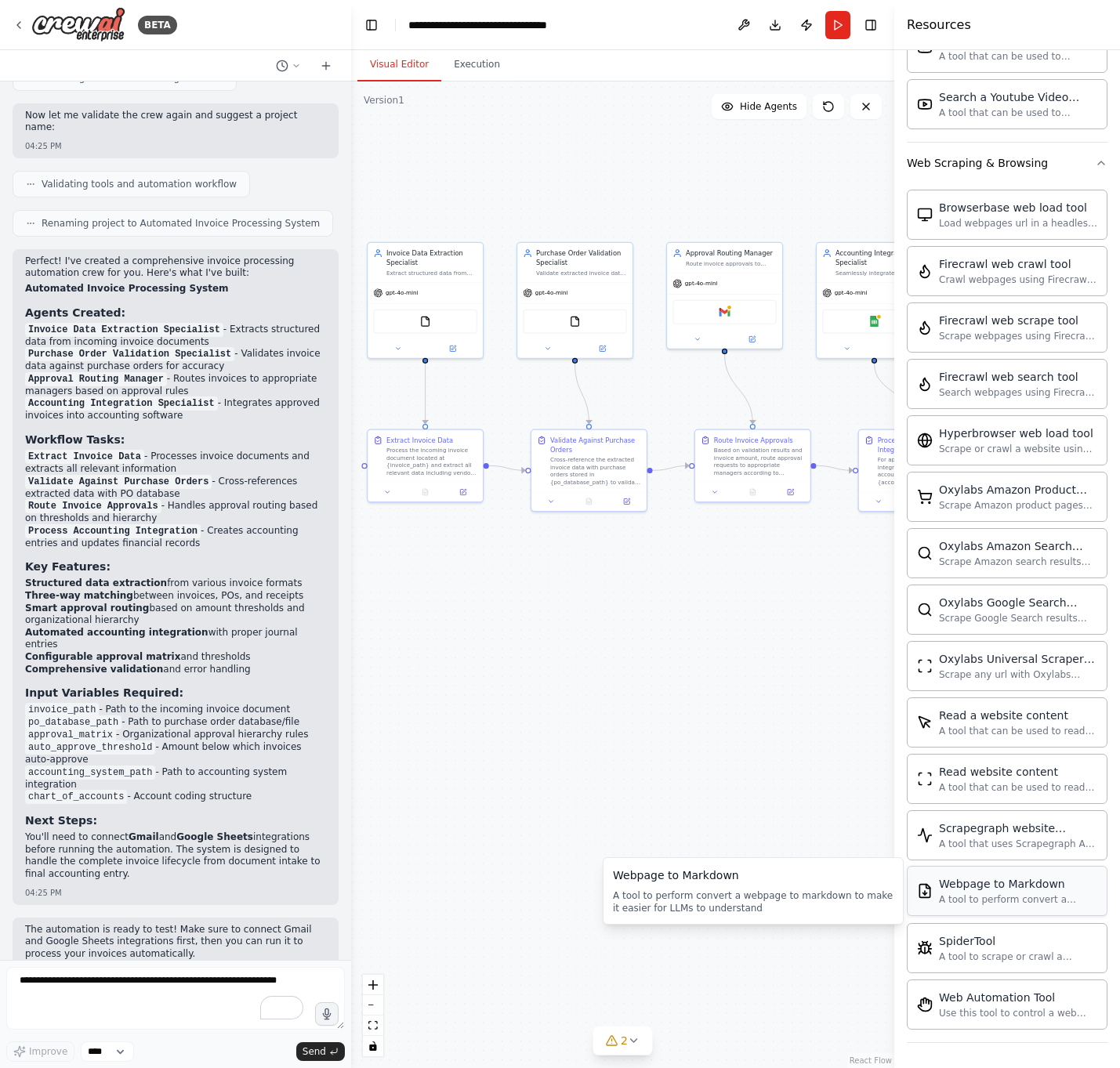
click at [955, 634] on div "A tool to perform convert a webpage to markdown to make it easier for LLMs to u…" at bounding box center [1017, 900] width 158 height 12
click at [955, 634] on div "A tool to scrape or crawl a website and return LLM-ready content." at bounding box center [1017, 956] width 158 height 12
click at [955, 634] on div "Use this tool to control a web browser and interact with websites using natural…" at bounding box center [1017, 1012] width 158 height 12
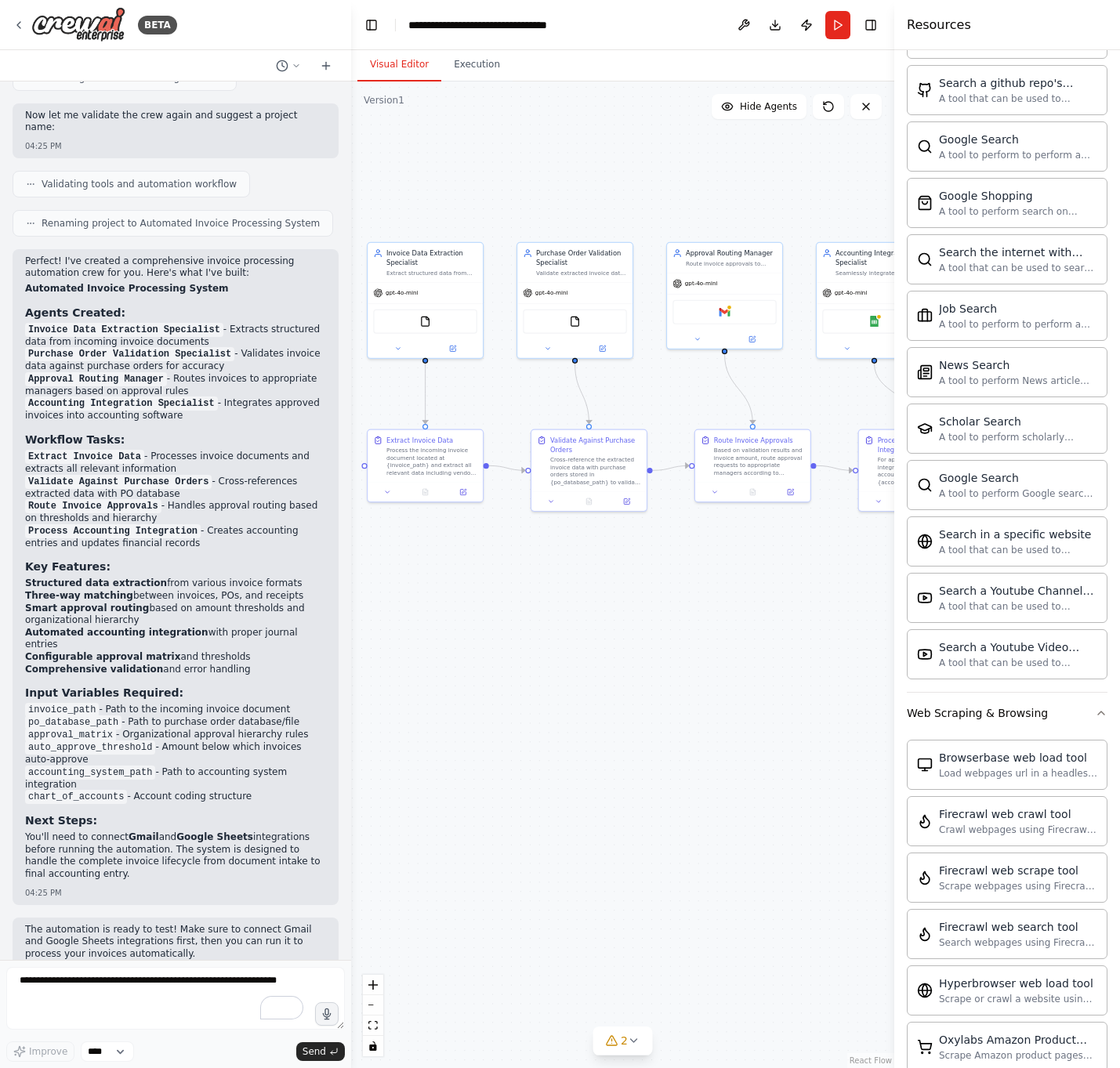
scroll to position [2678, 0]
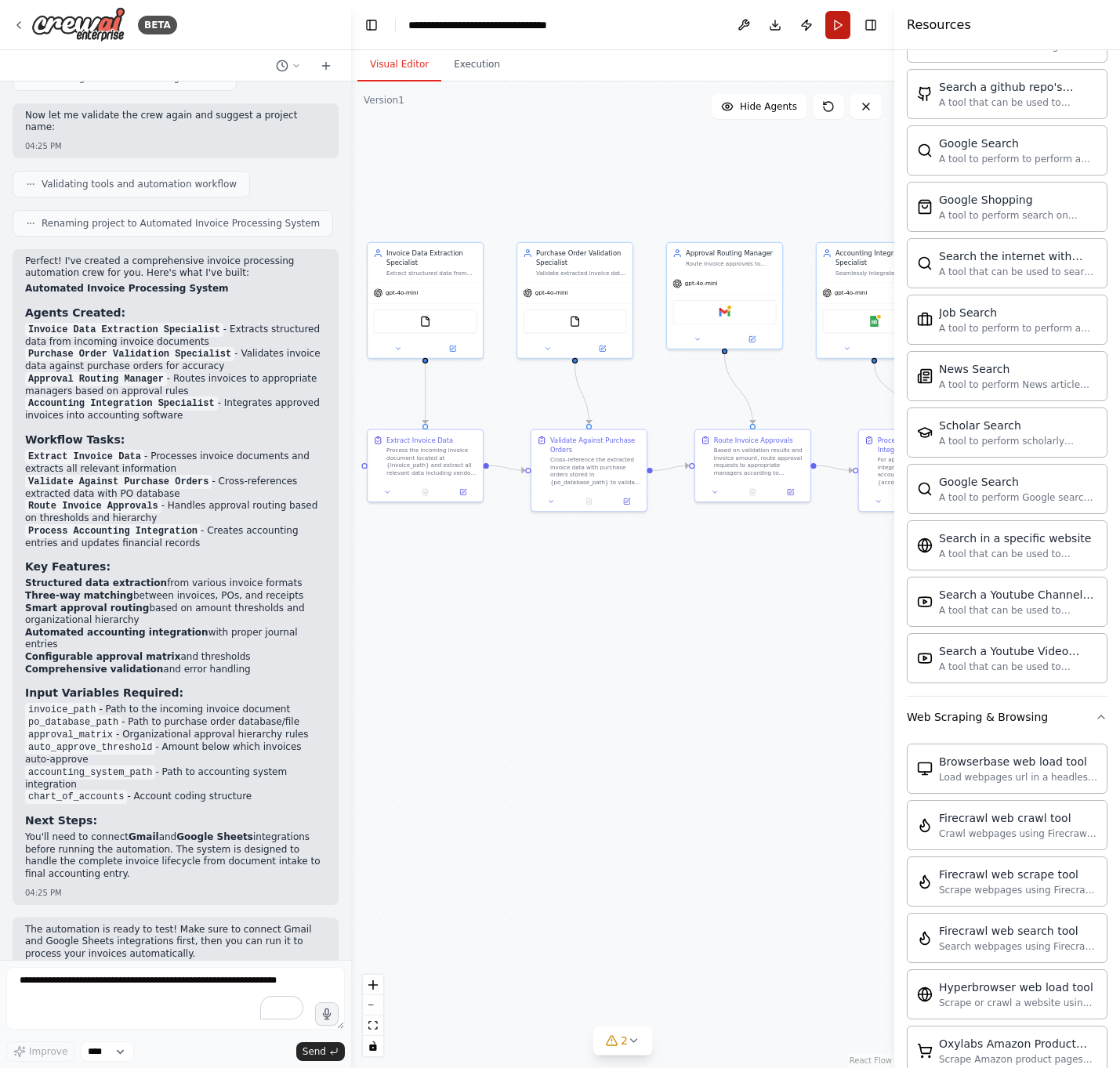
click at [837, 22] on button "Run" at bounding box center [838, 25] width 25 height 28
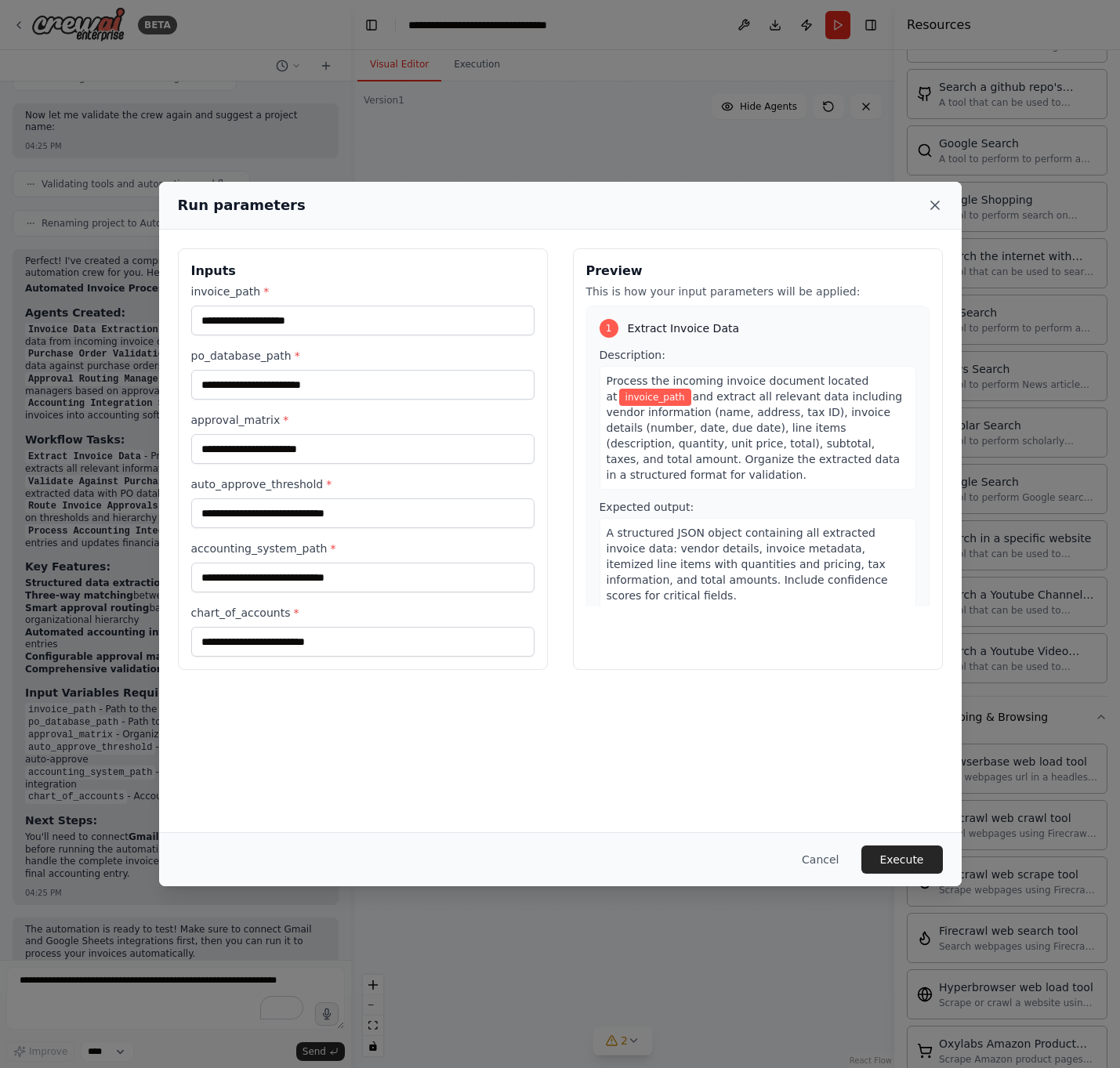
click at [927, 208] on icon at bounding box center [935, 205] width 16 height 16
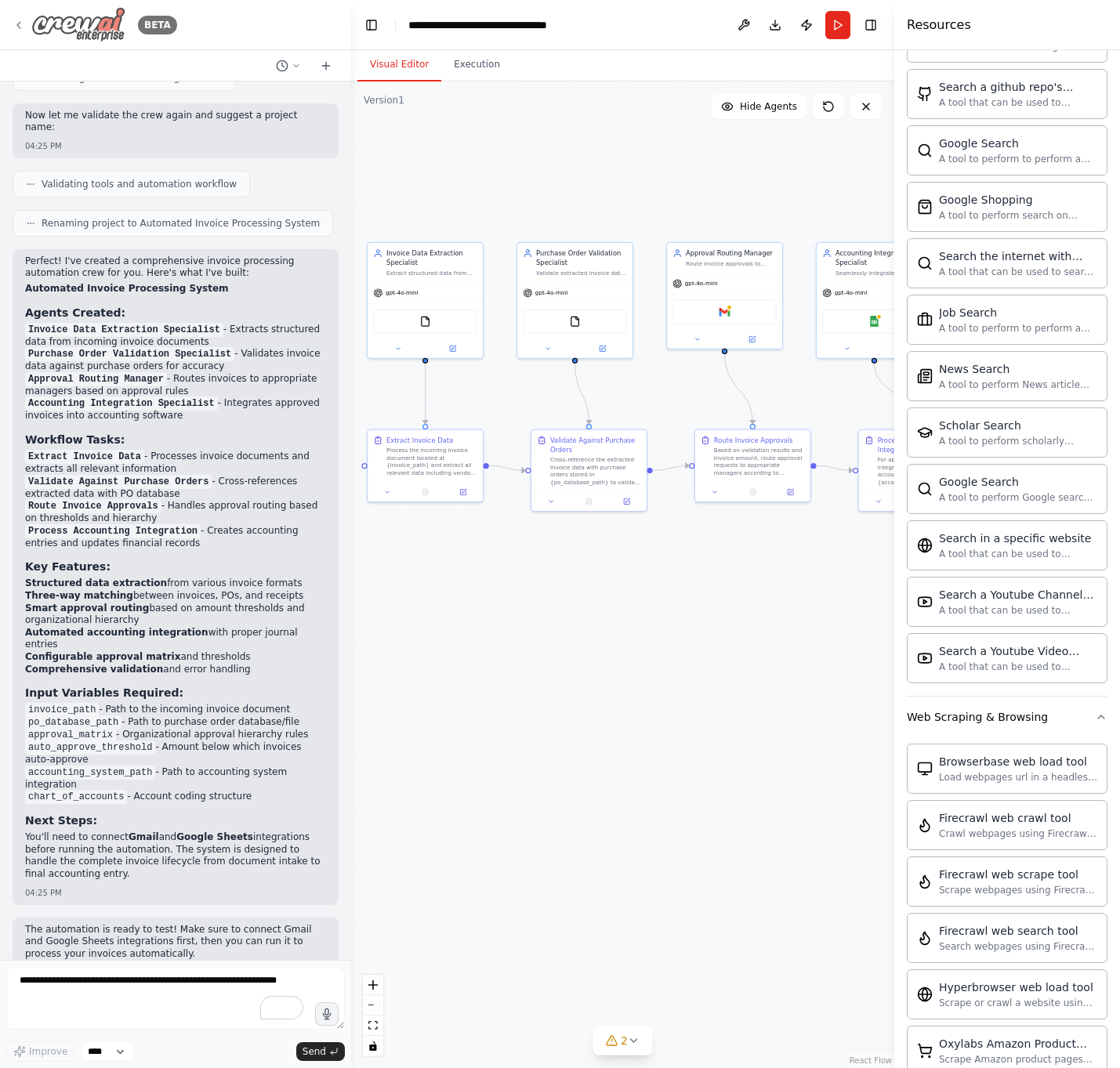
click at [32, 28] on img at bounding box center [78, 25] width 94 height 35
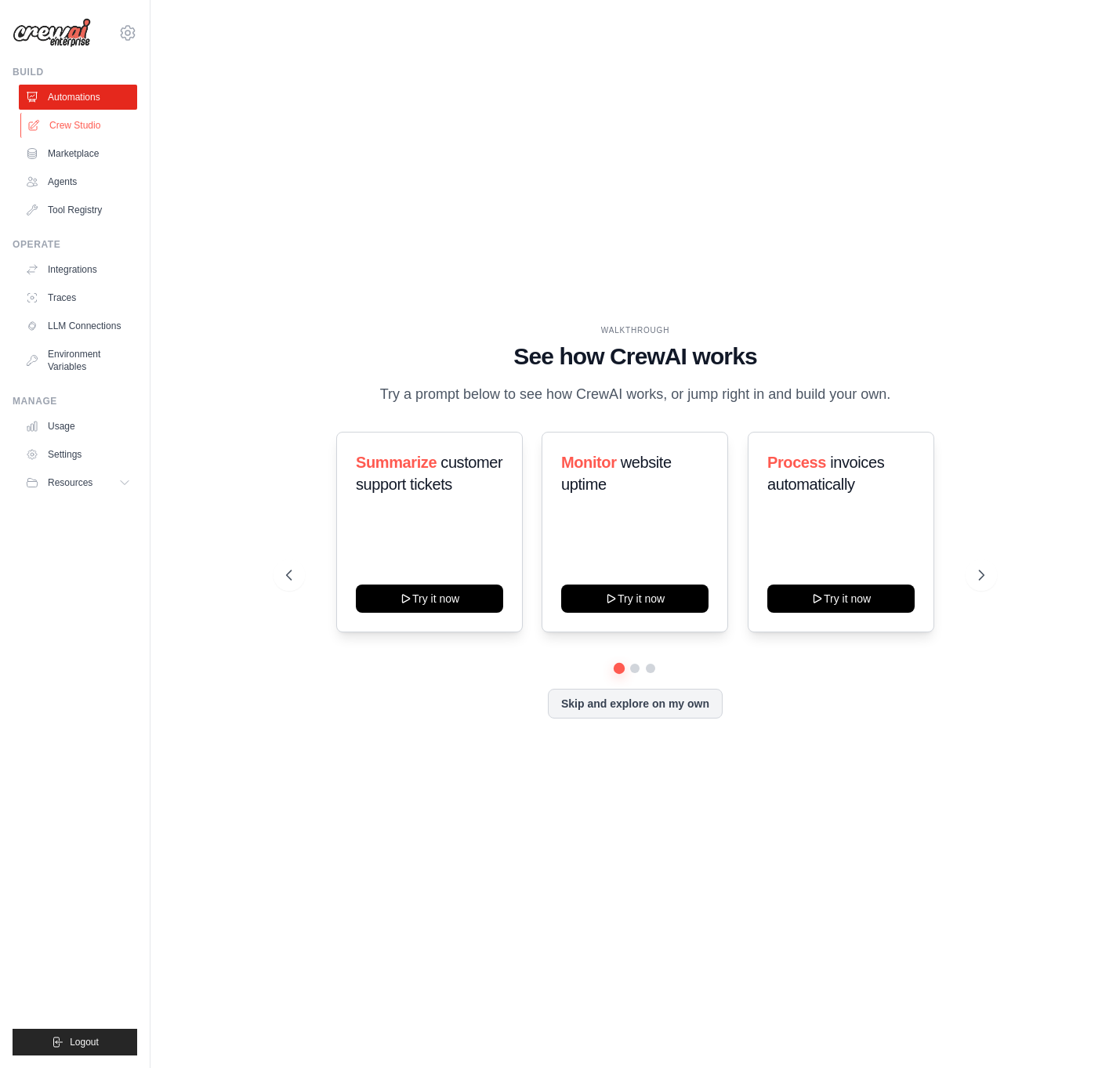
click at [87, 124] on link "Crew Studio" at bounding box center [80, 126] width 119 height 25
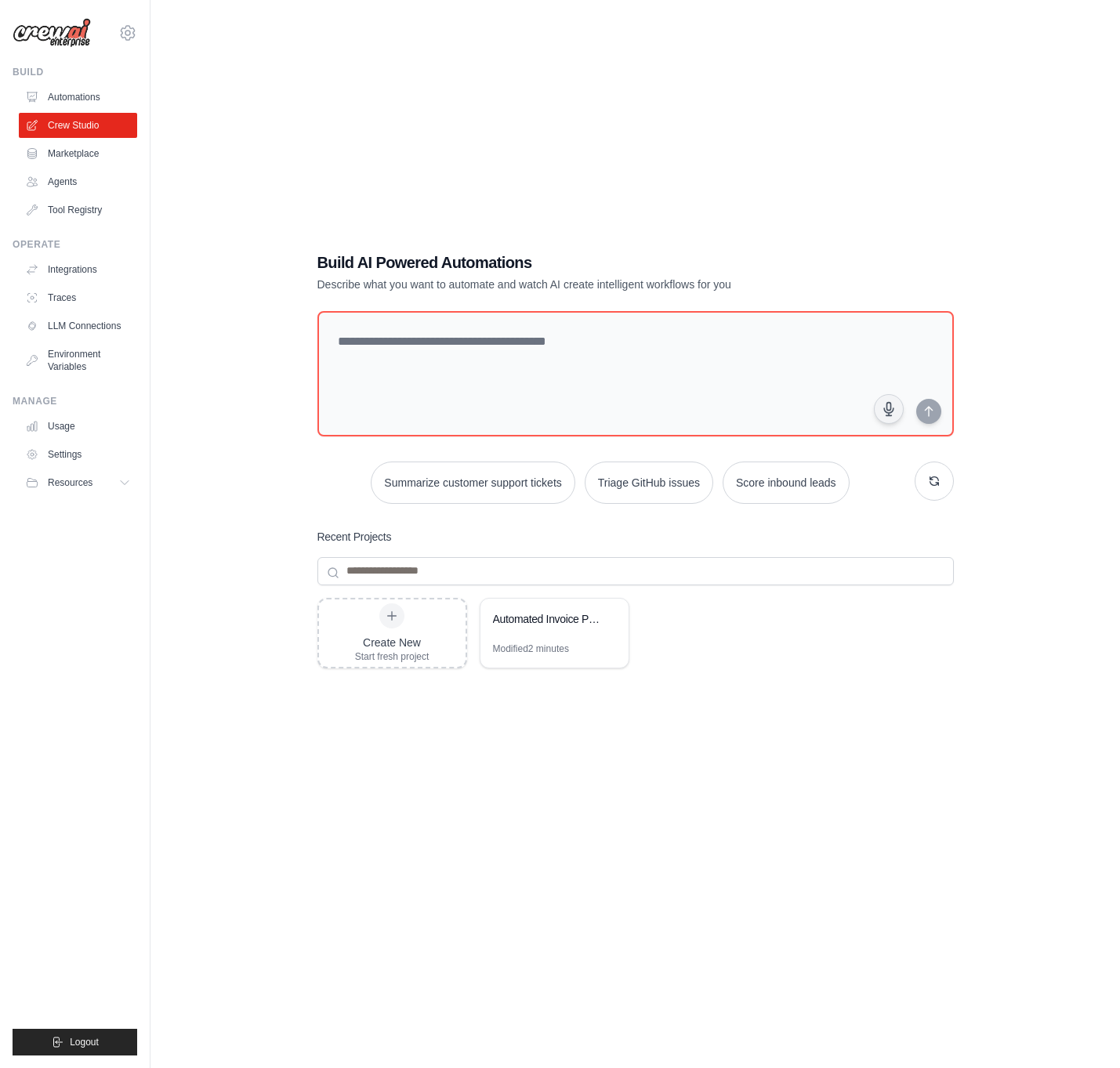
click at [78, 167] on ul "Automations Crew Studio Marketplace Agents Tool Registry" at bounding box center [78, 154] width 119 height 138
click at [77, 164] on link "Marketplace" at bounding box center [80, 153] width 119 height 25
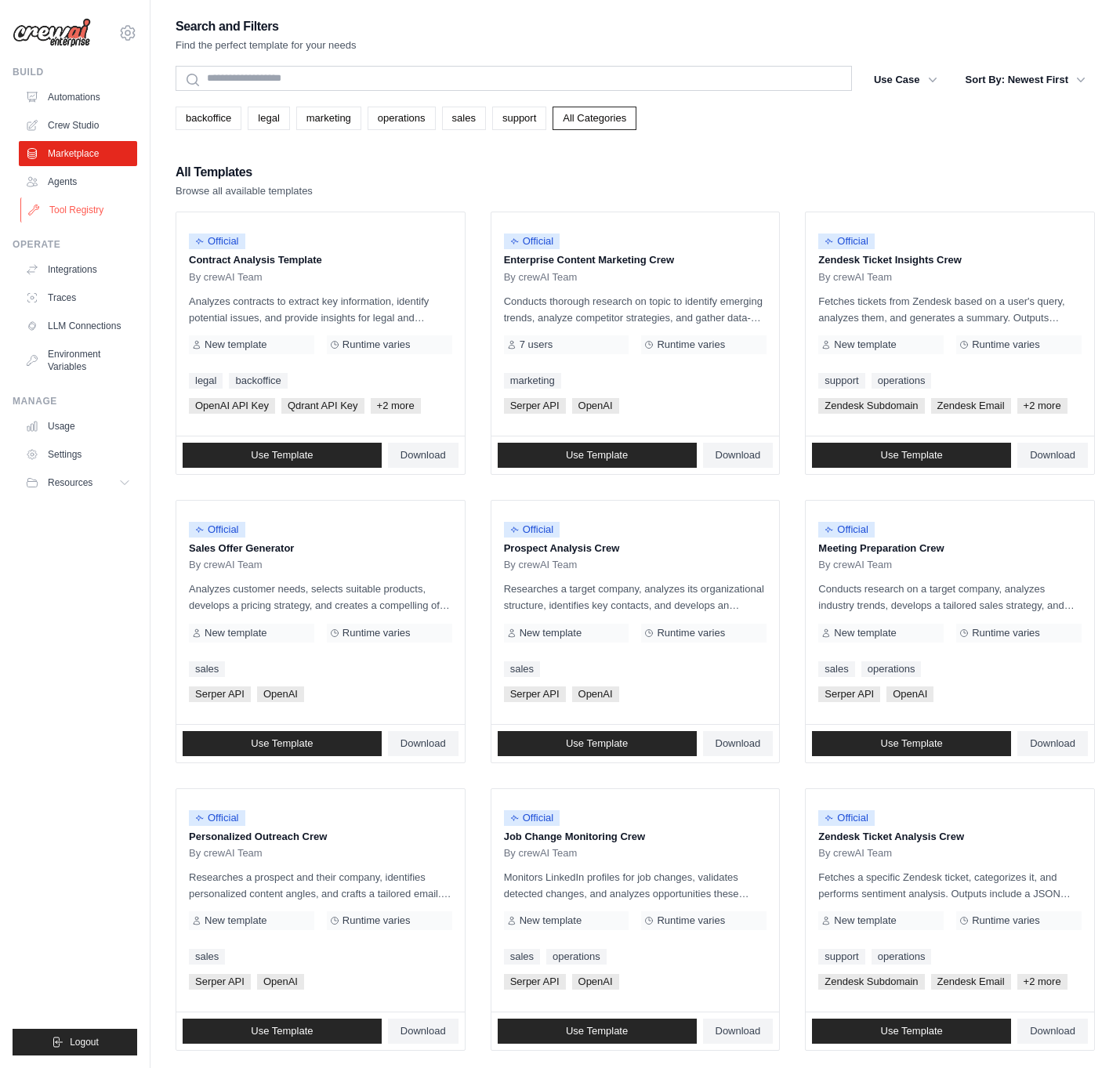
click at [88, 209] on link "Tool Registry" at bounding box center [80, 210] width 119 height 25
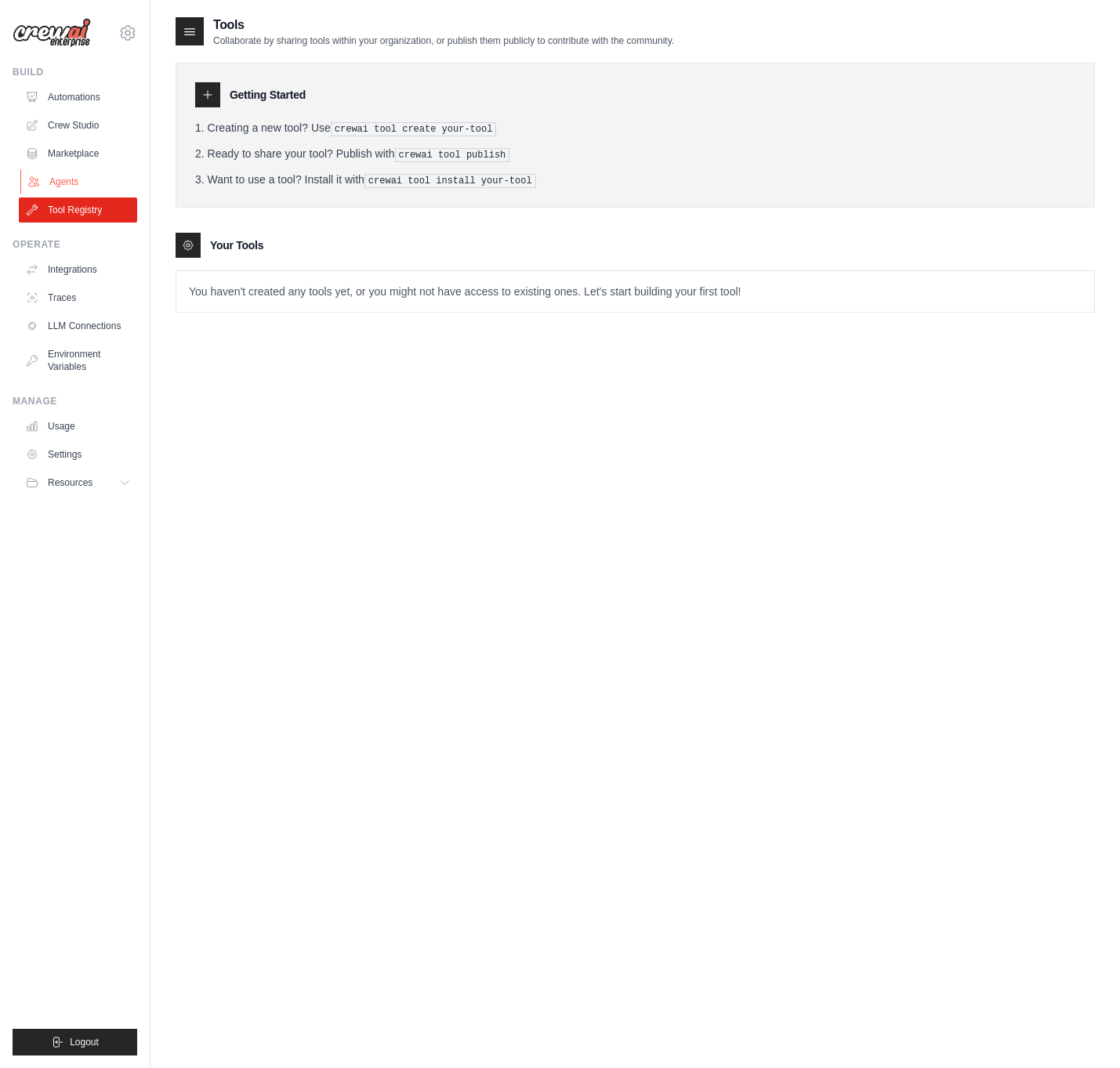
click at [81, 176] on link "Agents" at bounding box center [80, 181] width 119 height 25
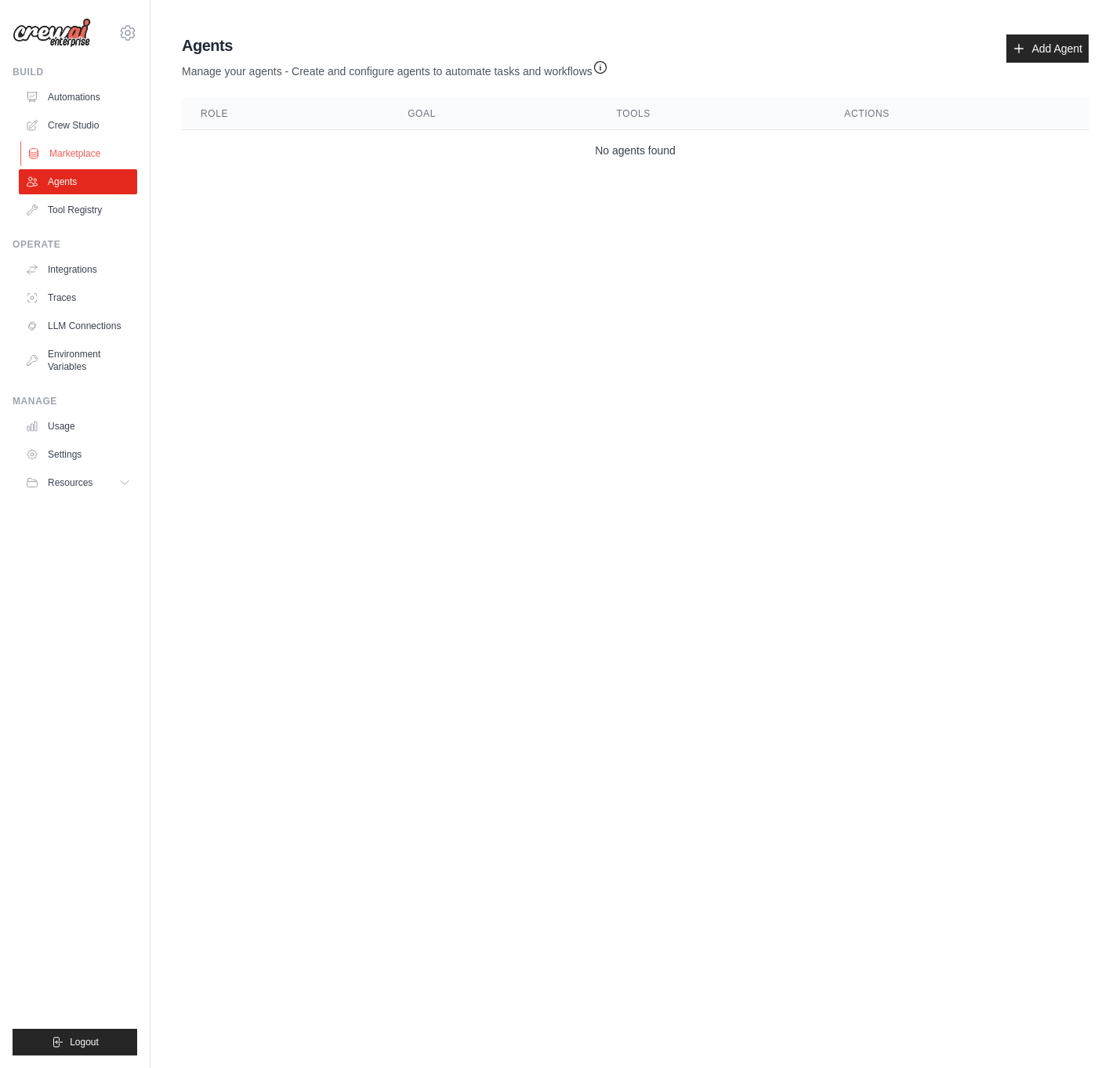
click at [89, 153] on link "Marketplace" at bounding box center [80, 153] width 119 height 25
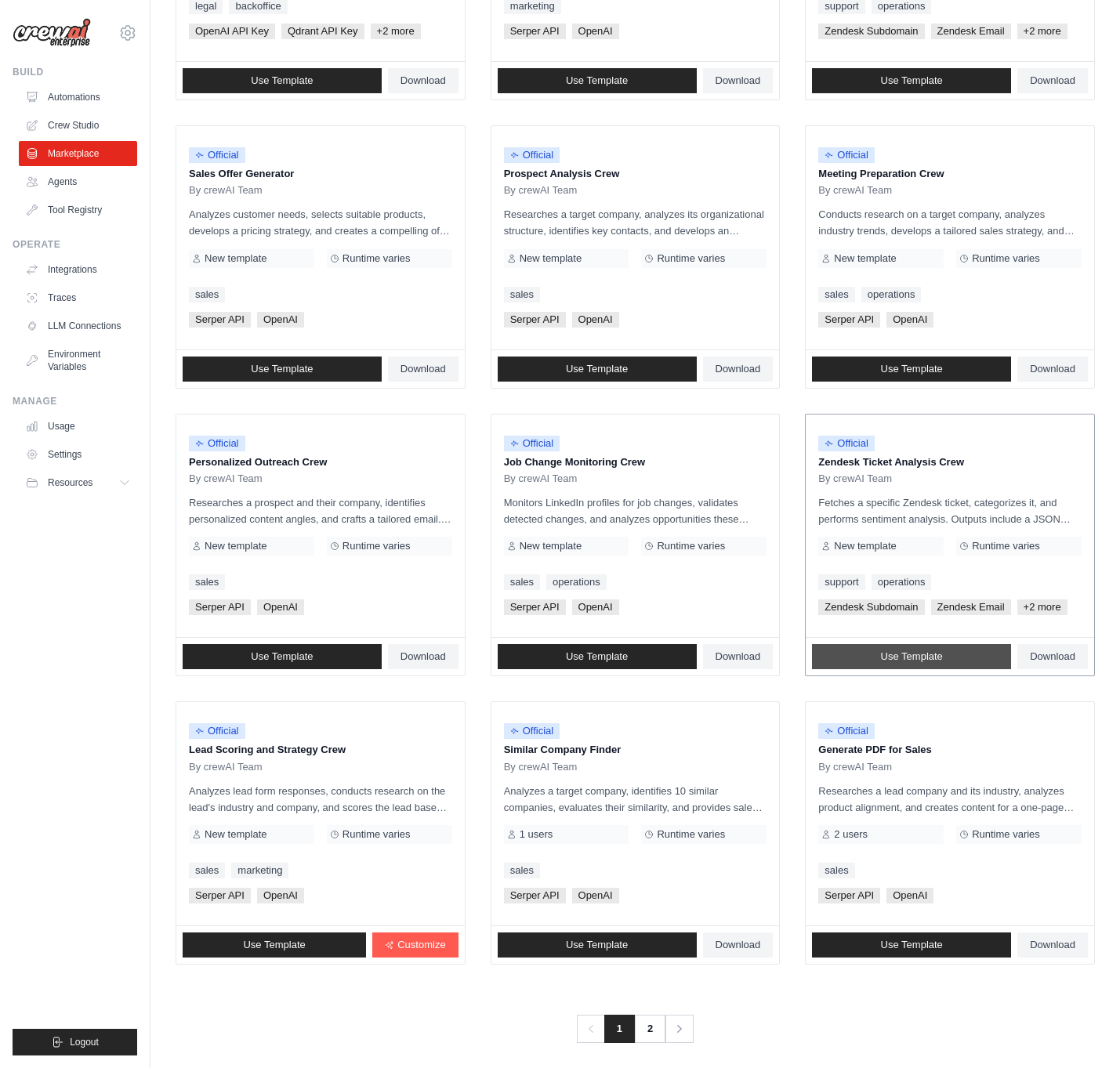
scroll to position [384, 0]
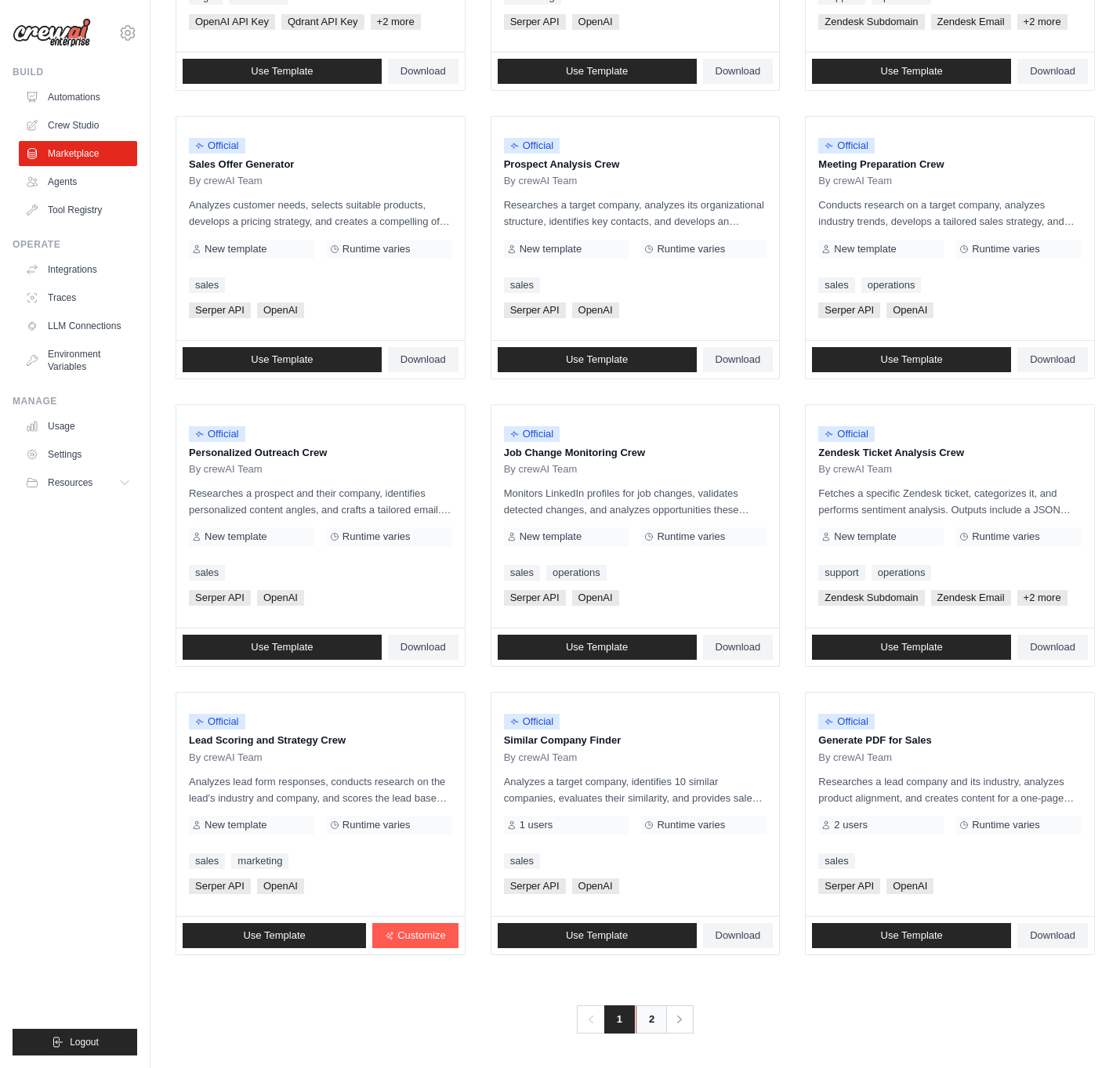
click at [660, 1018] on link "2" at bounding box center [650, 1019] width 31 height 28
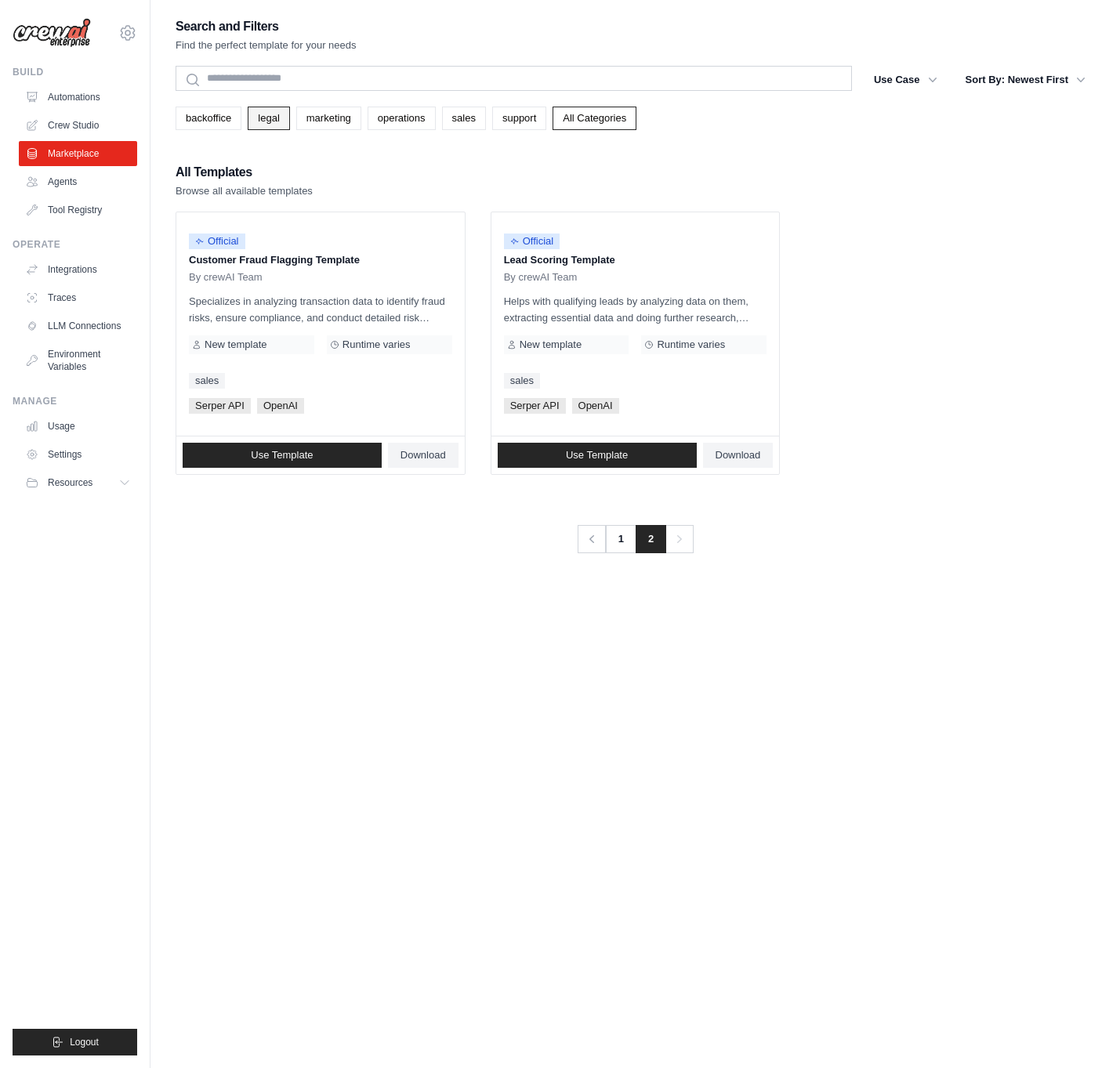
click at [272, 125] on link "legal" at bounding box center [268, 118] width 42 height 24
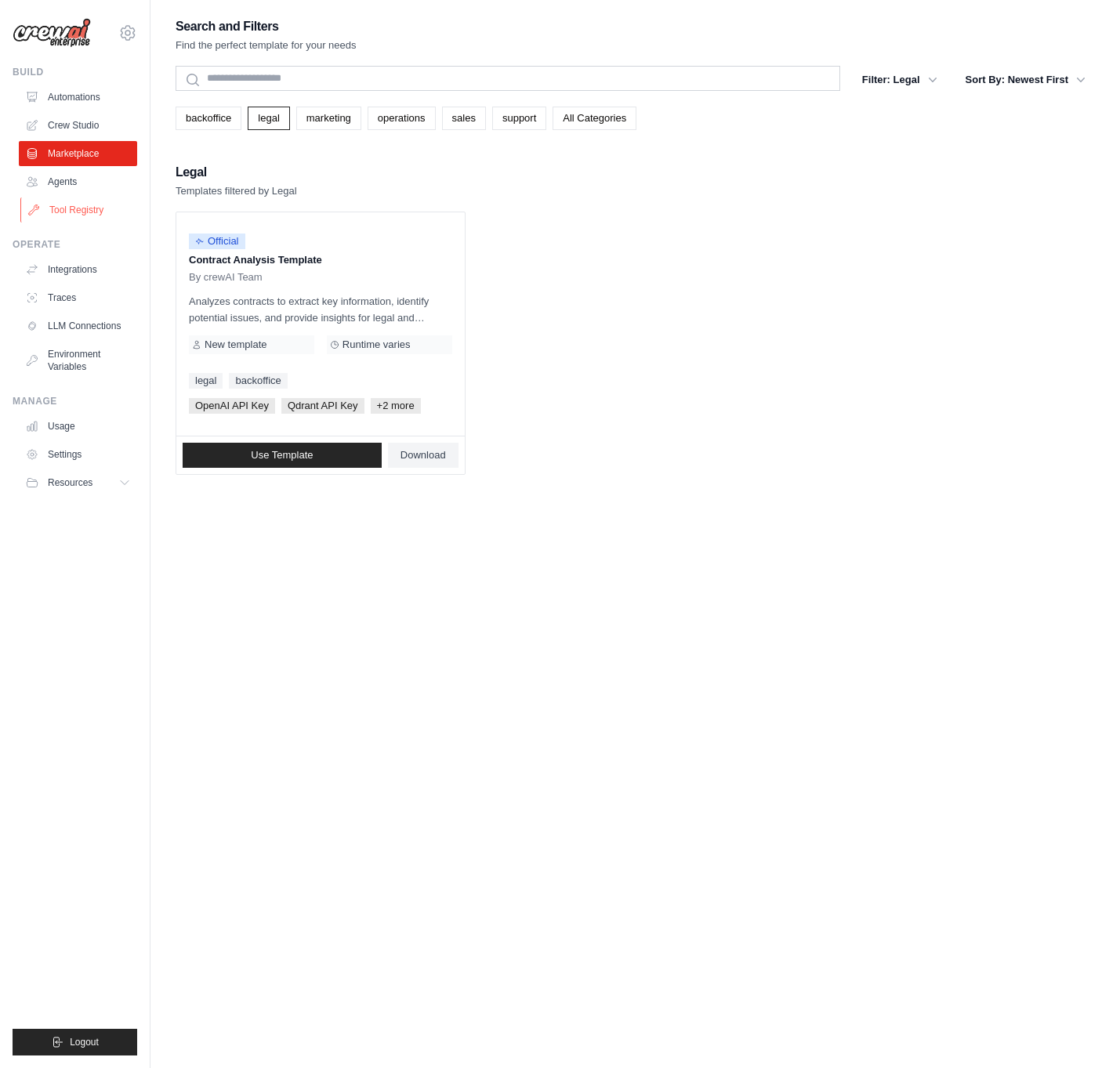
click at [96, 203] on link "Tool Registry" at bounding box center [80, 210] width 119 height 25
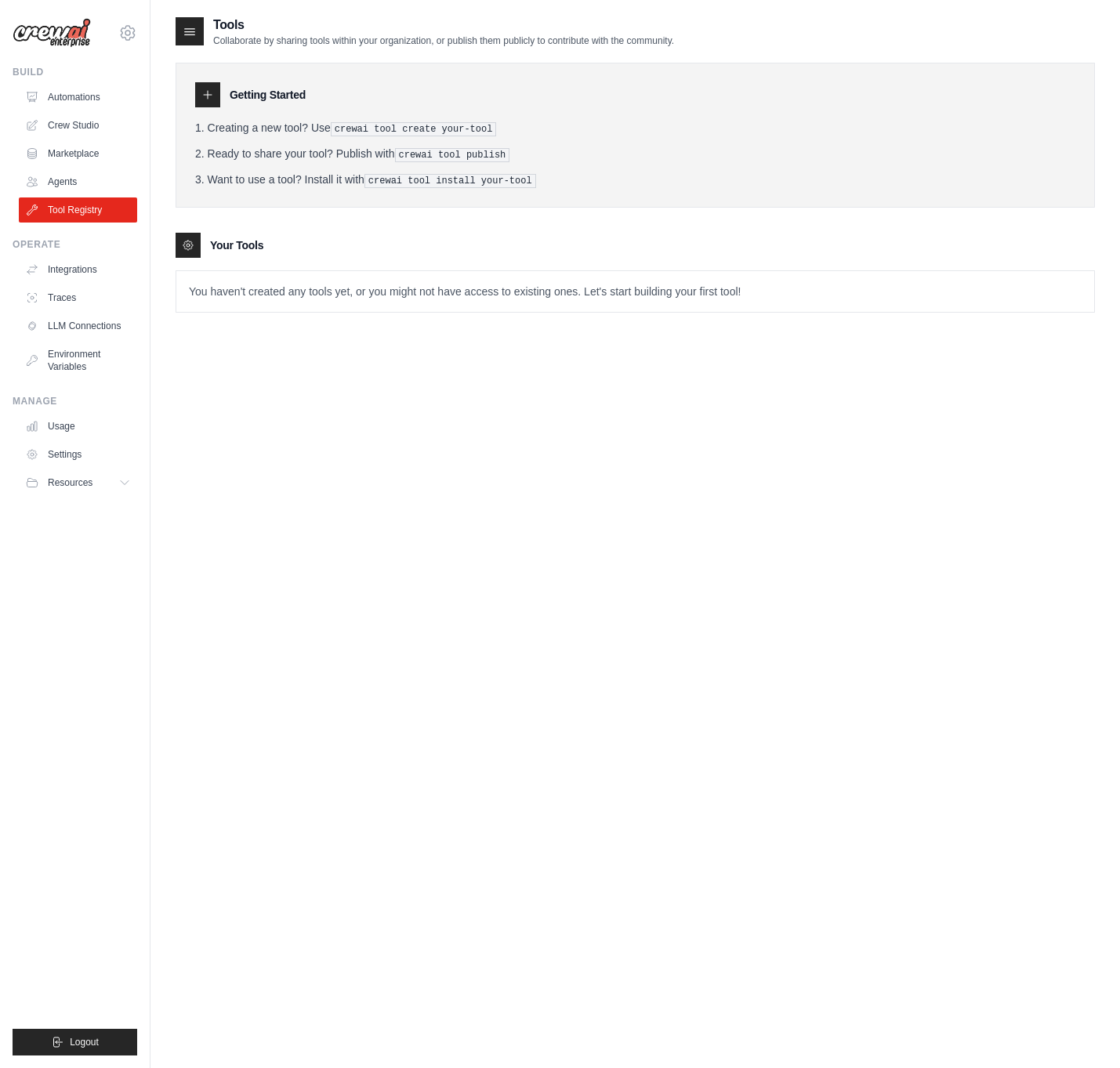
click at [187, 34] on icon at bounding box center [190, 32] width 11 height 6
click at [102, 98] on link "Automations" at bounding box center [80, 97] width 119 height 25
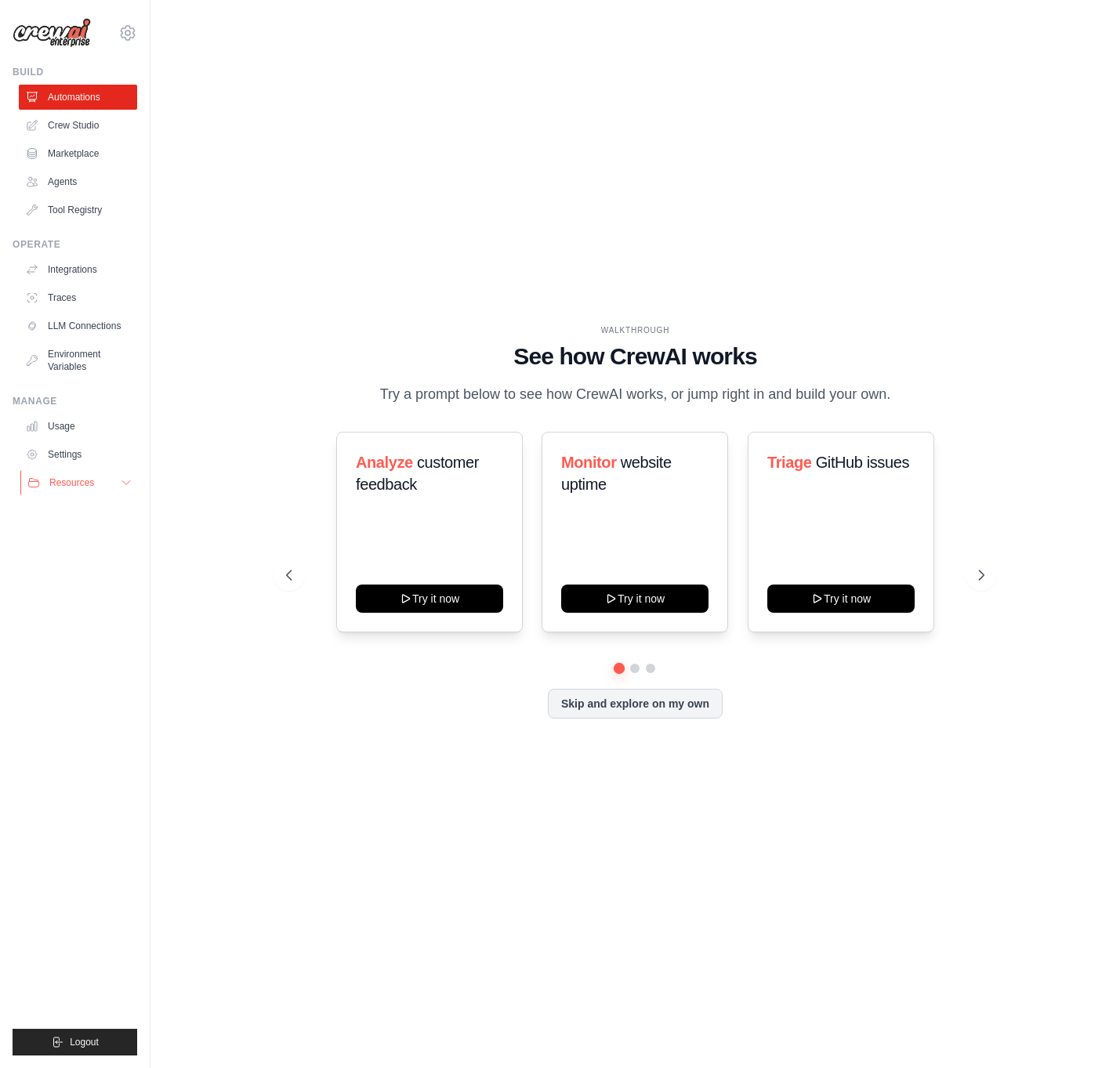
click at [106, 476] on button "Resources" at bounding box center [80, 482] width 119 height 25
click at [102, 516] on link "Documentation" at bounding box center [84, 509] width 109 height 22
